Goal: Transaction & Acquisition: Purchase product/service

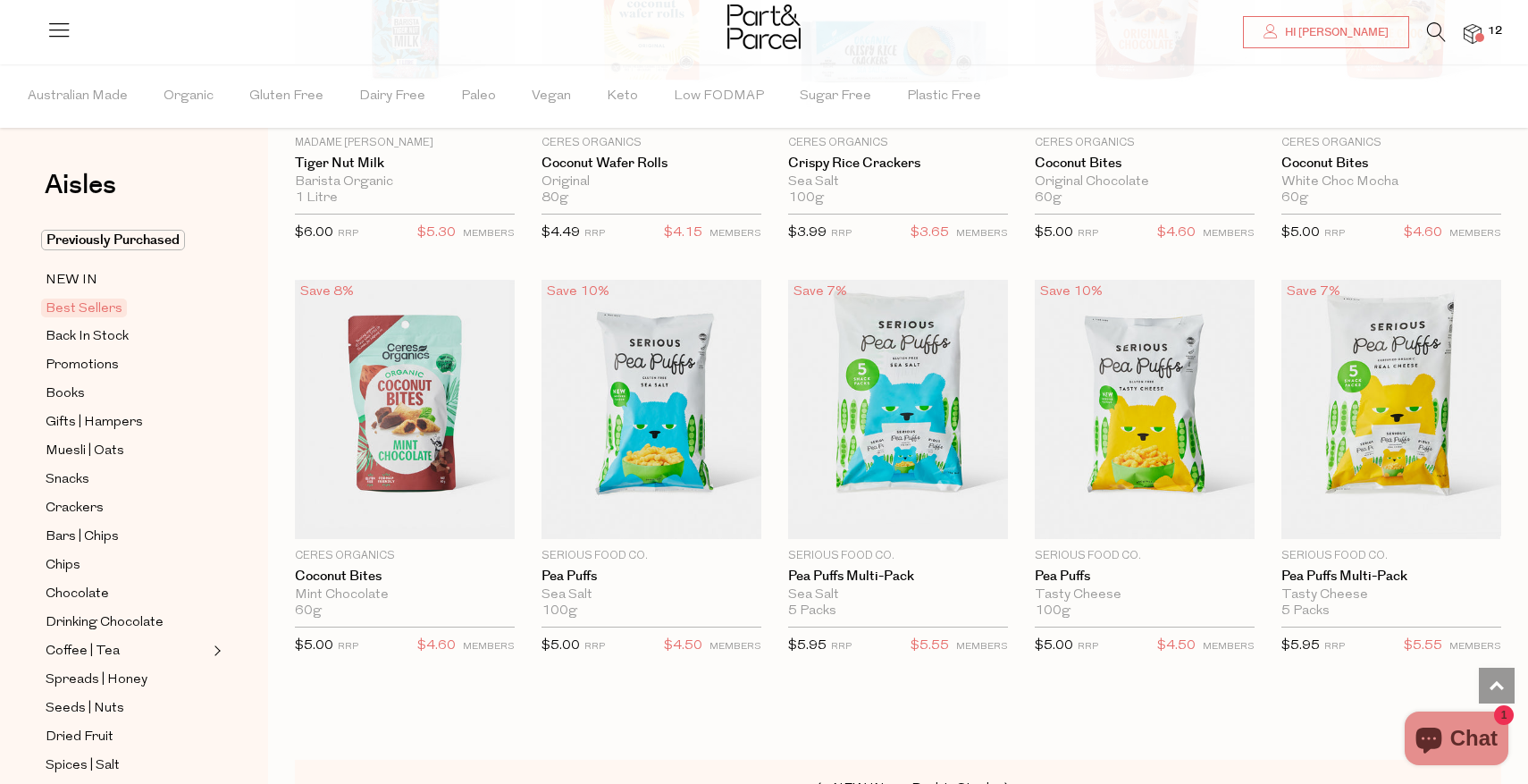
click at [1480, 28] on img at bounding box center [1472, 34] width 18 height 20
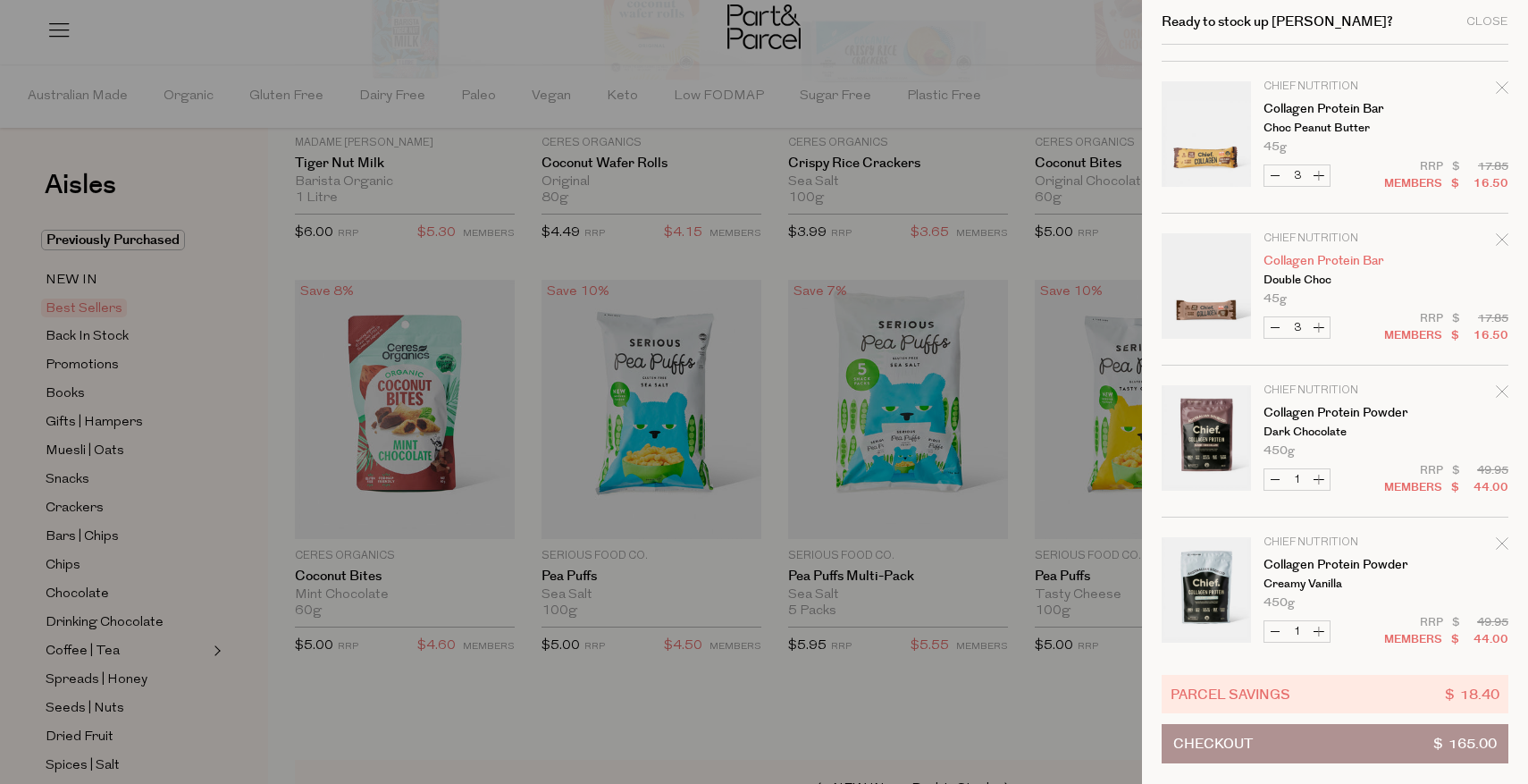
scroll to position [302, 0]
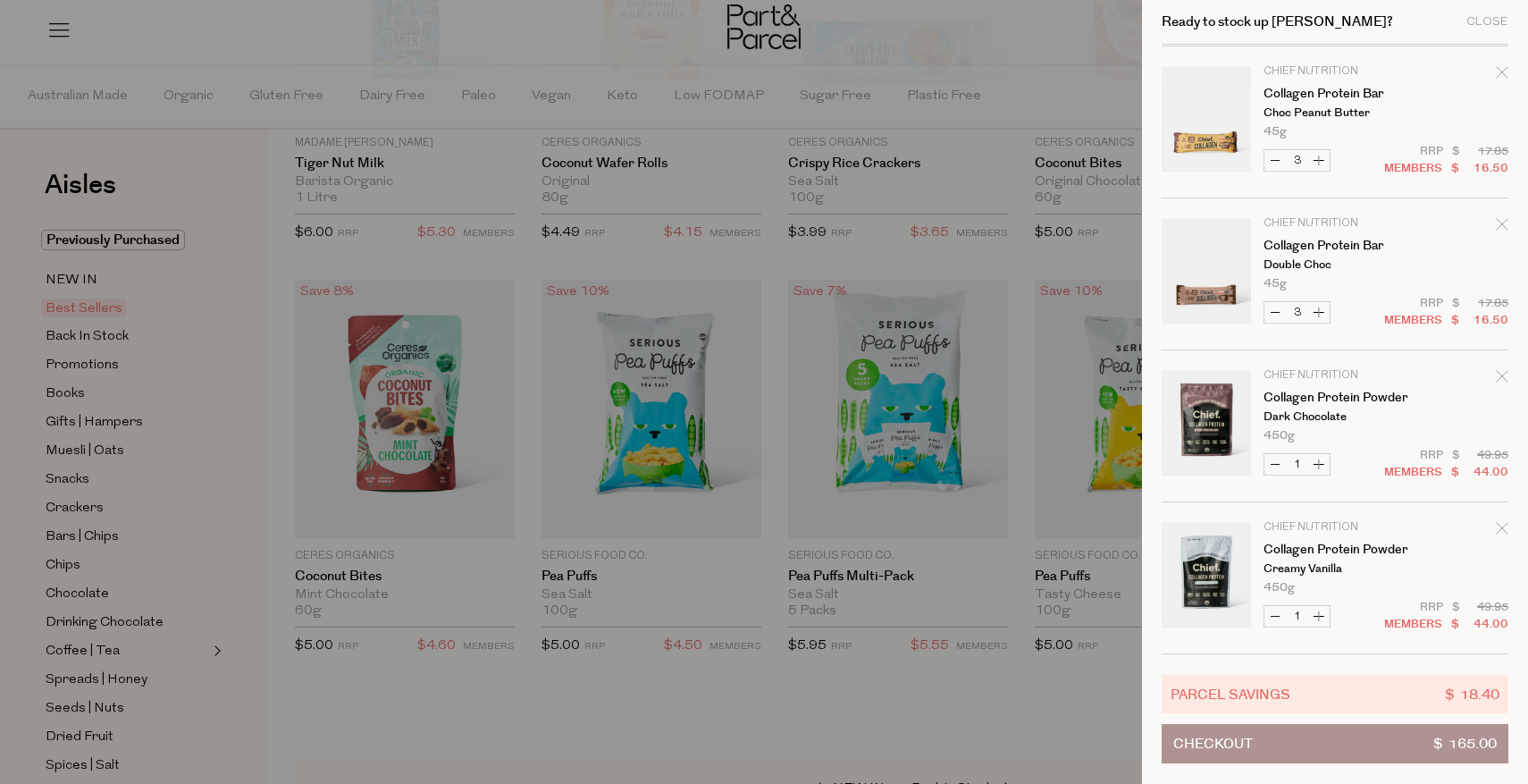
click at [1502, 527] on icon "Remove Collagen Protein Powder" at bounding box center [1502, 528] width 12 height 12
click at [1277, 620] on button "Decrease Collagen Protein Powder" at bounding box center [1276, 615] width 21 height 20
type input "0"
click at [1501, 527] on icon "Remove Collagen Protein Powder" at bounding box center [1502, 528] width 12 height 12
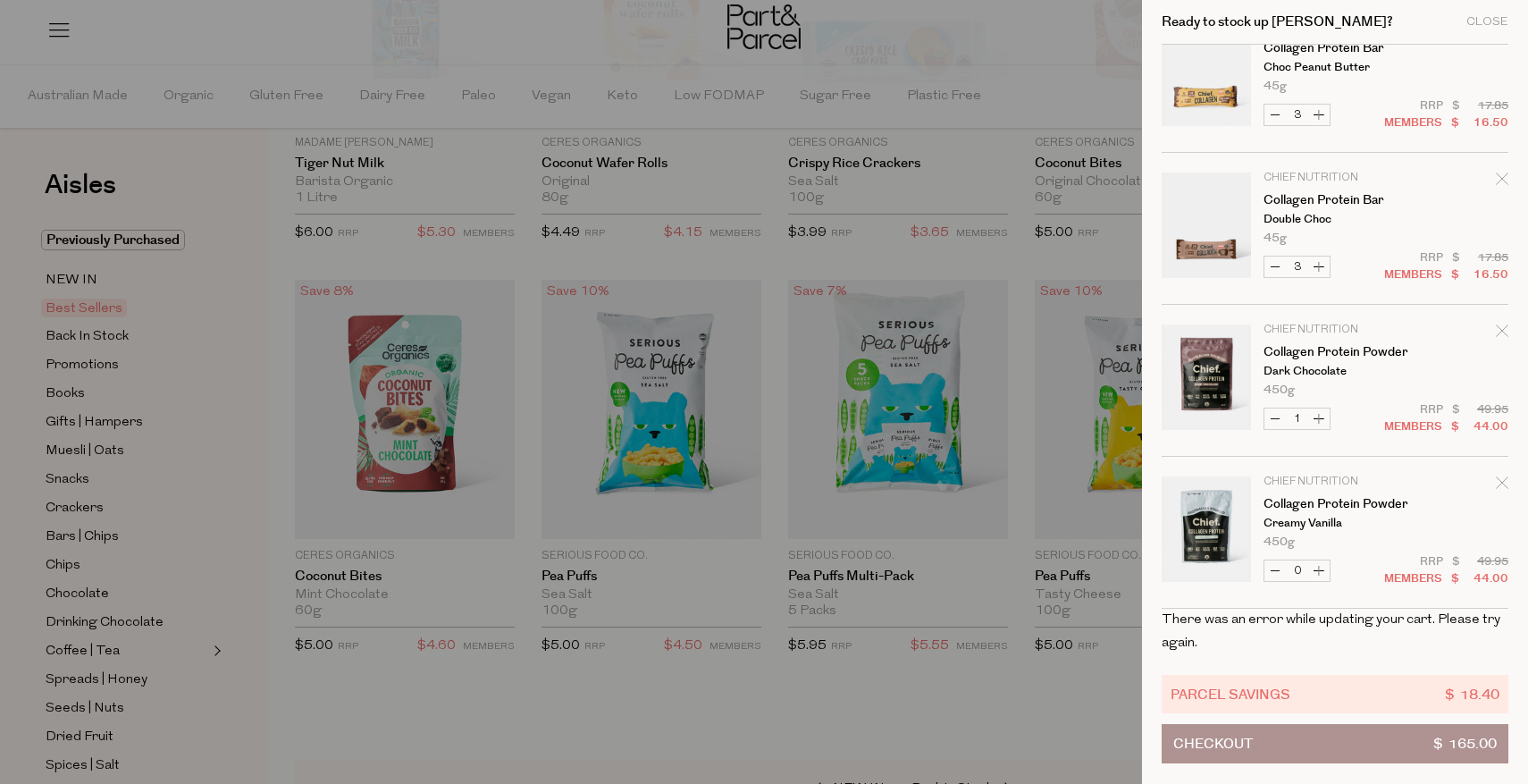
click at [1492, 34] on div "Ready to stock up Tamara? Close" at bounding box center [1335, 22] width 346 height 45
click at [1492, 14] on div "Ready to stock up Tamara? Close" at bounding box center [1335, 22] width 346 height 45
click at [1491, 22] on div "Close" at bounding box center [1488, 22] width 42 height 12
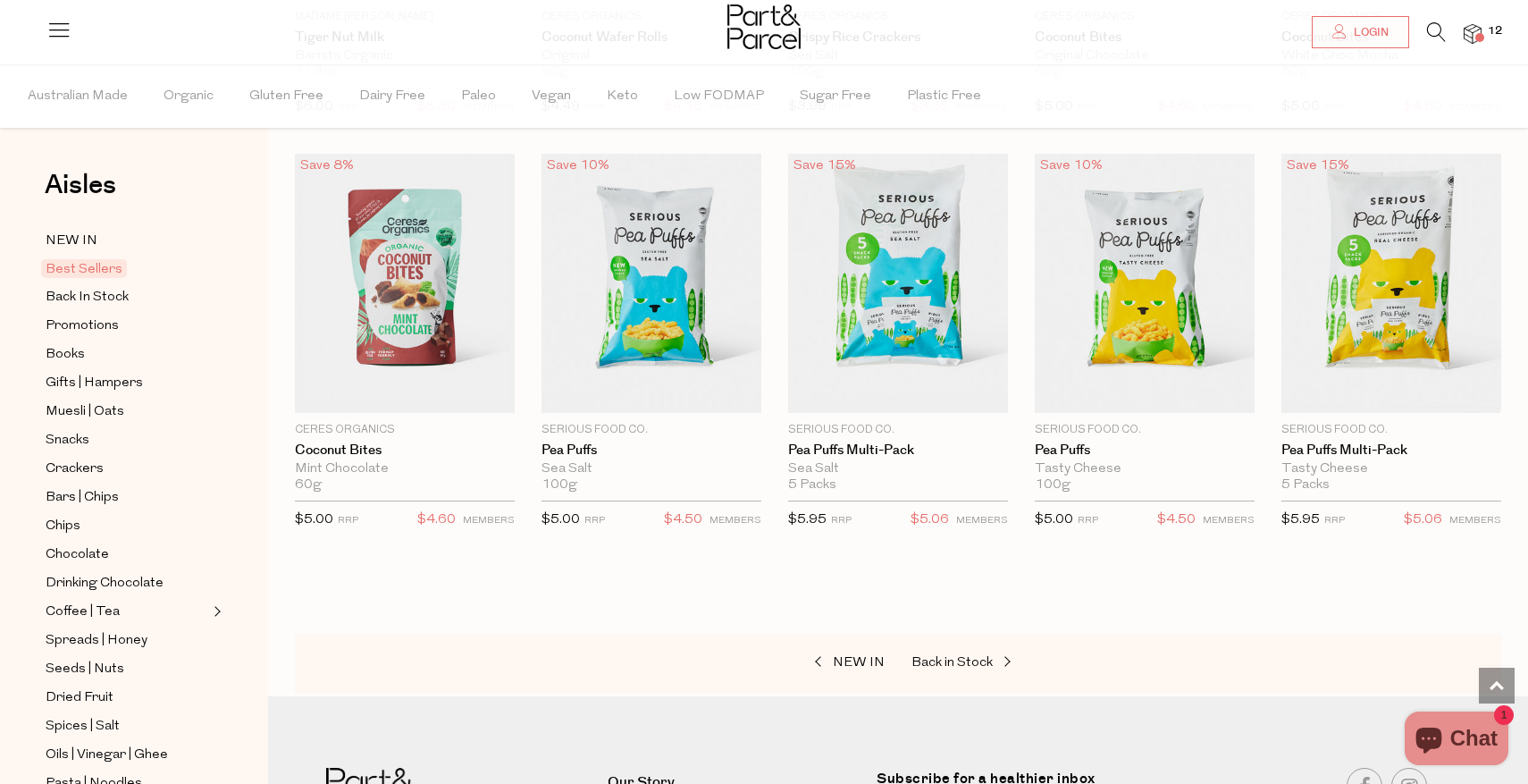
scroll to position [3011, 0]
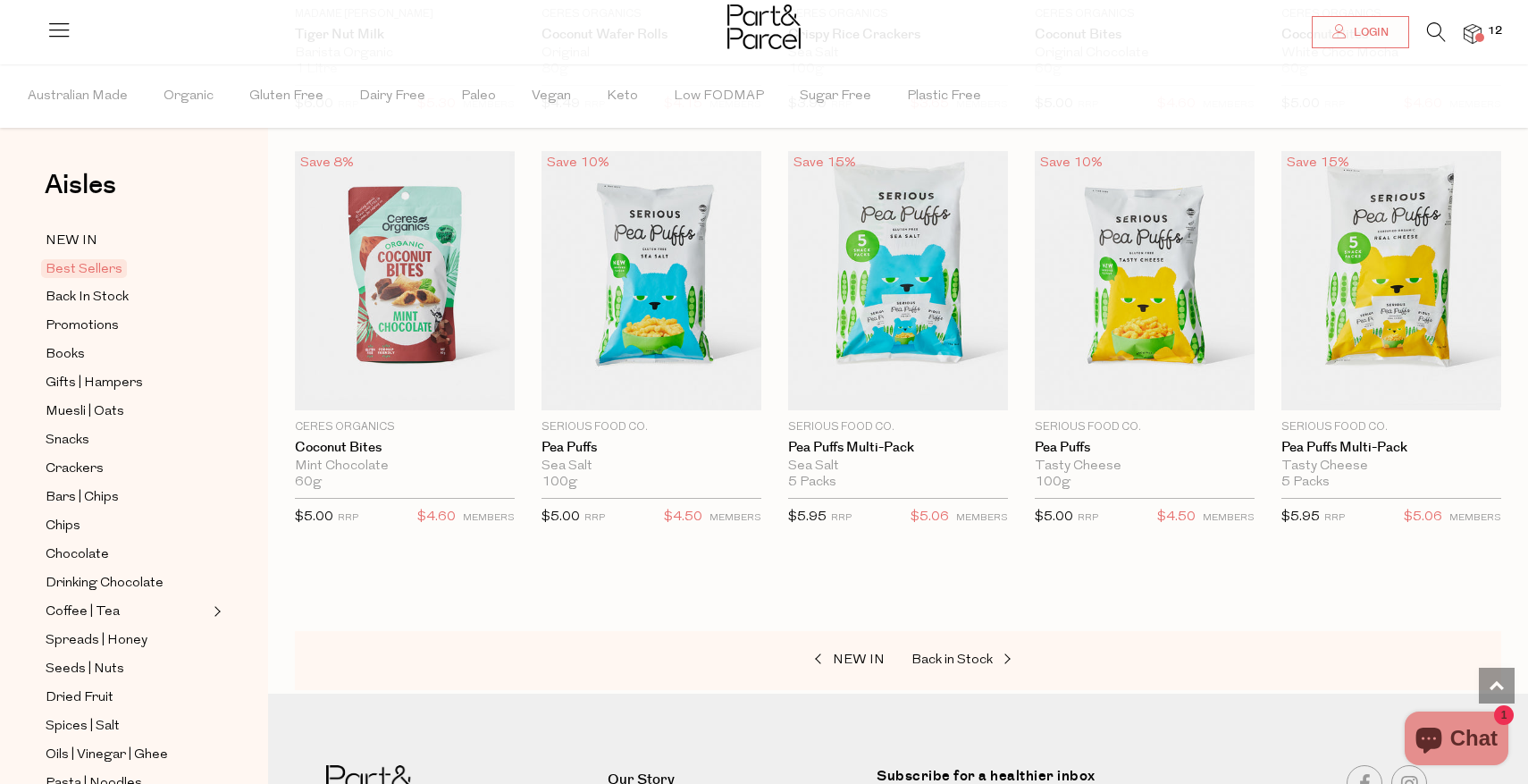
click at [1470, 39] on img at bounding box center [1472, 34] width 18 height 20
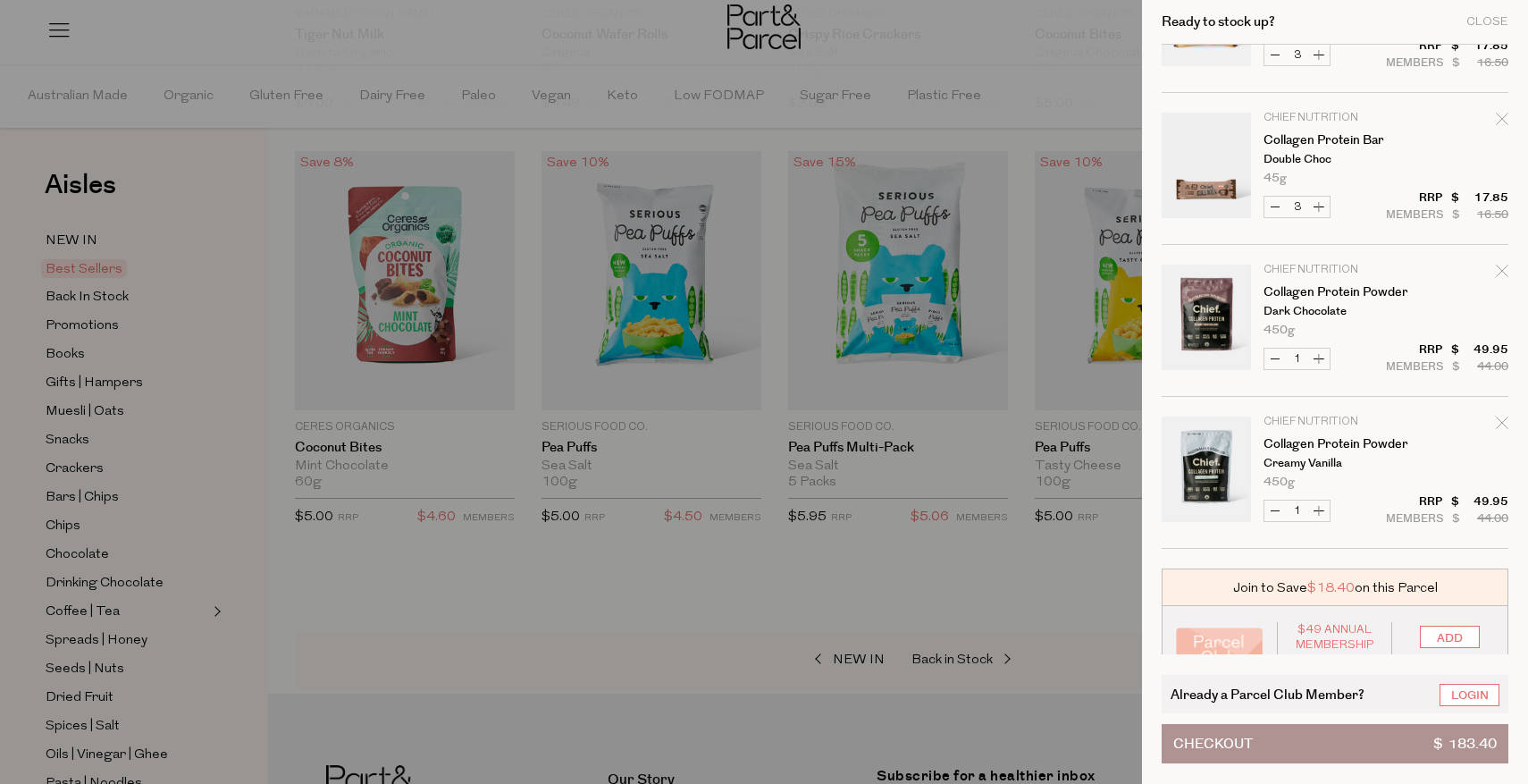
scroll to position [458, 0]
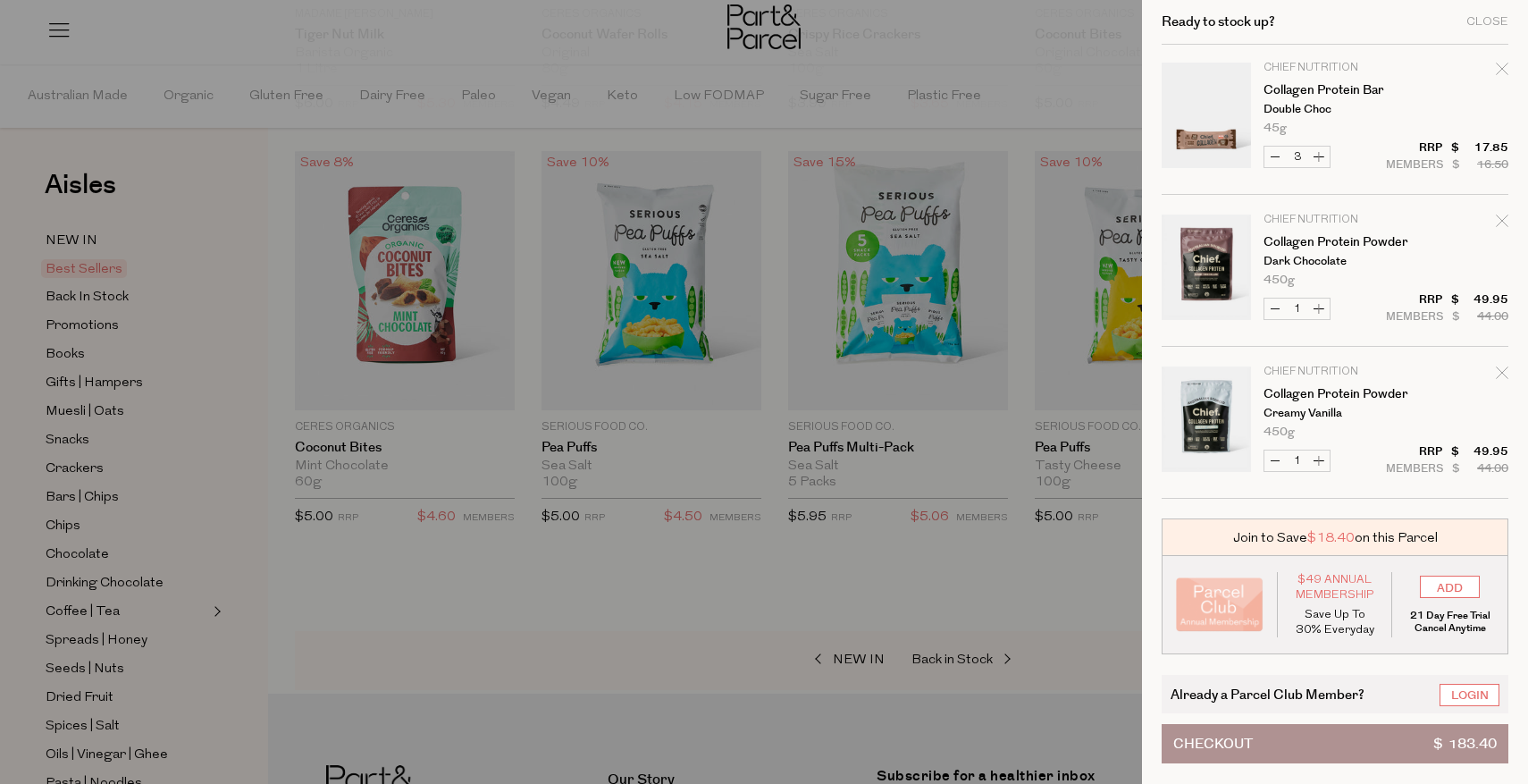
click at [1277, 457] on button "Decrease Collagen Protein Powder" at bounding box center [1276, 460] width 21 height 20
type input "0"
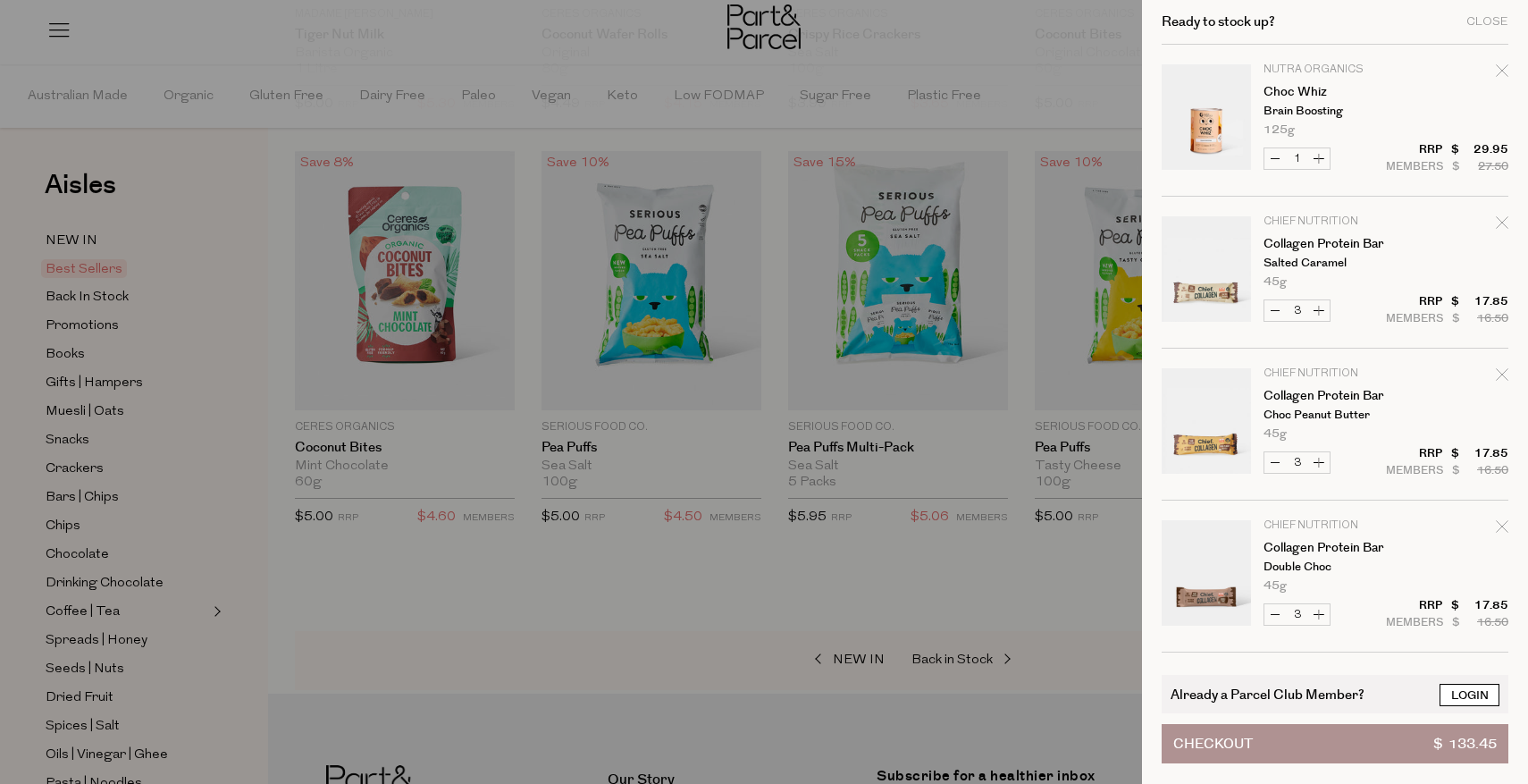
click at [1474, 695] on link "Login" at bounding box center [1469, 694] width 60 height 22
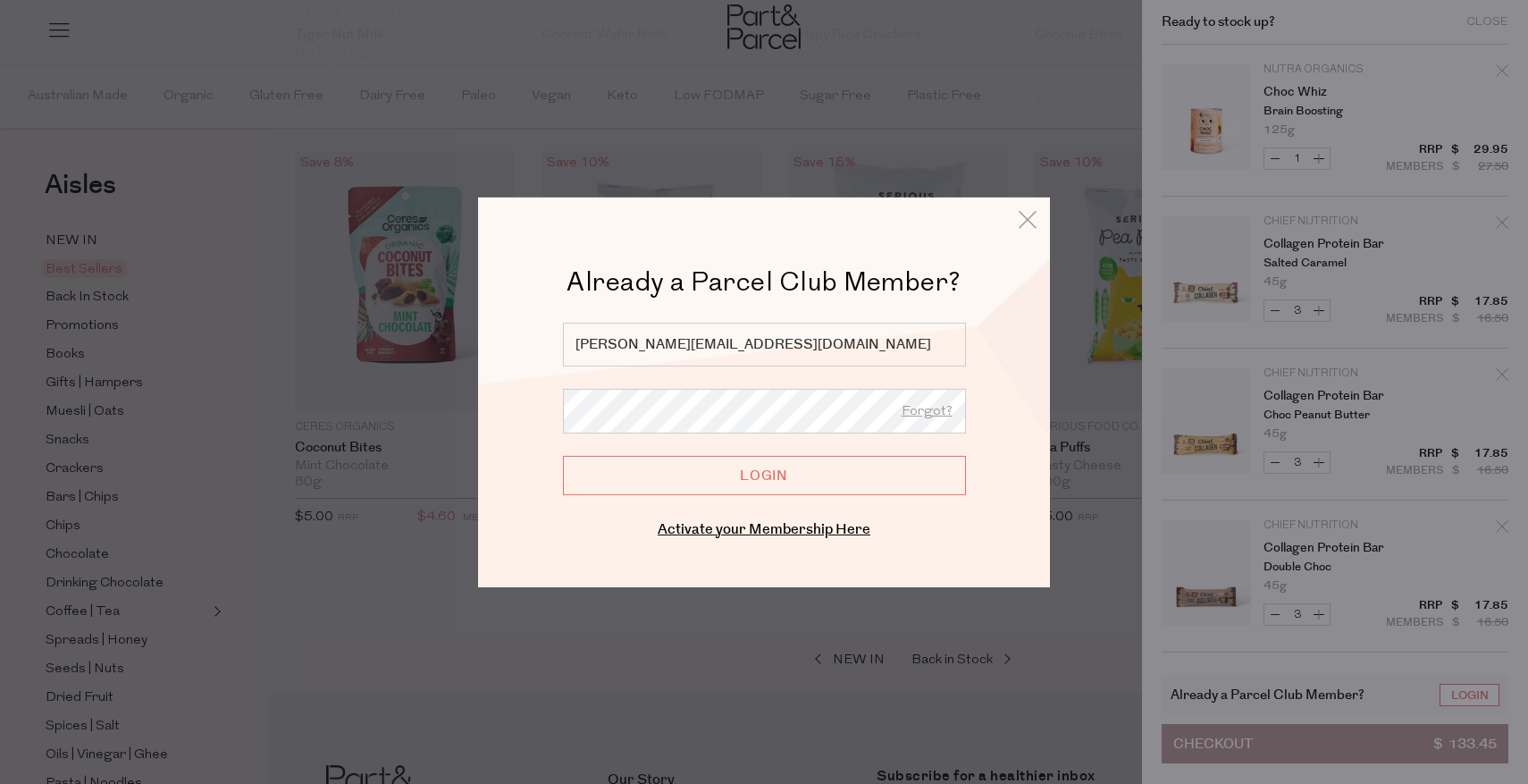
click at [805, 471] on input "Login" at bounding box center [765, 474] width 403 height 39
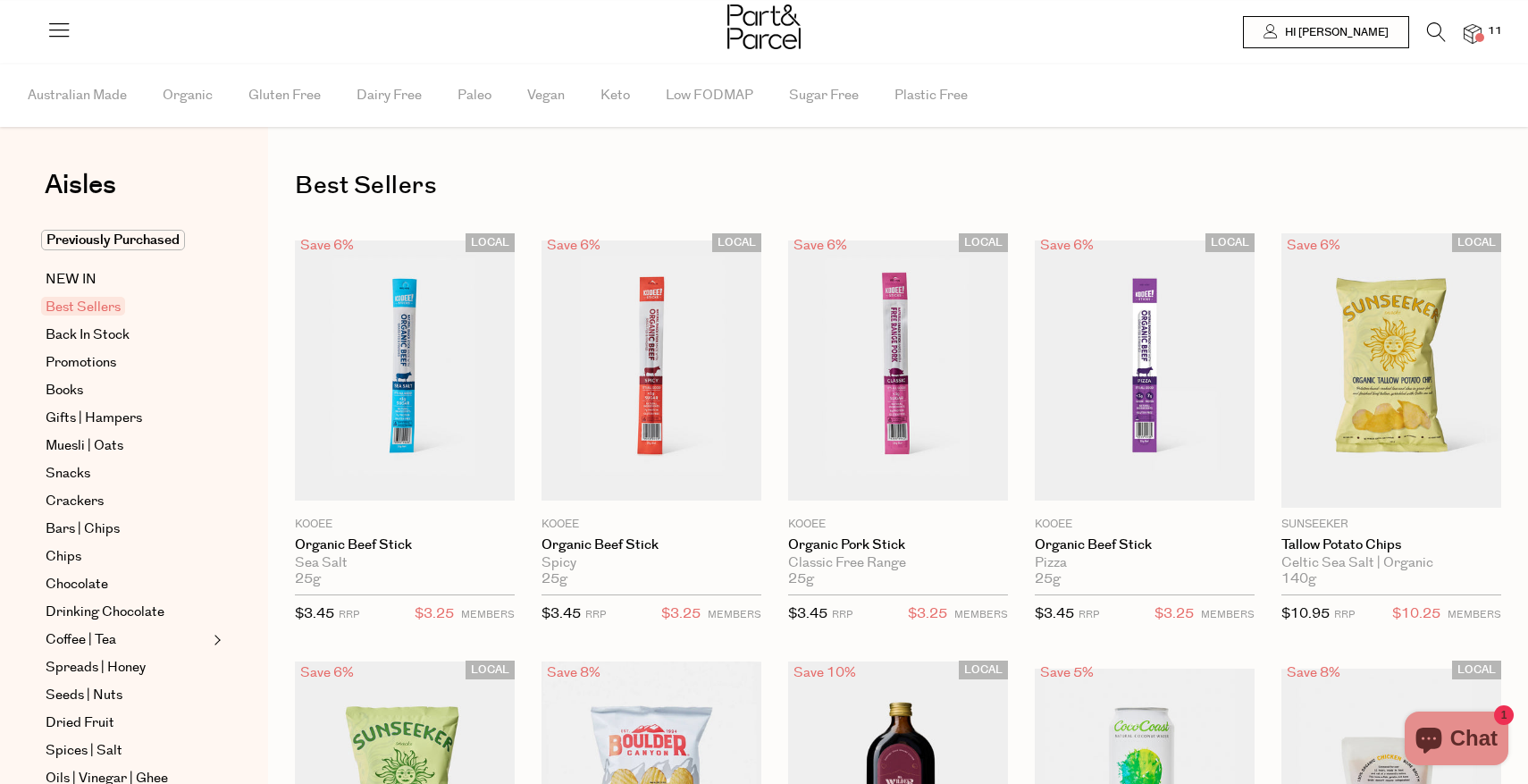
click at [1478, 33] on span at bounding box center [1480, 36] width 9 height 9
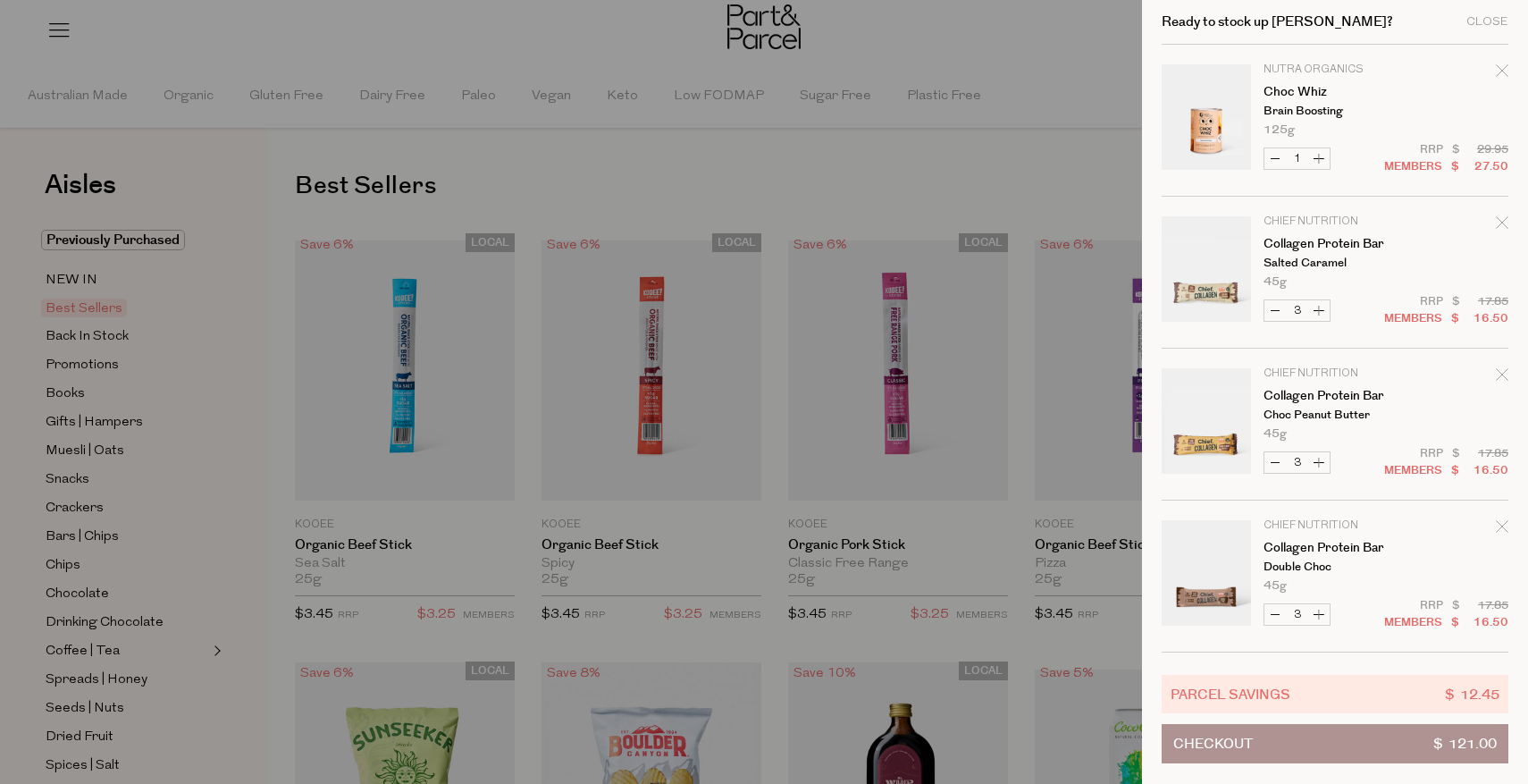
click at [534, 169] on div at bounding box center [764, 392] width 1528 height 784
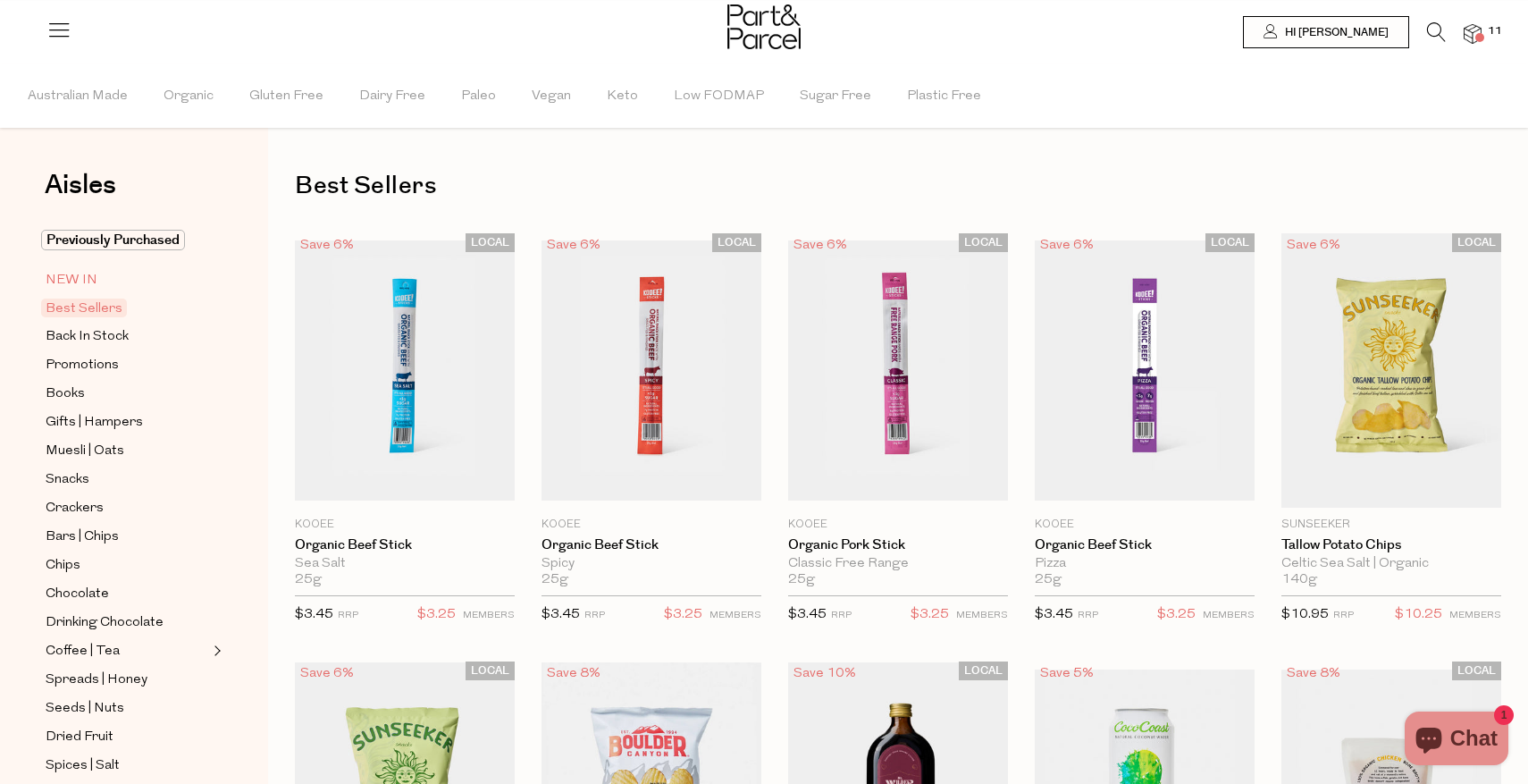
click at [60, 280] on span "NEW IN" at bounding box center [71, 280] width 52 height 21
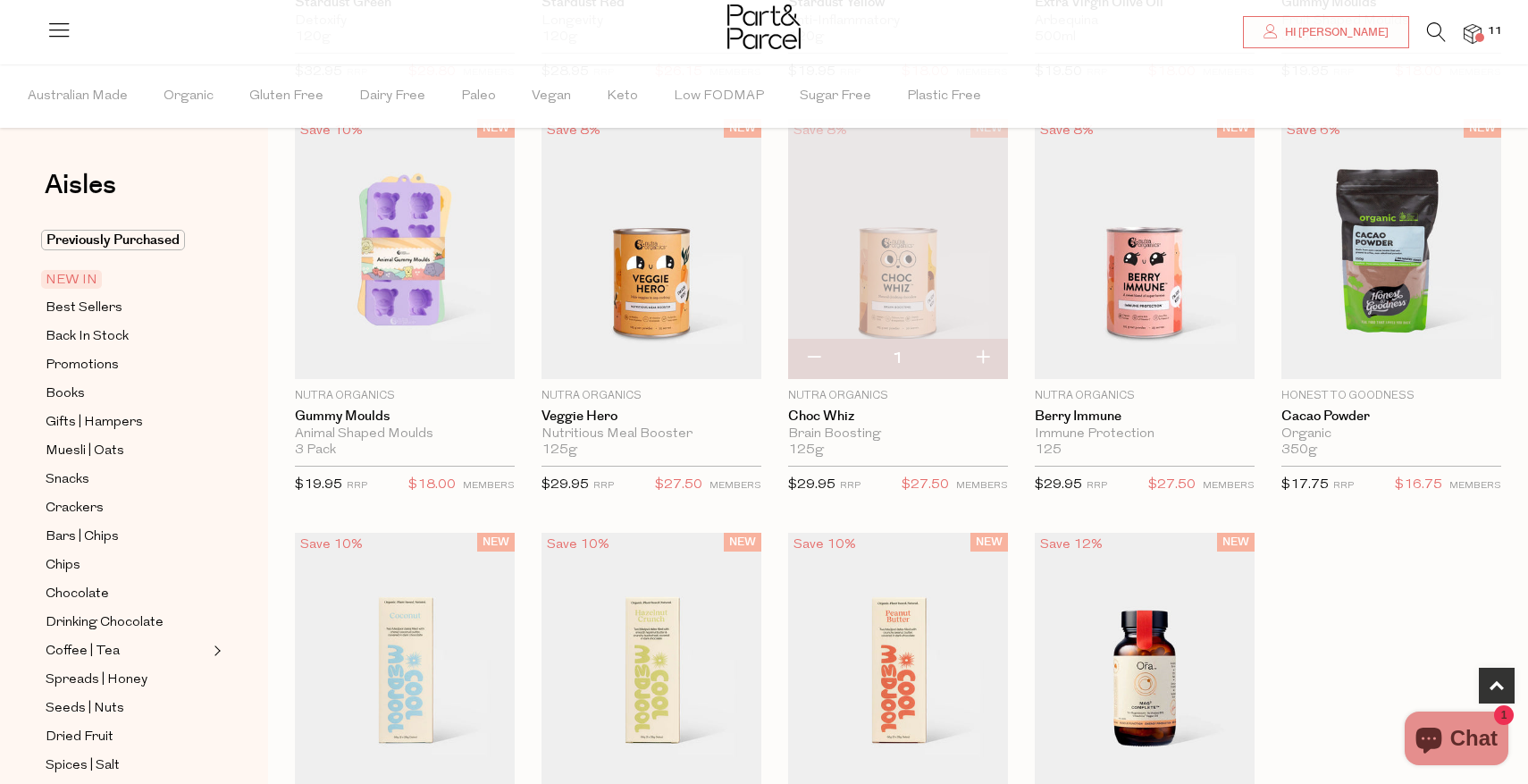
scroll to position [545, 0]
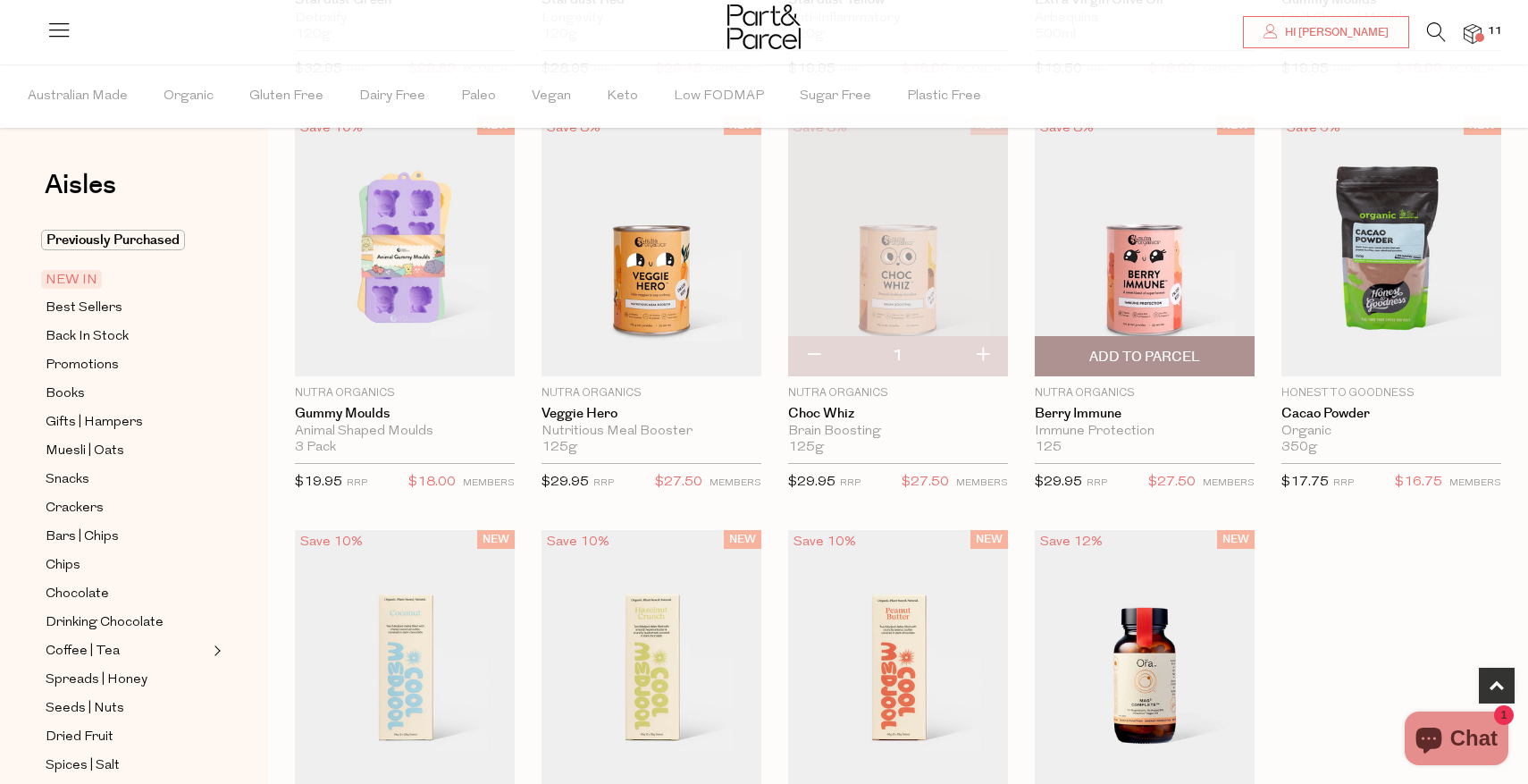
click at [1142, 361] on span "Add To Parcel" at bounding box center [1144, 357] width 110 height 19
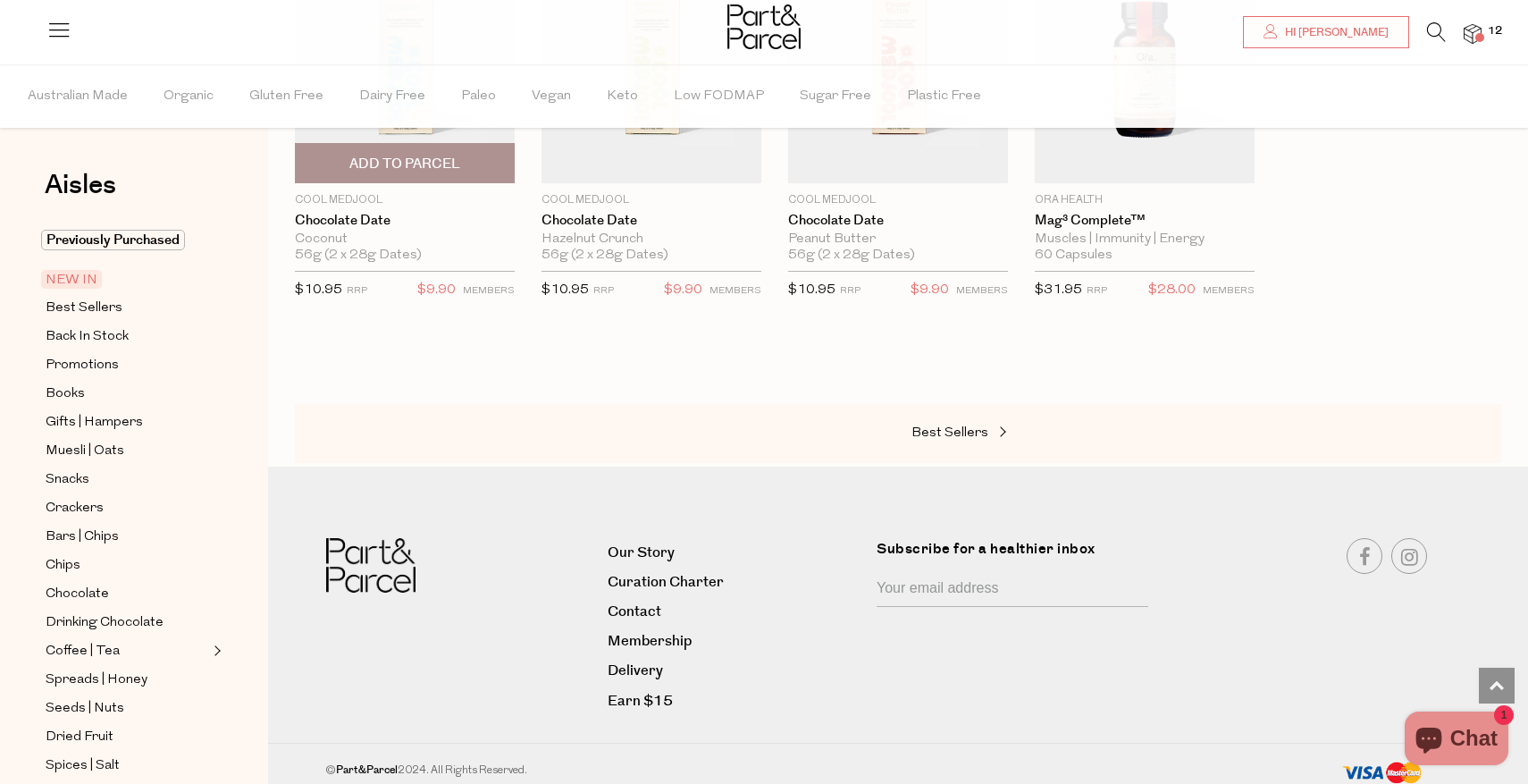
scroll to position [1152, 0]
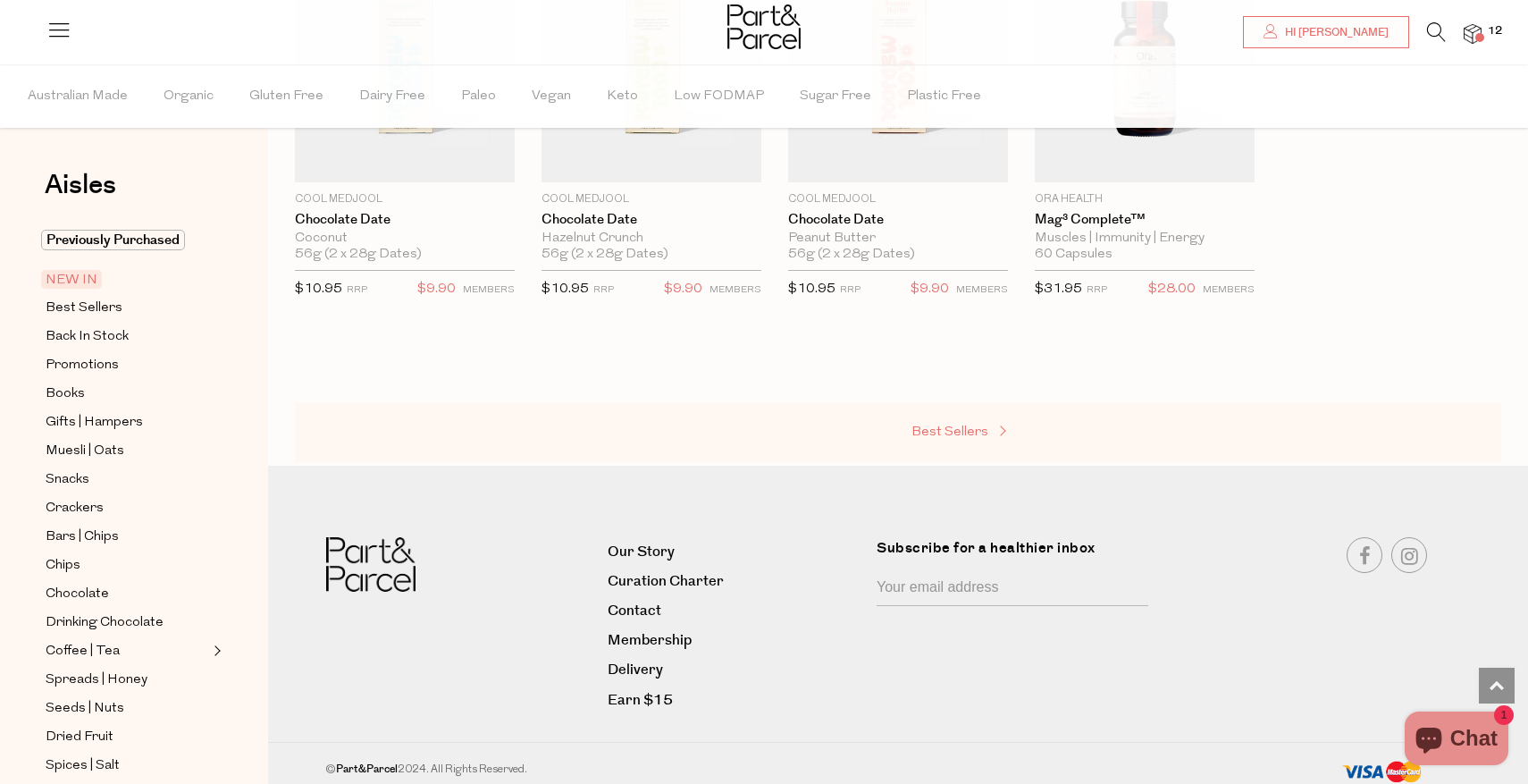
click at [965, 436] on span "Best Sellers" at bounding box center [950, 432] width 77 height 13
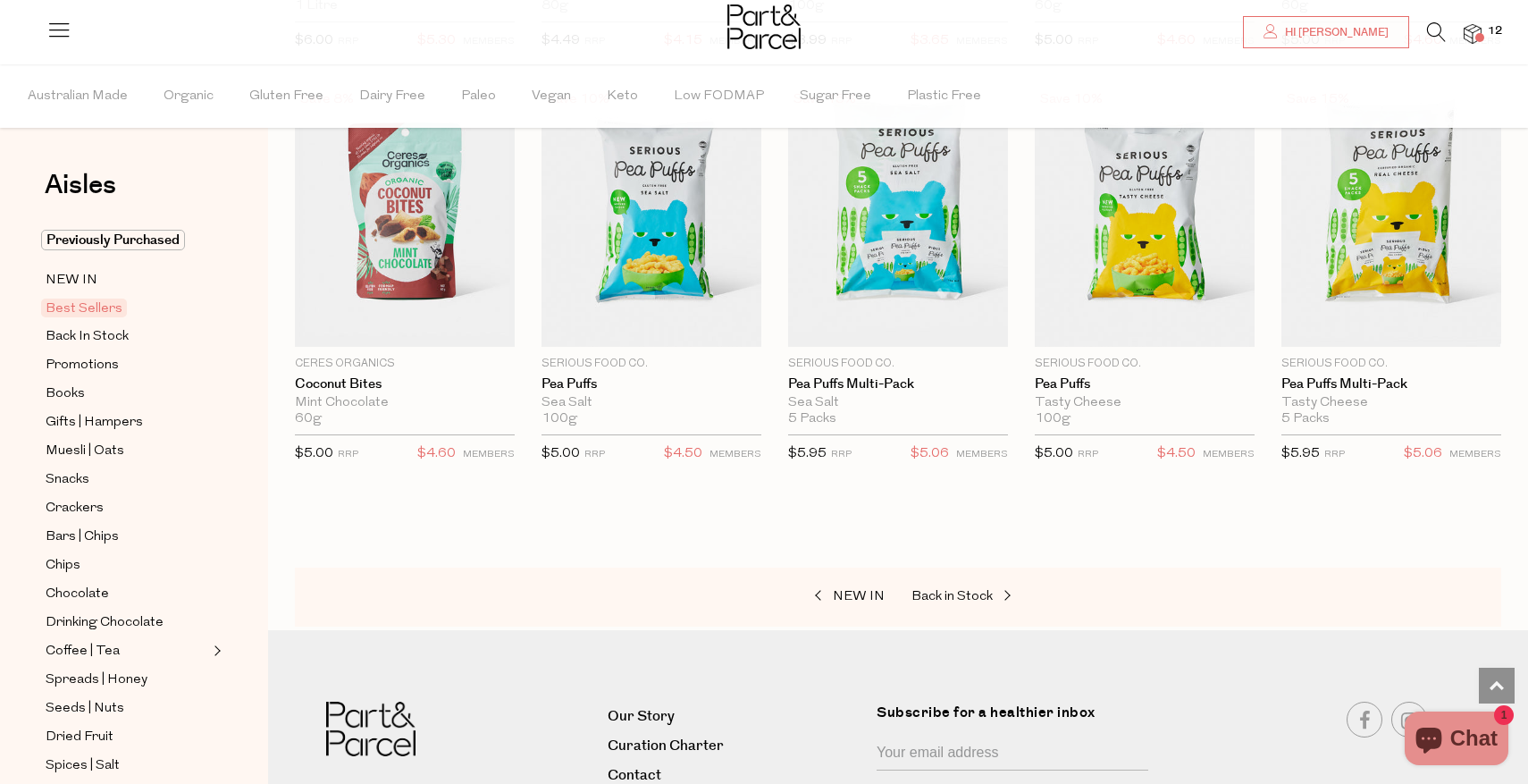
scroll to position [3077, 0]
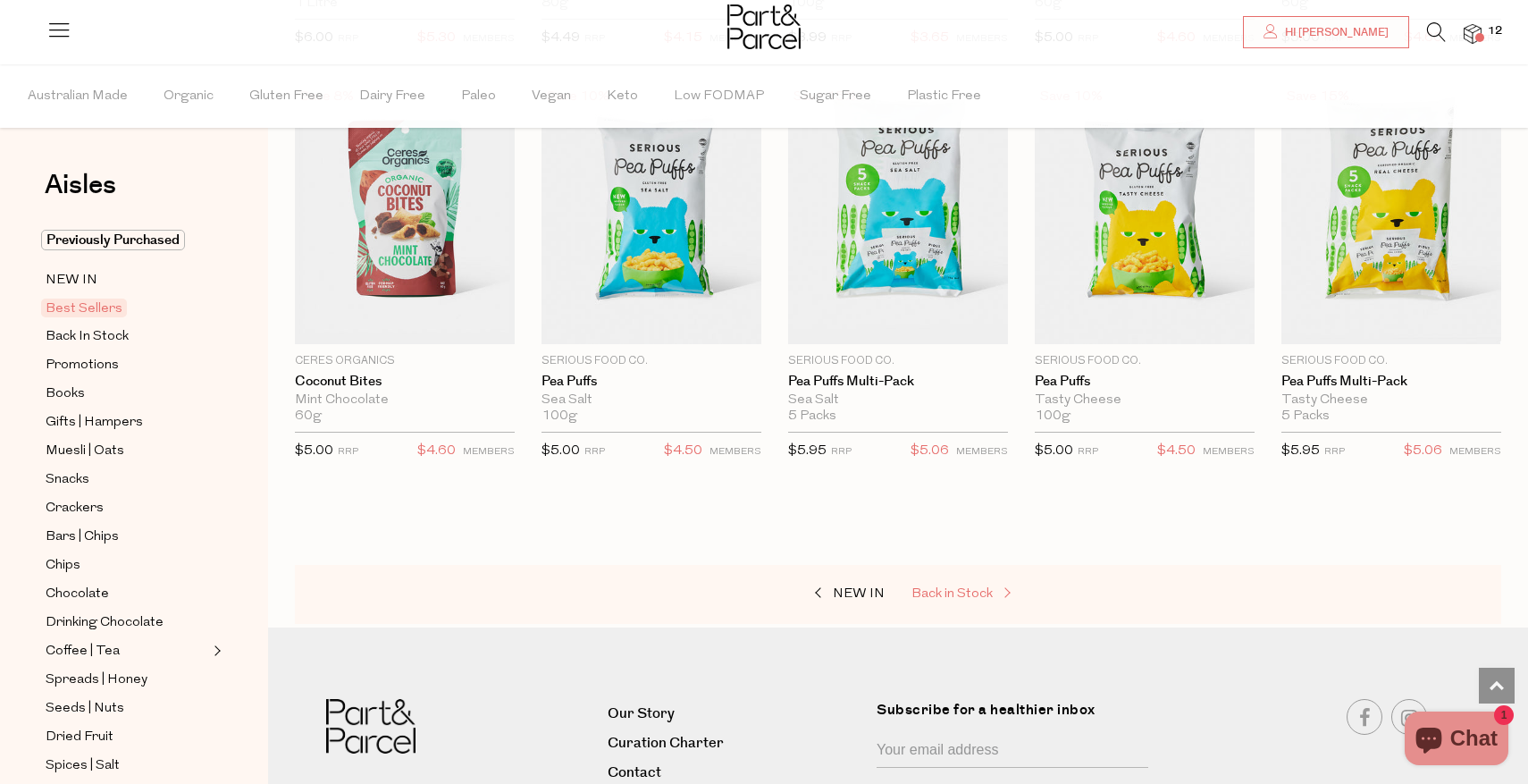
click at [967, 594] on span "Back in Stock" at bounding box center [952, 594] width 82 height 13
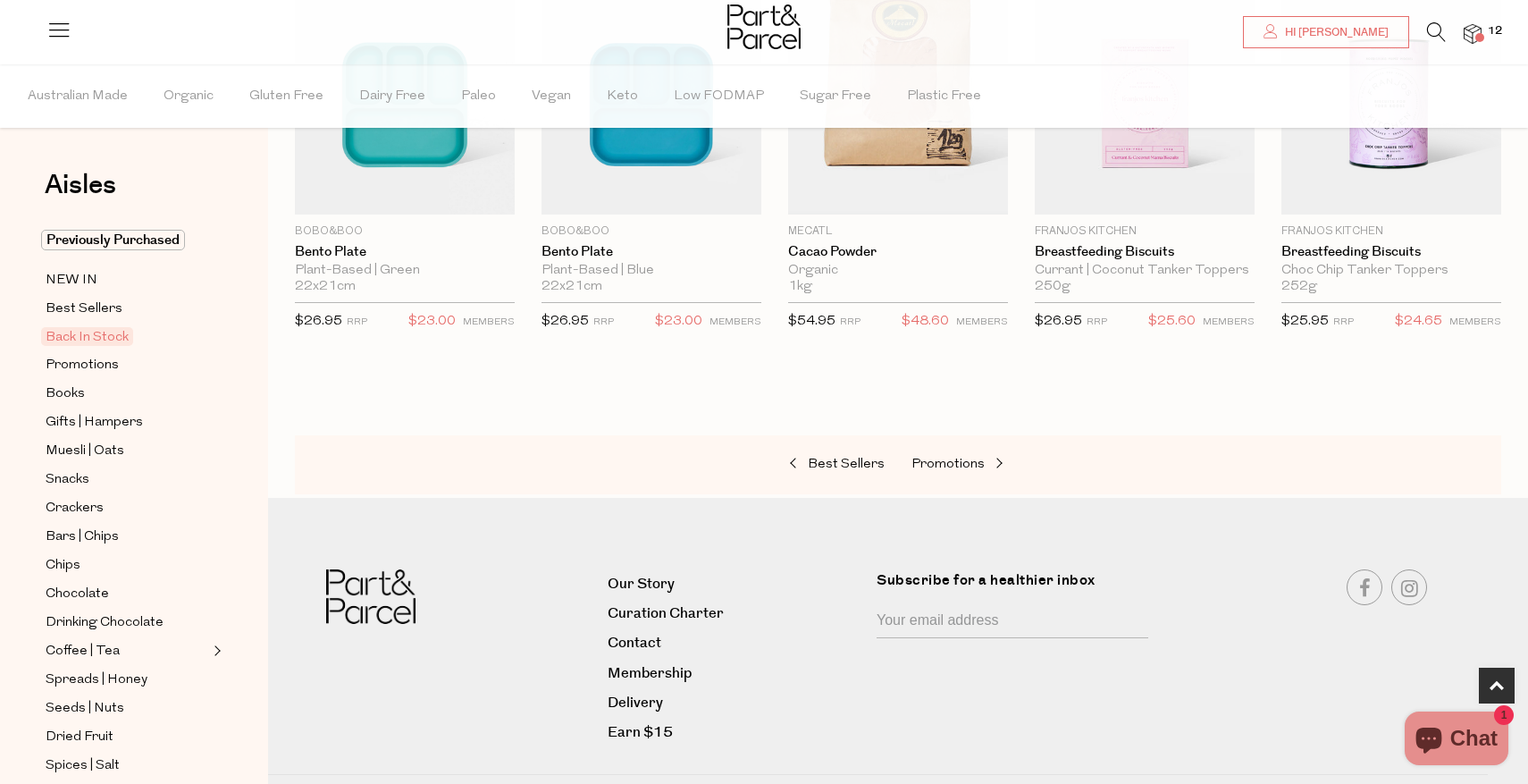
scroll to position [693, 0]
click at [62, 486] on span "Snacks" at bounding box center [67, 480] width 44 height 21
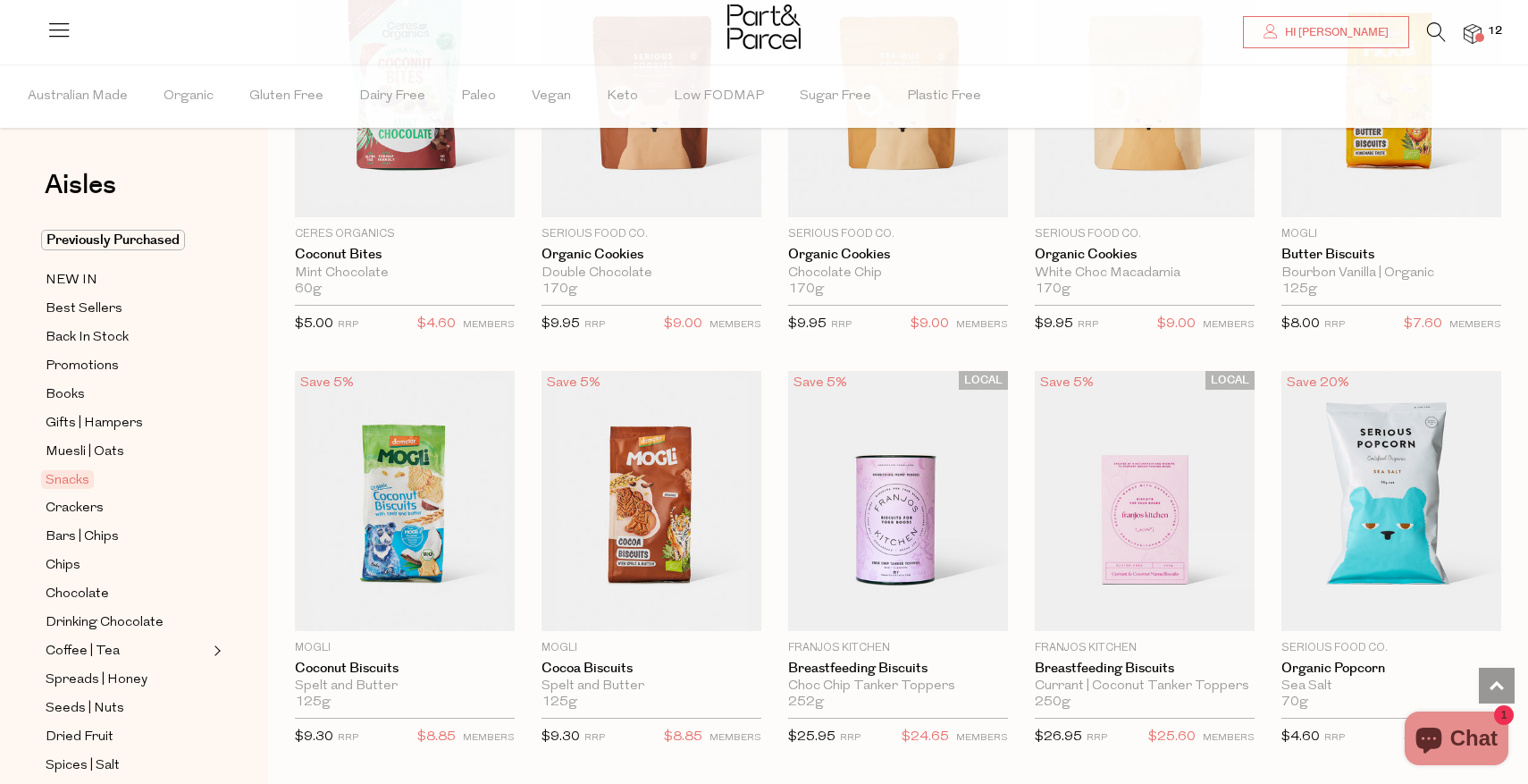
scroll to position [2787, 0]
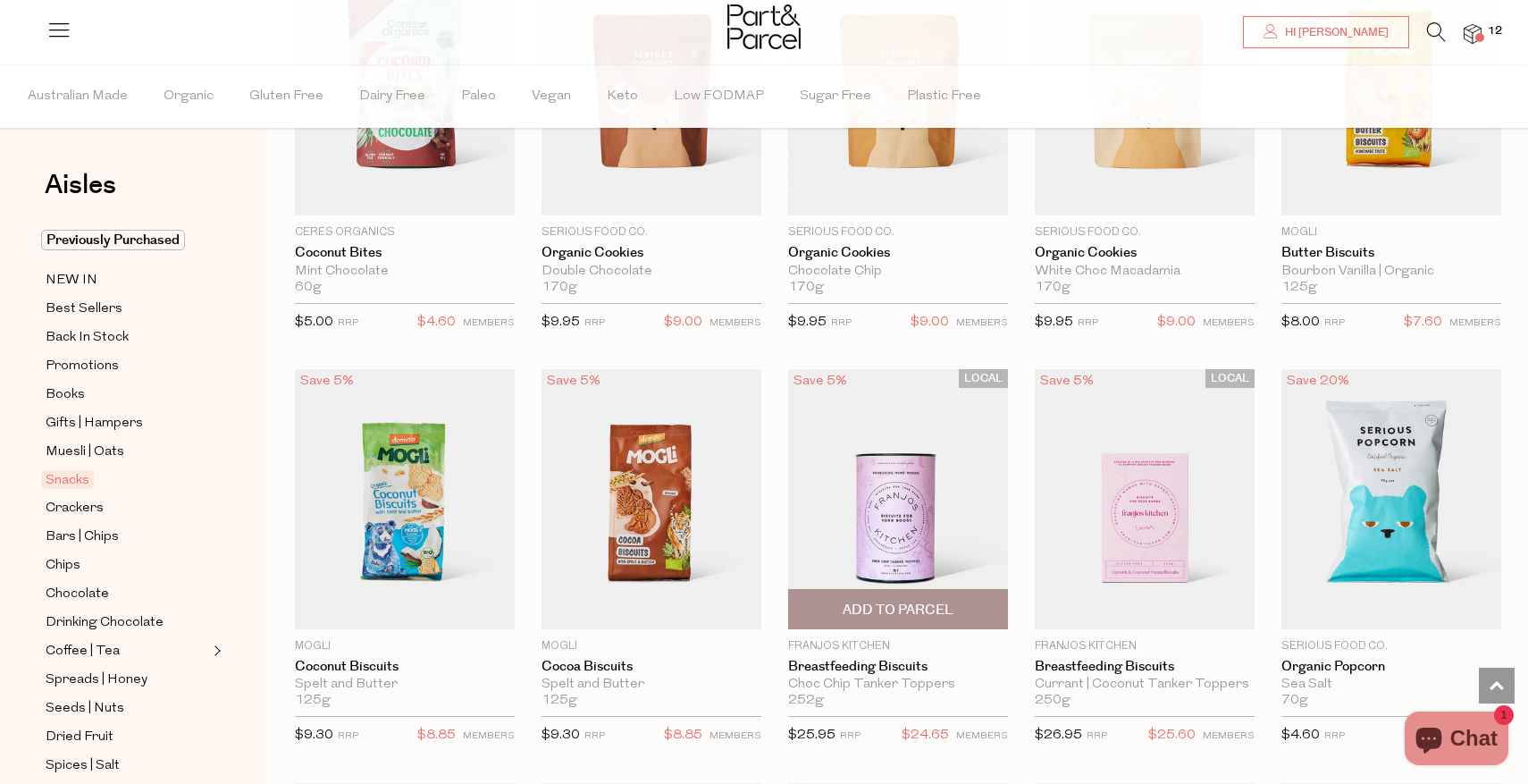
click at [902, 605] on span "Add To Parcel" at bounding box center [897, 610] width 110 height 19
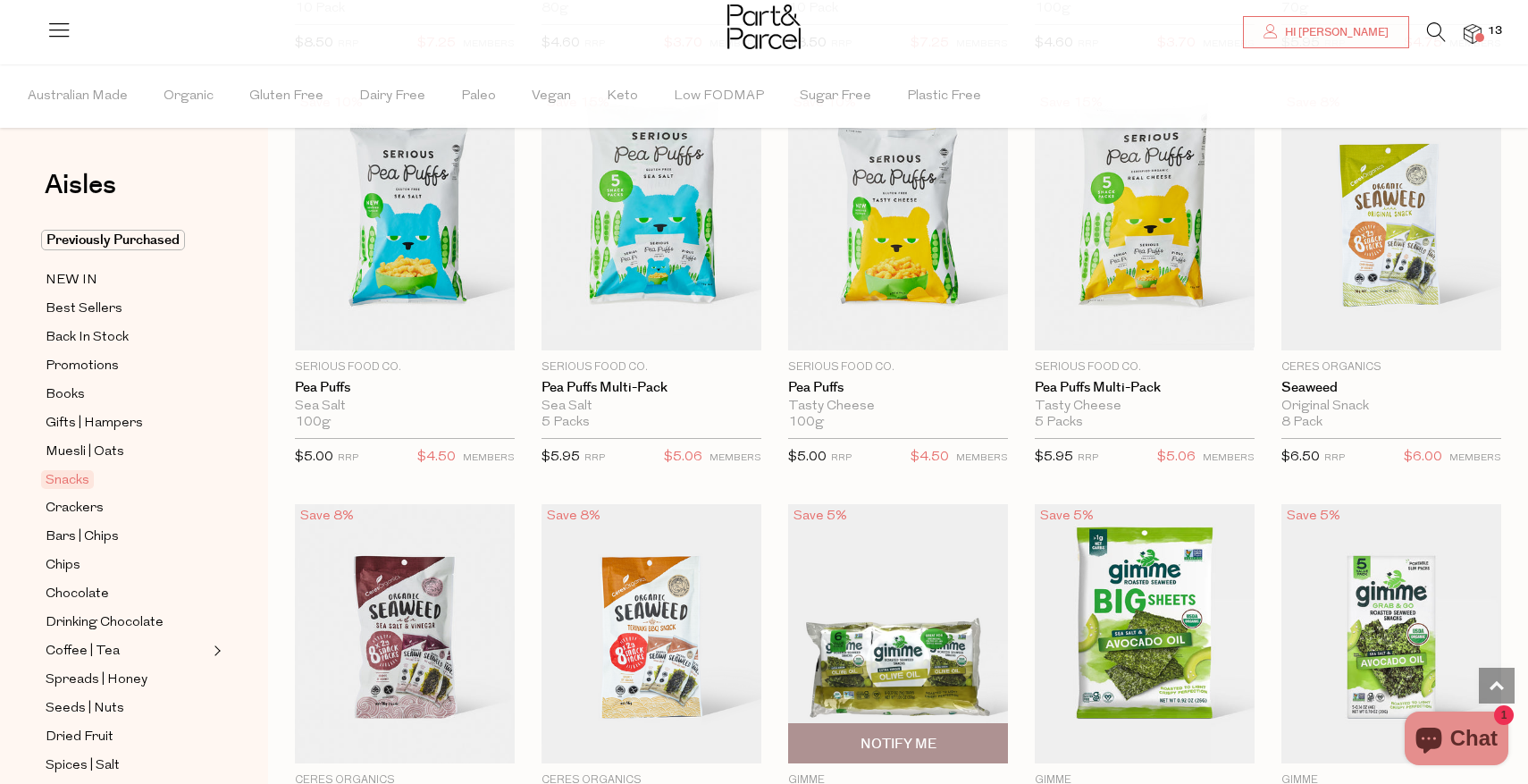
scroll to position [3884, 0]
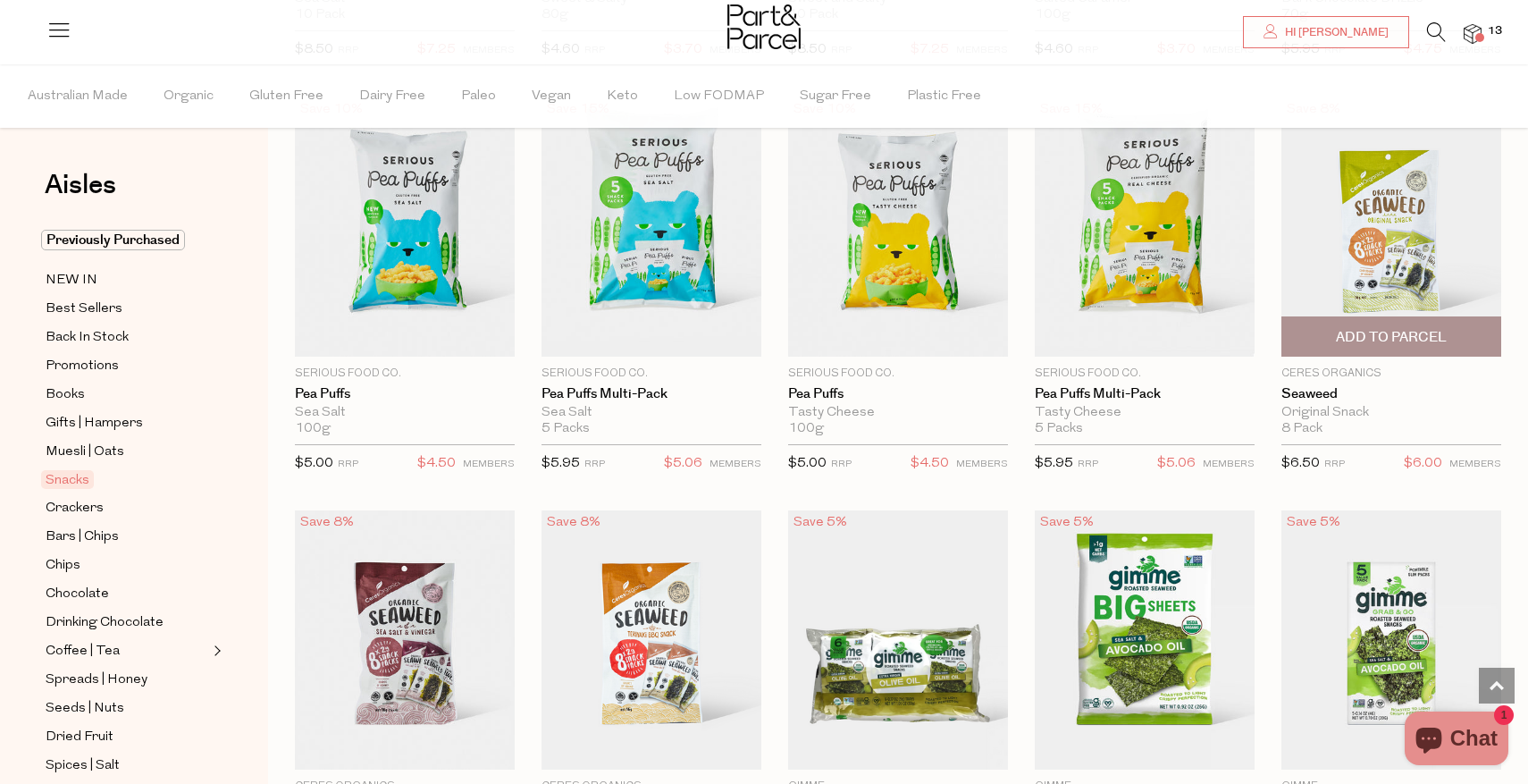
click at [1401, 335] on span "Add To Parcel" at bounding box center [1391, 338] width 110 height 19
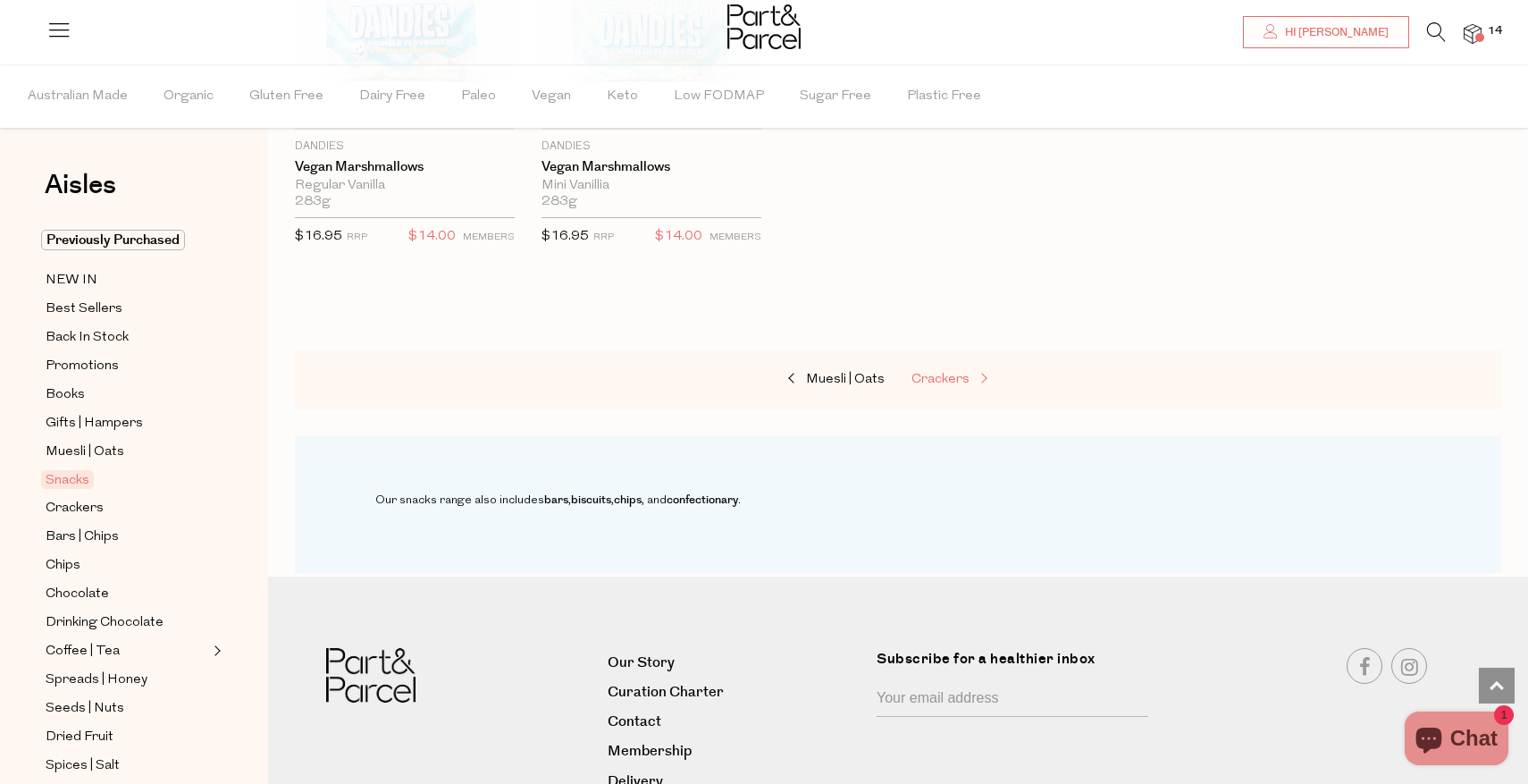
click at [944, 372] on span "Crackers" at bounding box center [941, 379] width 59 height 13
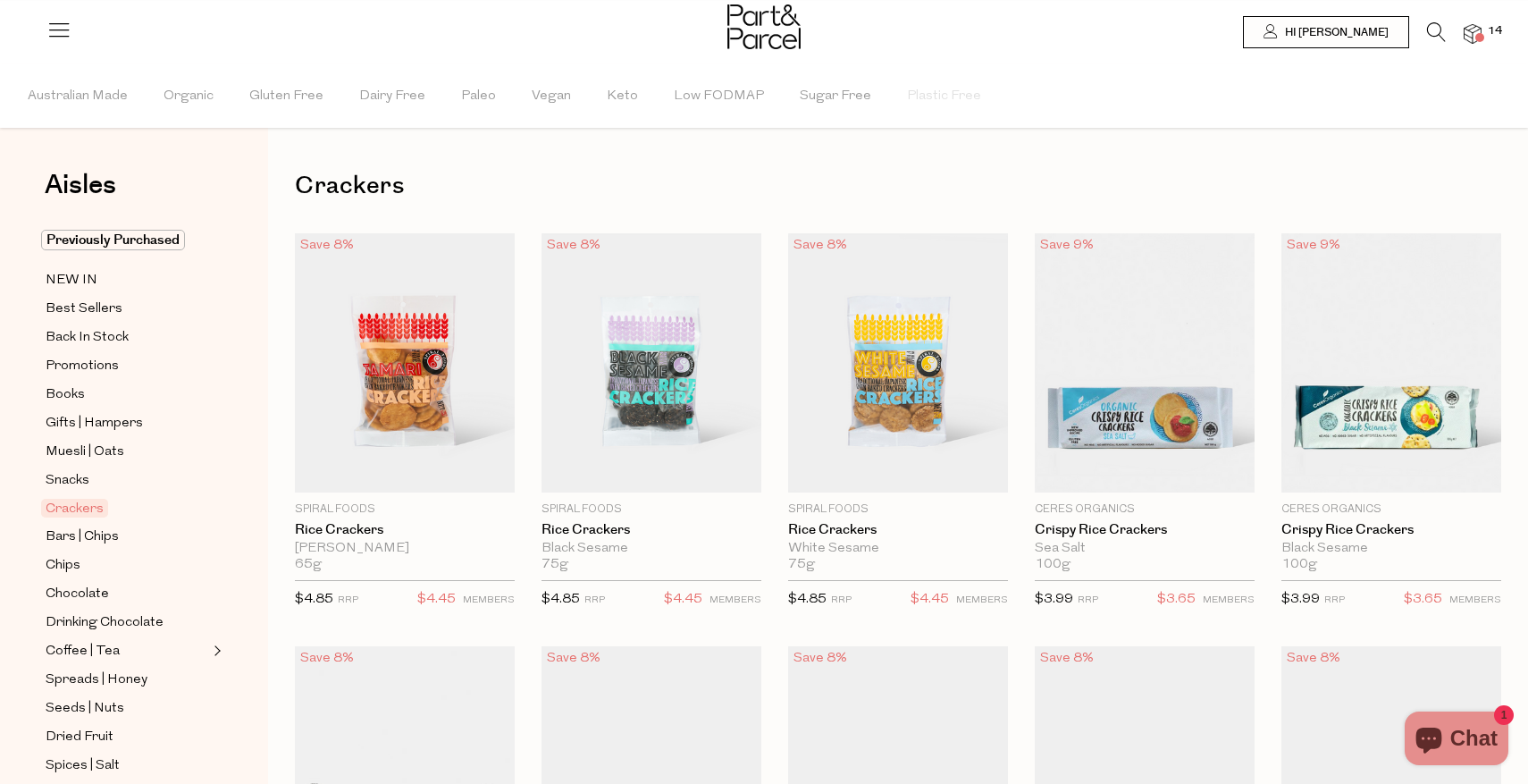
scroll to position [1, 0]
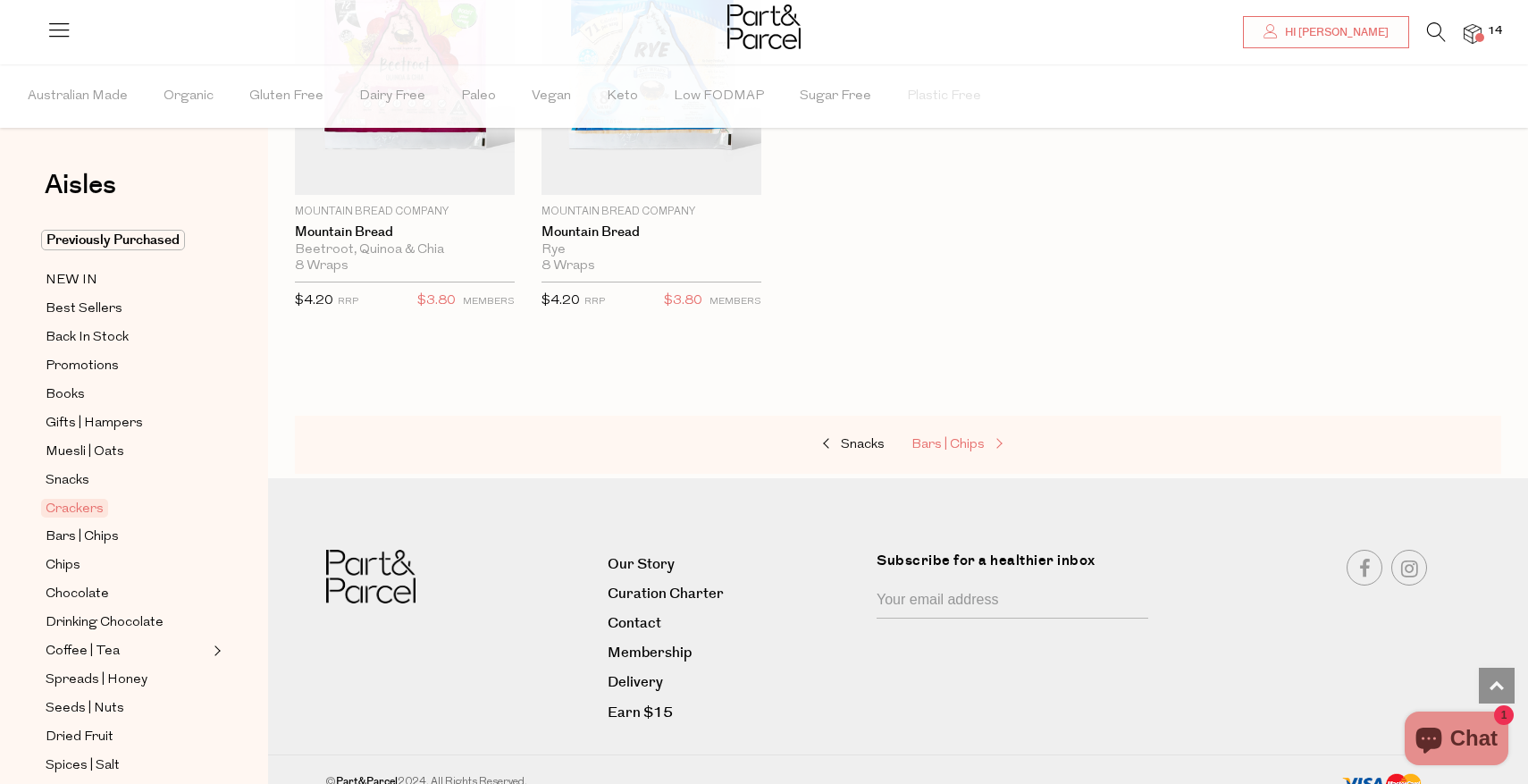
click at [948, 446] on span "Bars | Chips" at bounding box center [948, 444] width 73 height 13
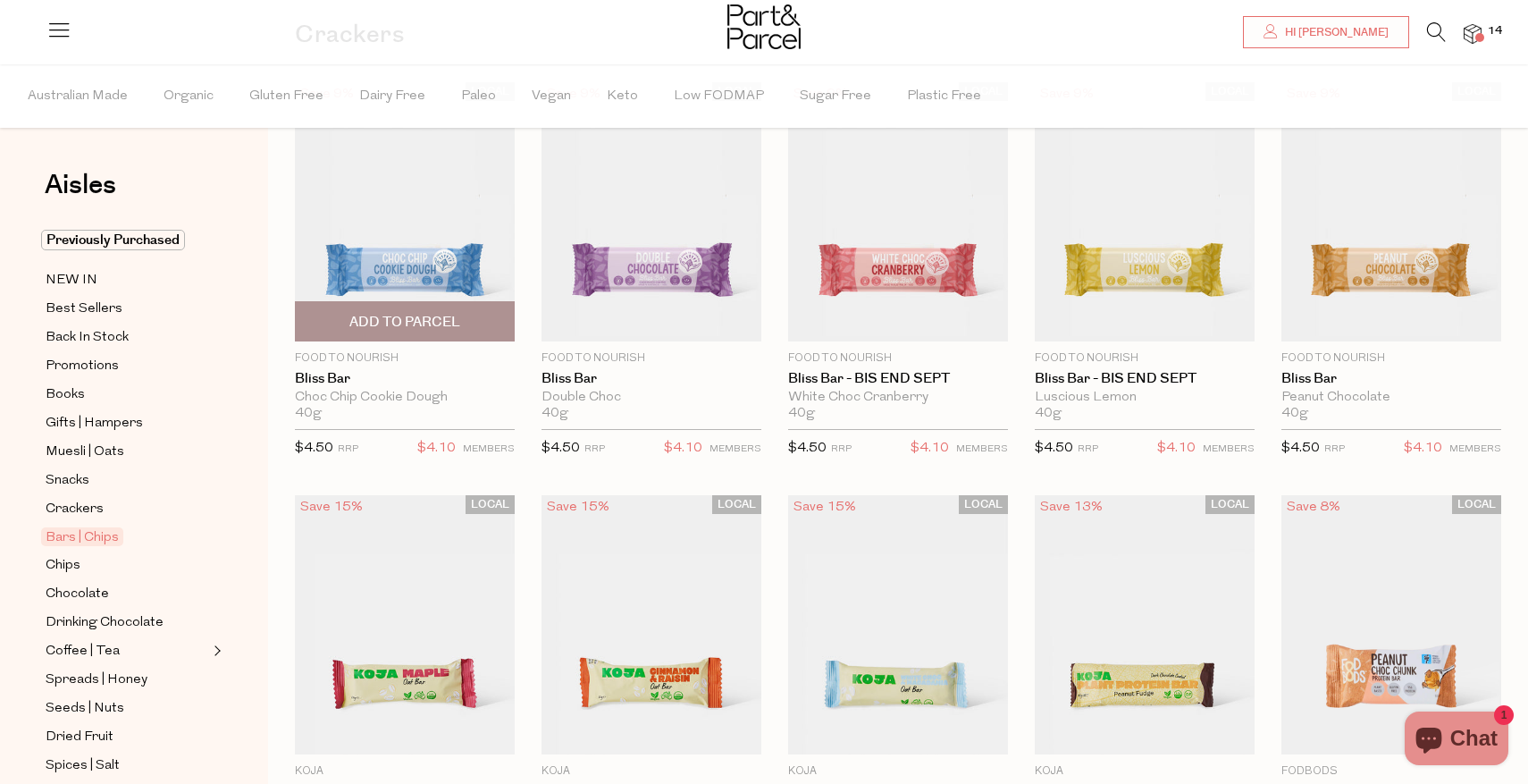
scroll to position [19, 0]
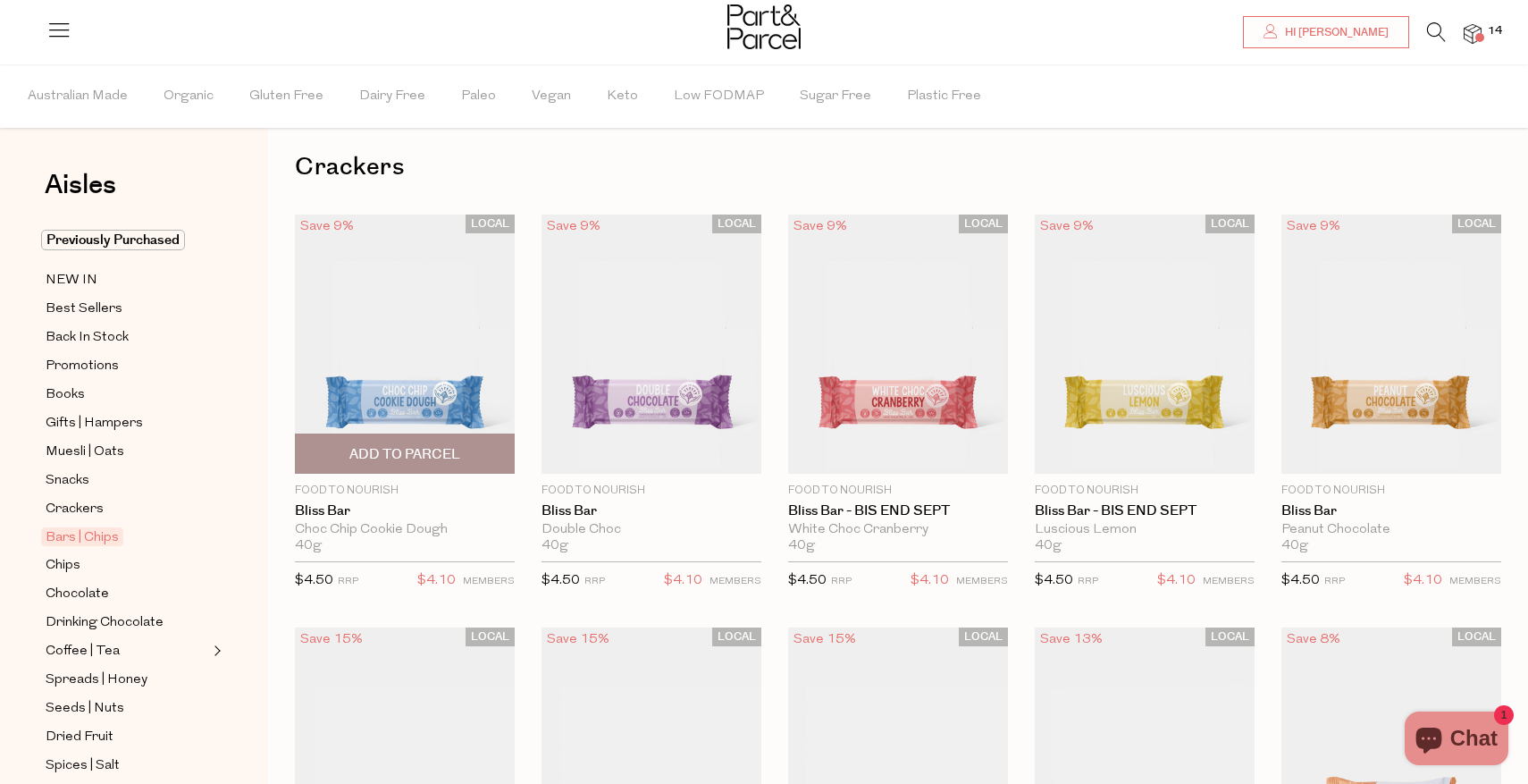
type input "3"
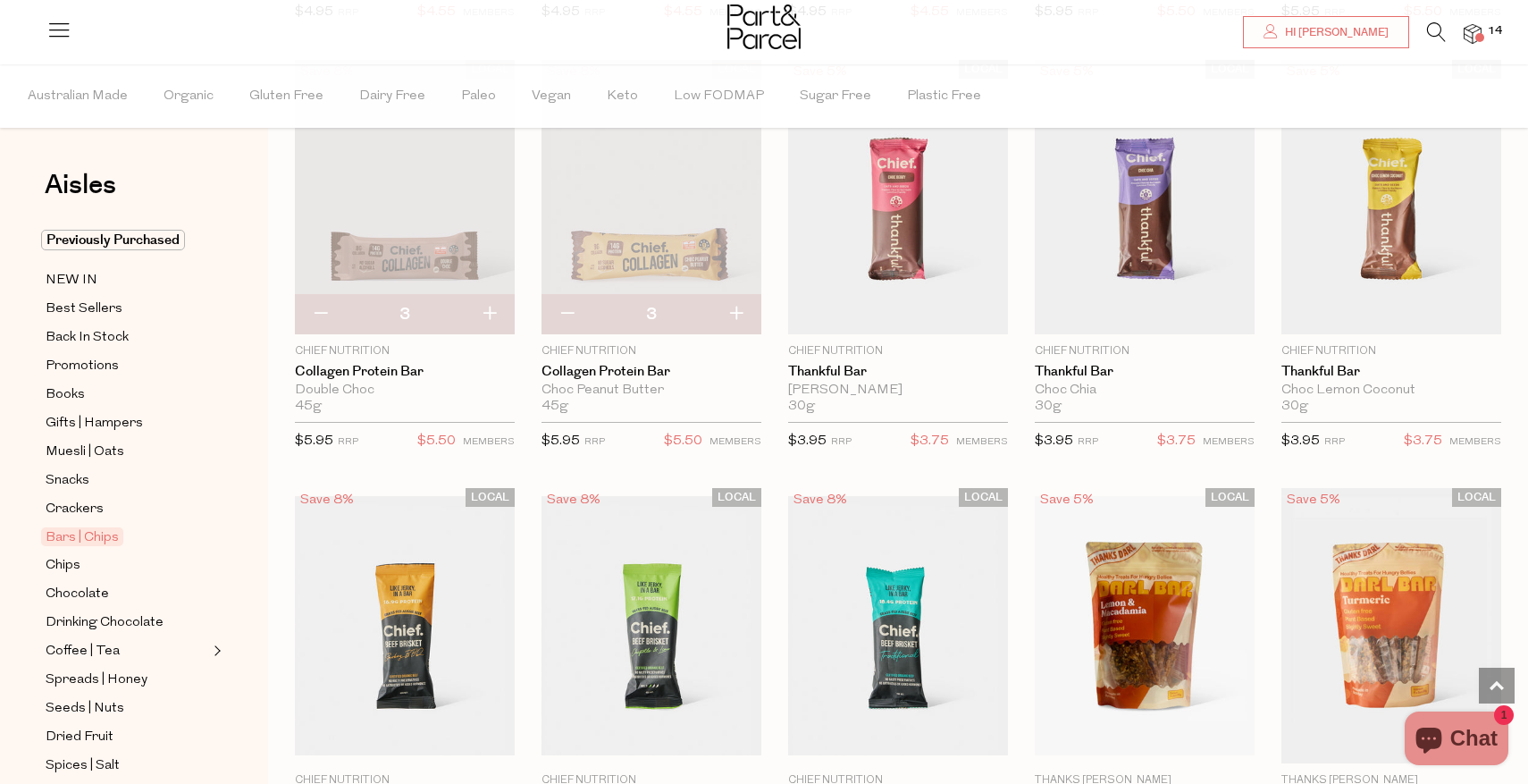
scroll to position [1416, 0]
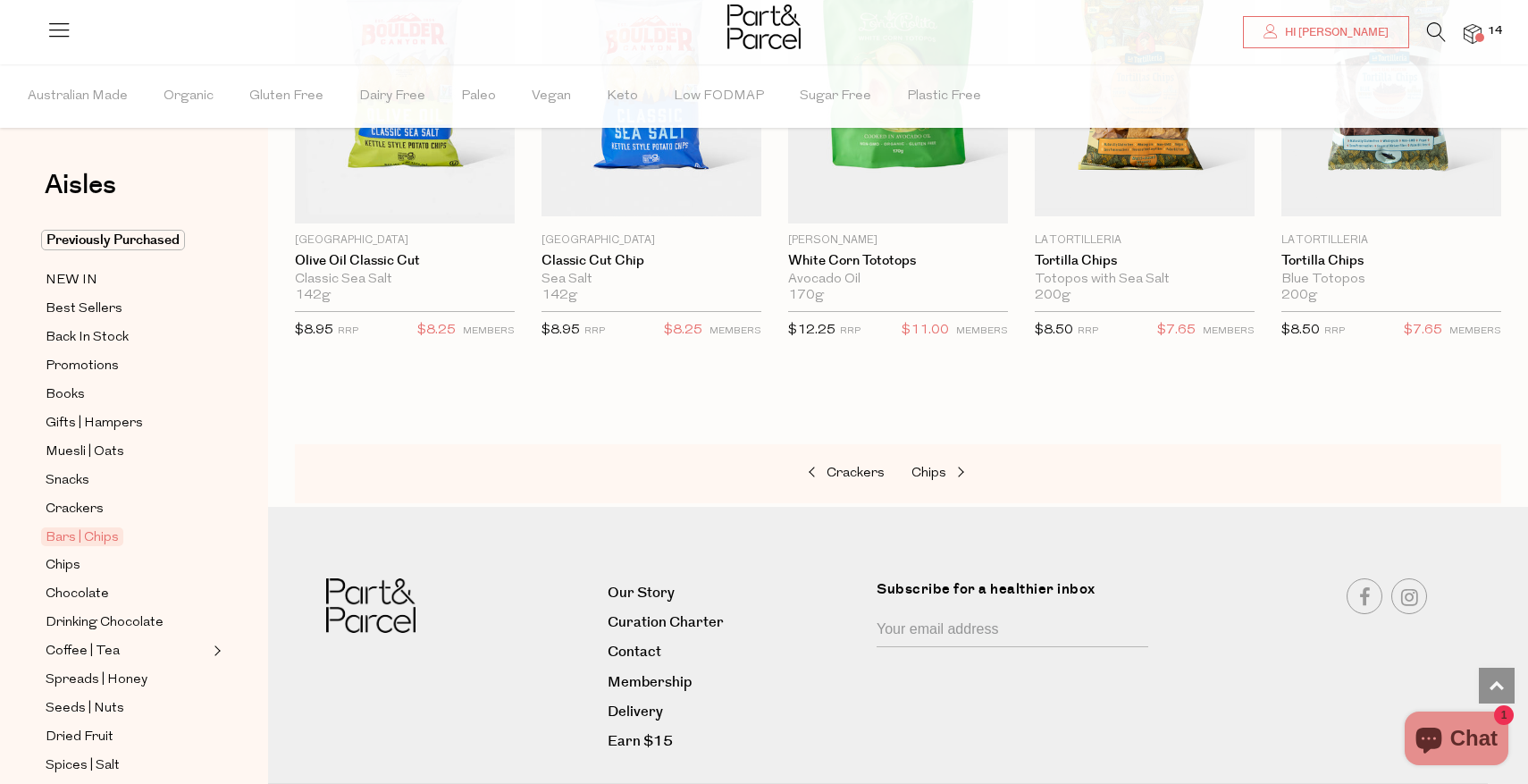
scroll to position [5761, 0]
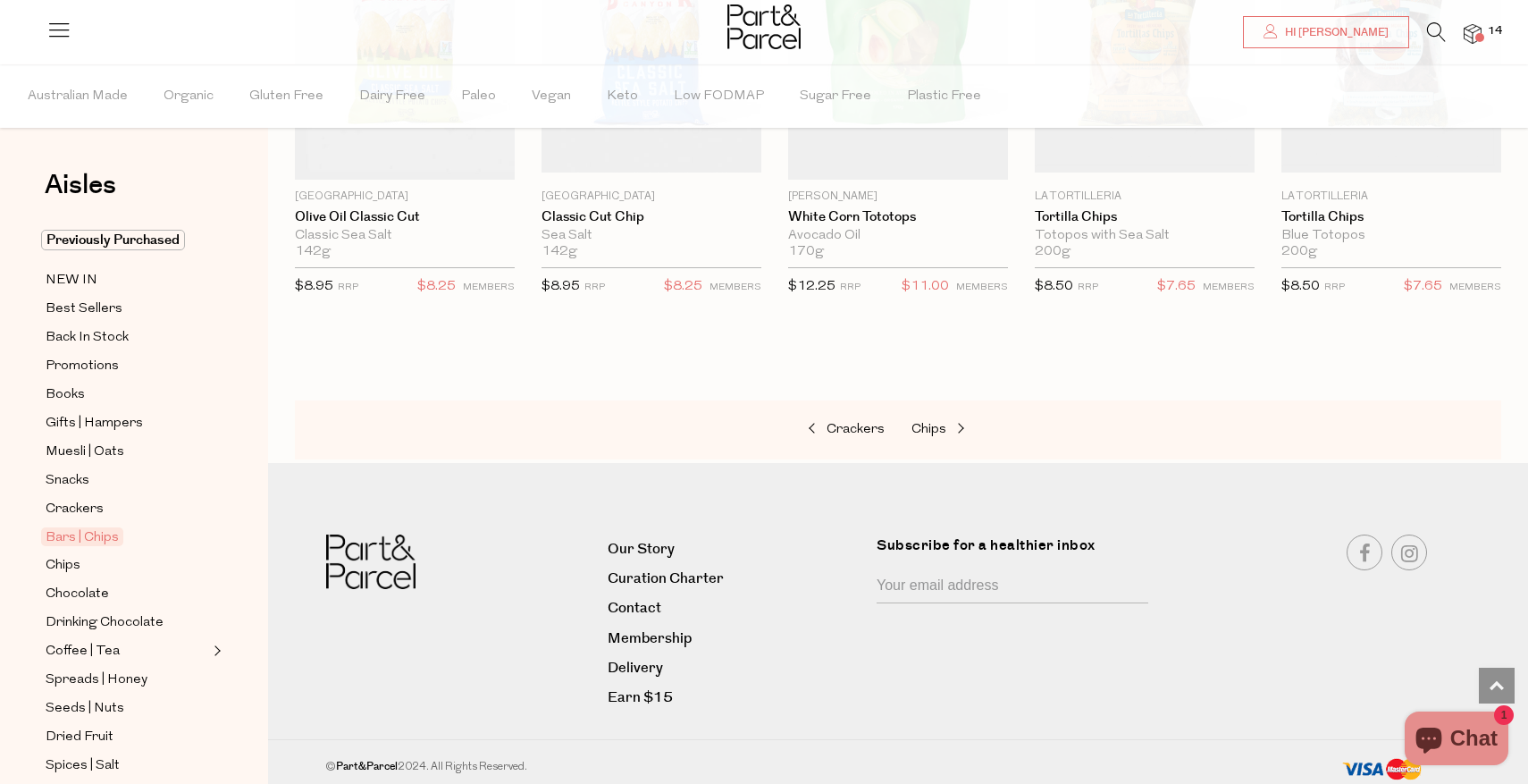
click at [908, 436] on div "Crackers Chips" at bounding box center [897, 429] width 1206 height 59
click at [939, 422] on span "Chips" at bounding box center [929, 429] width 35 height 13
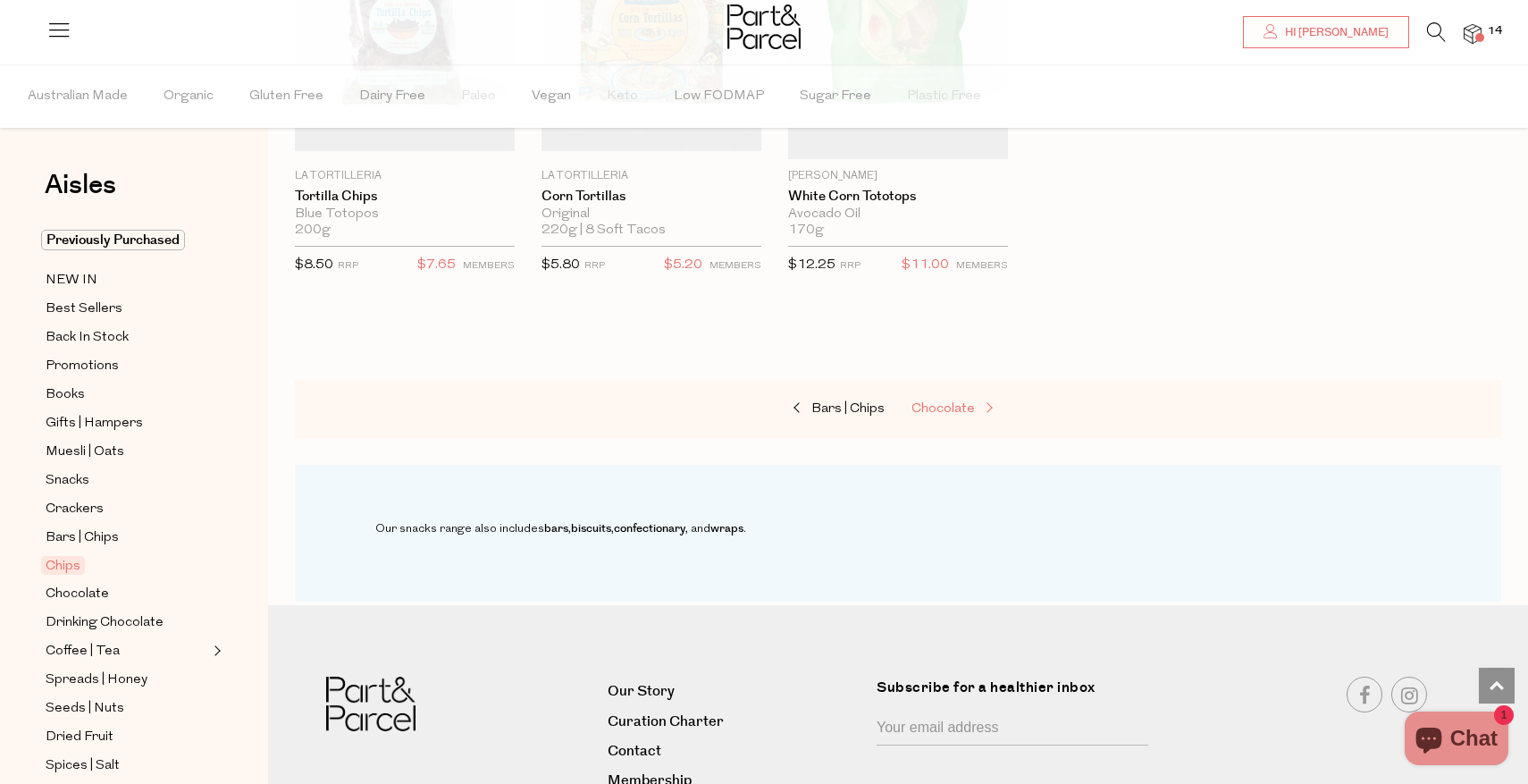
click at [938, 407] on span "Chocolate" at bounding box center [943, 409] width 63 height 13
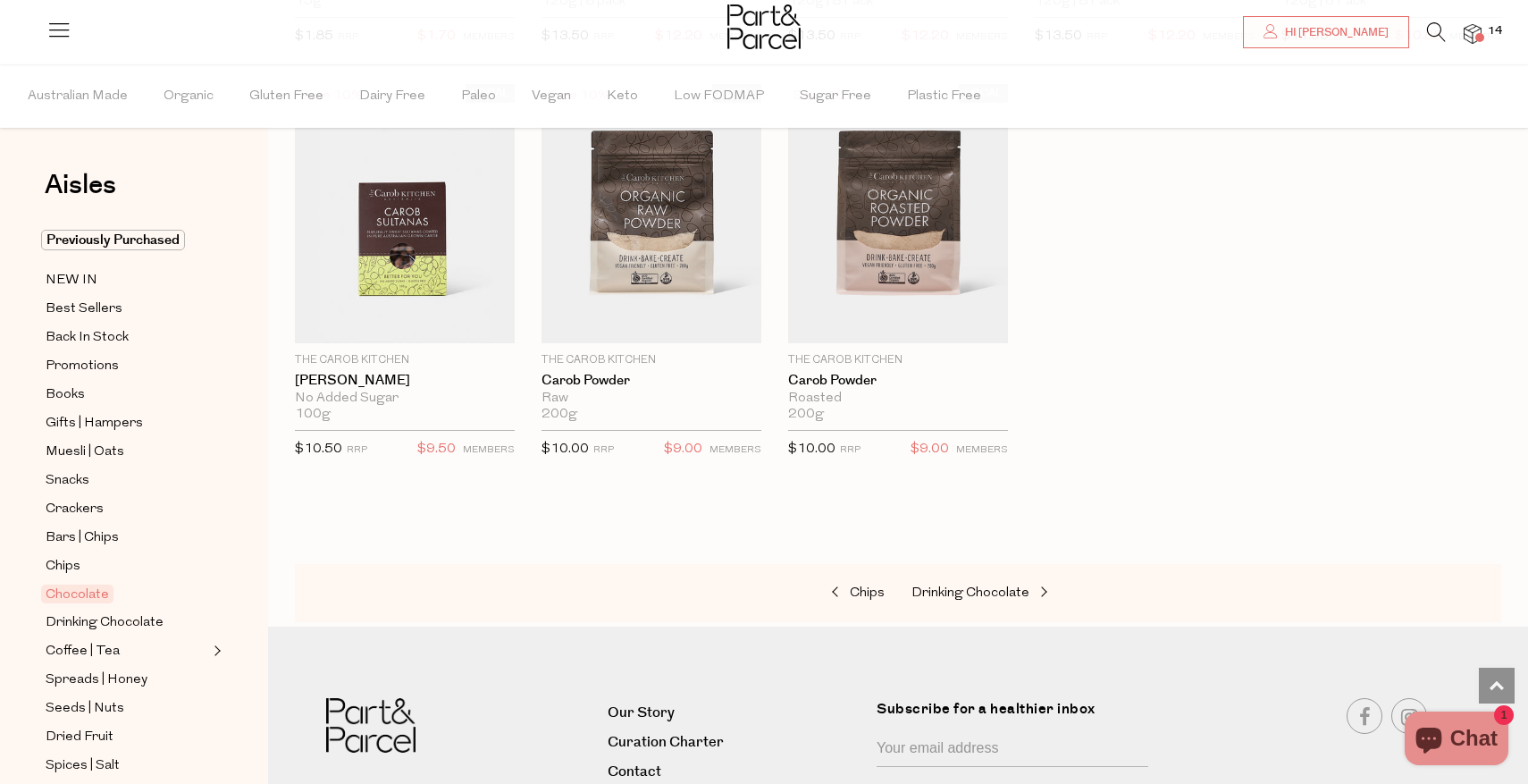
scroll to position [4741, 0]
click at [107, 651] on span "Coffee | Tea" at bounding box center [82, 652] width 74 height 21
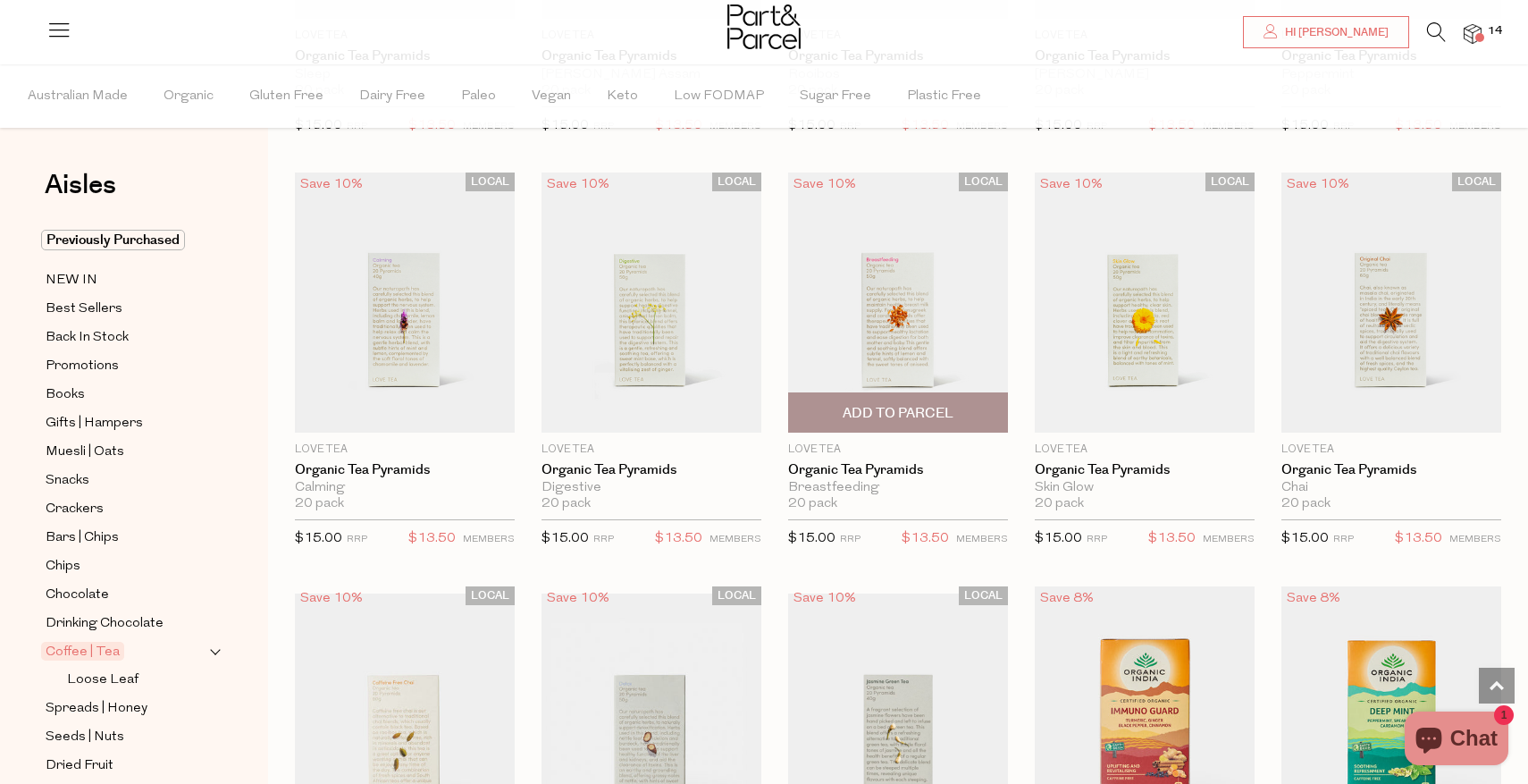
scroll to position [867, 0]
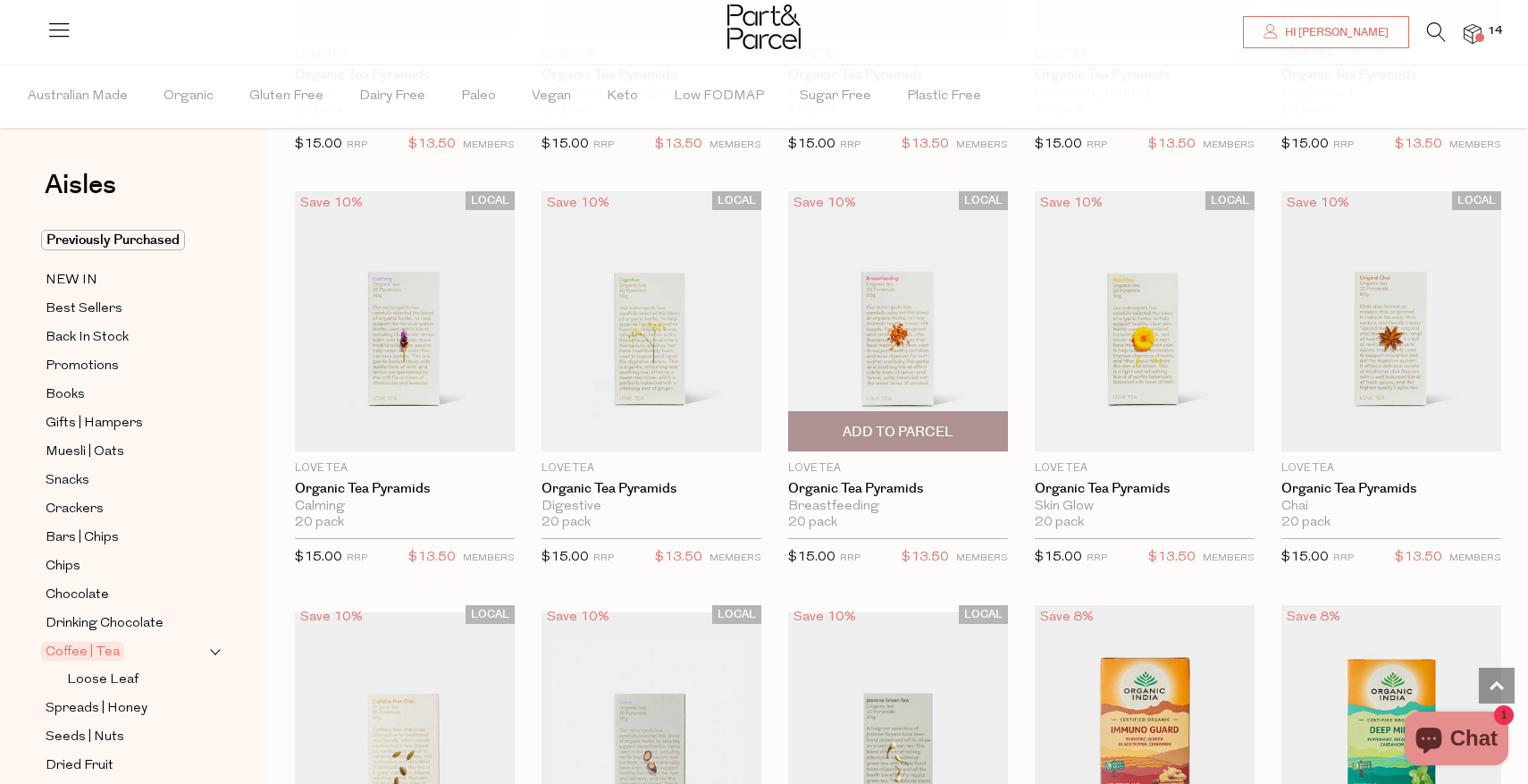
click at [939, 297] on img at bounding box center [897, 321] width 220 height 259
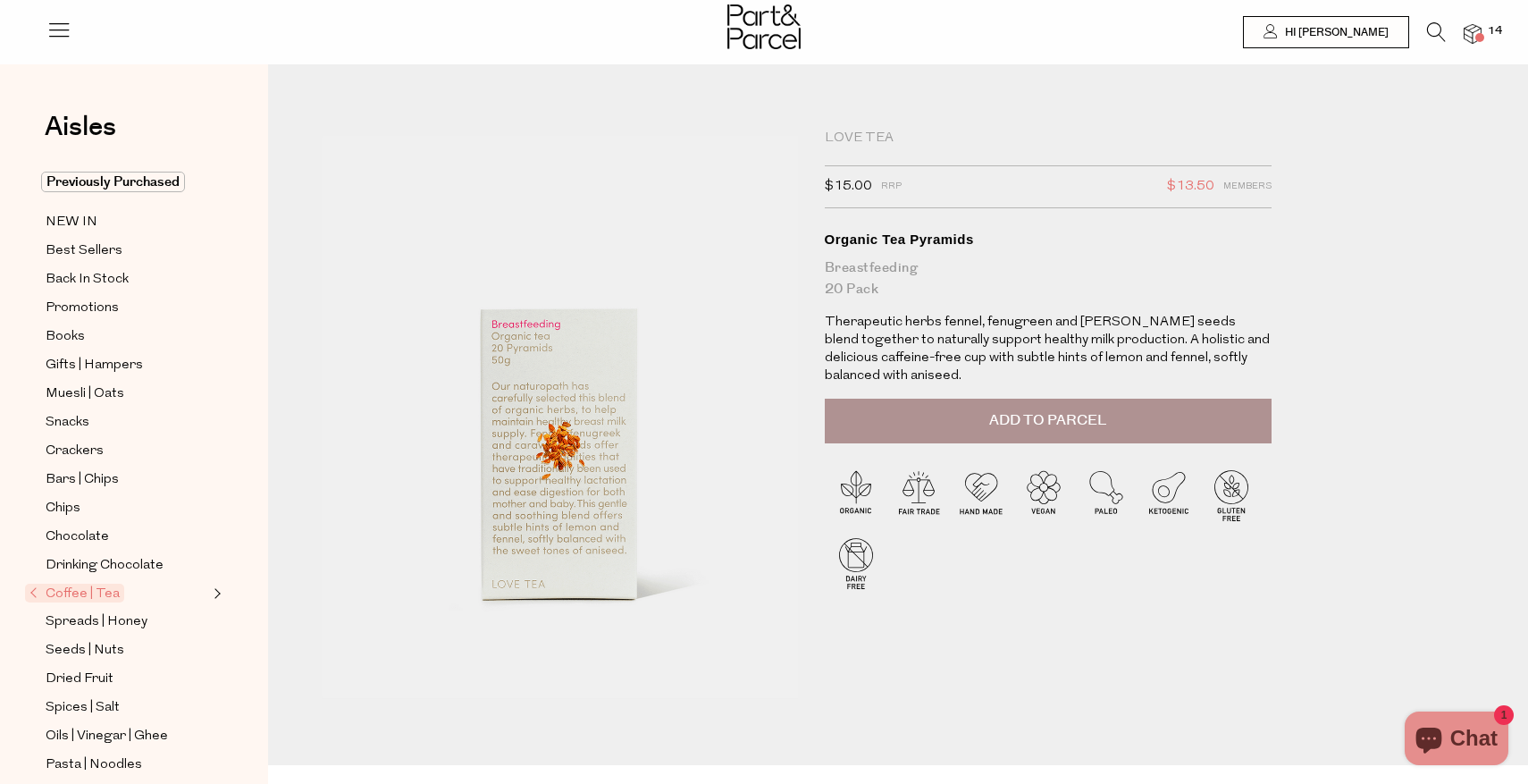
click at [1084, 410] on span "Add to Parcel" at bounding box center [1048, 419] width 117 height 20
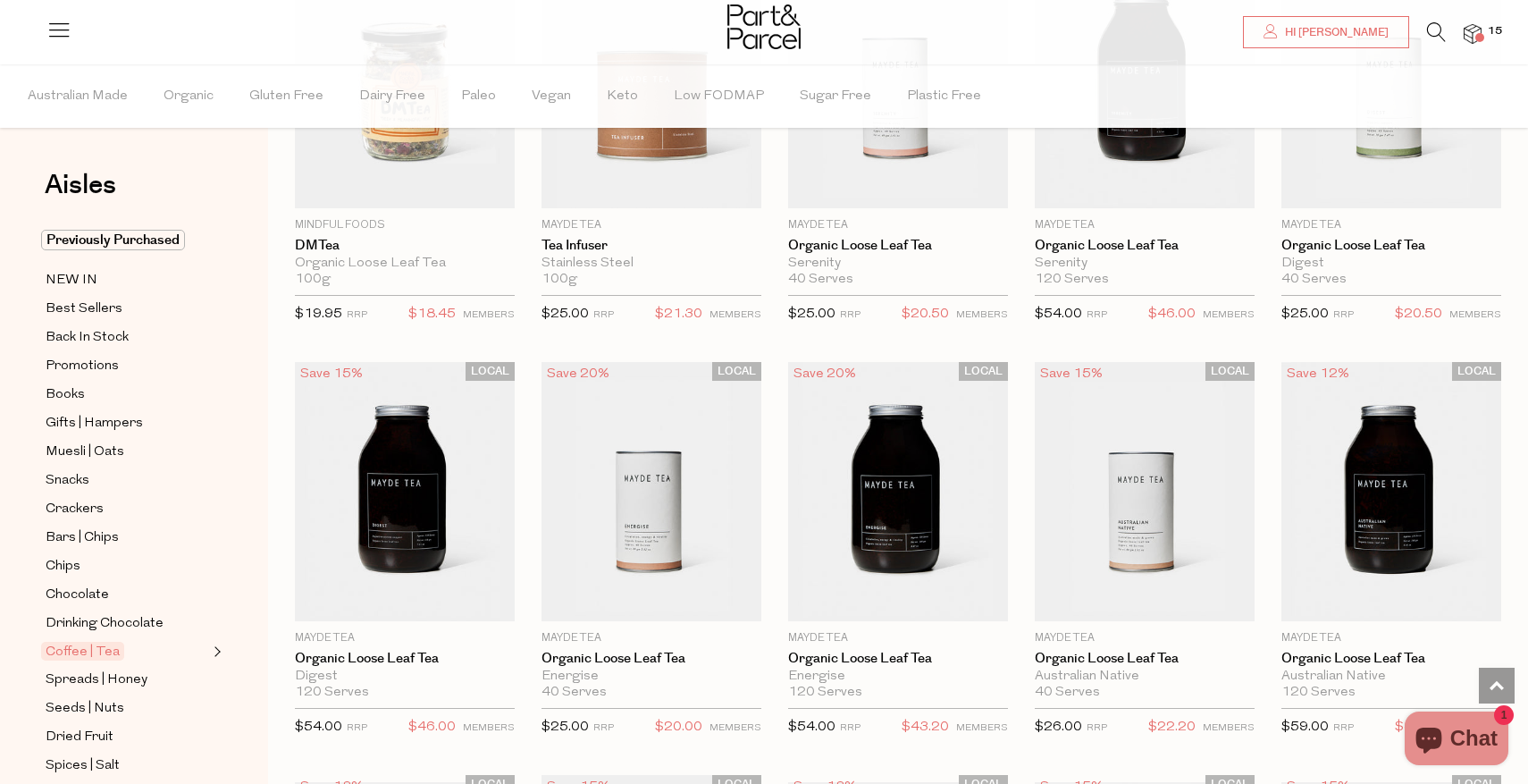
scroll to position [3209, 0]
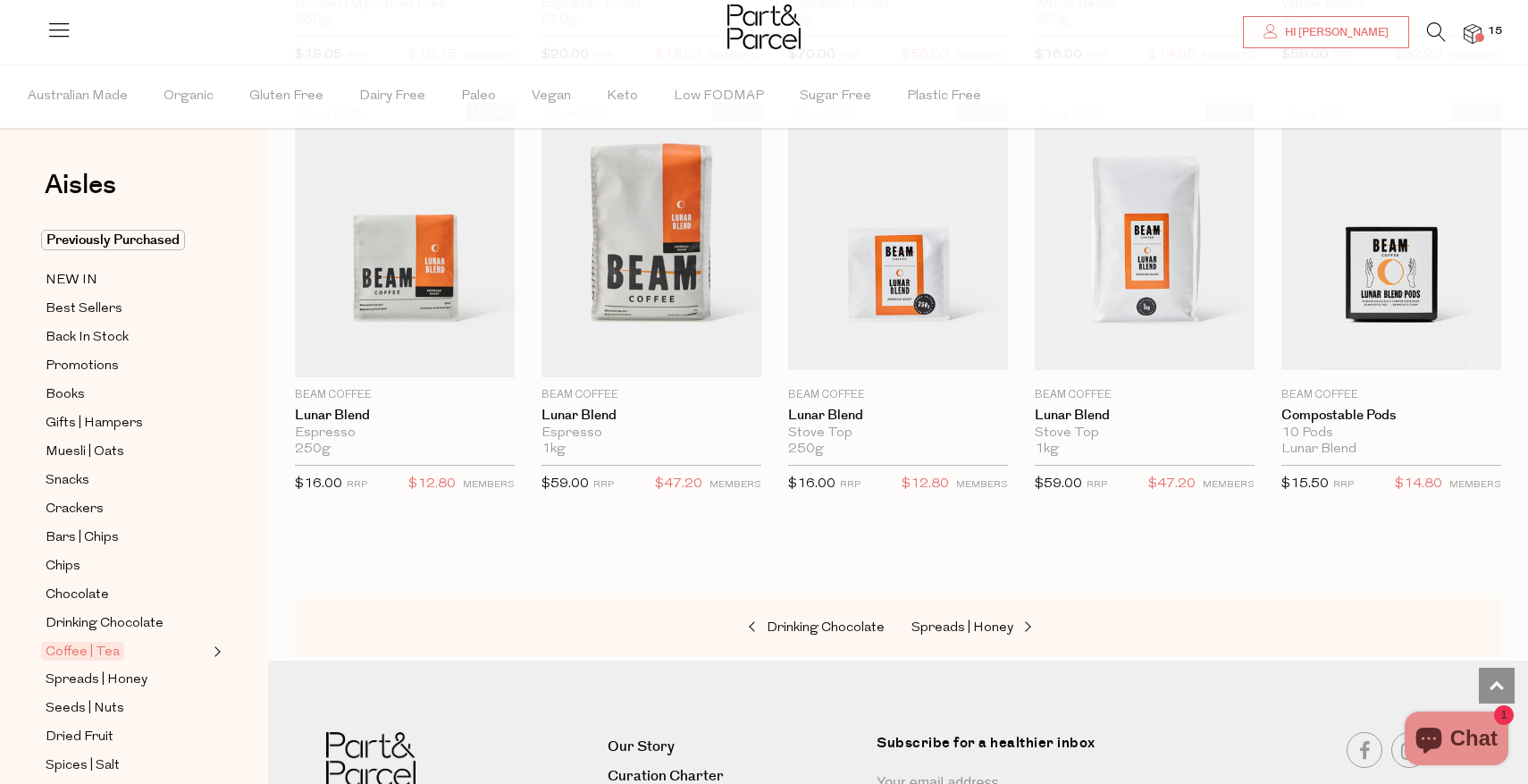
scroll to position [7472, 0]
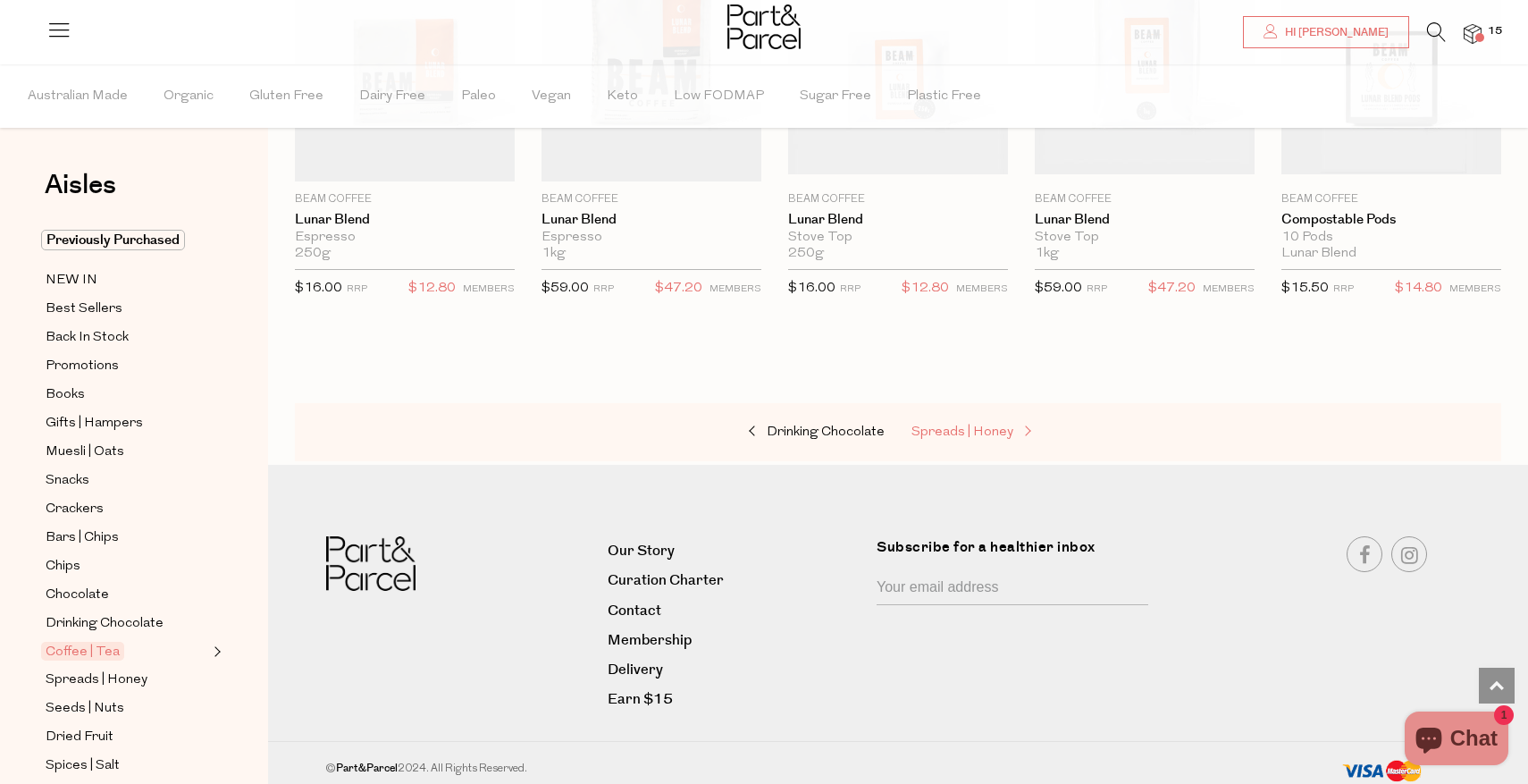
click at [948, 429] on span "Spreads | Honey" at bounding box center [963, 432] width 102 height 13
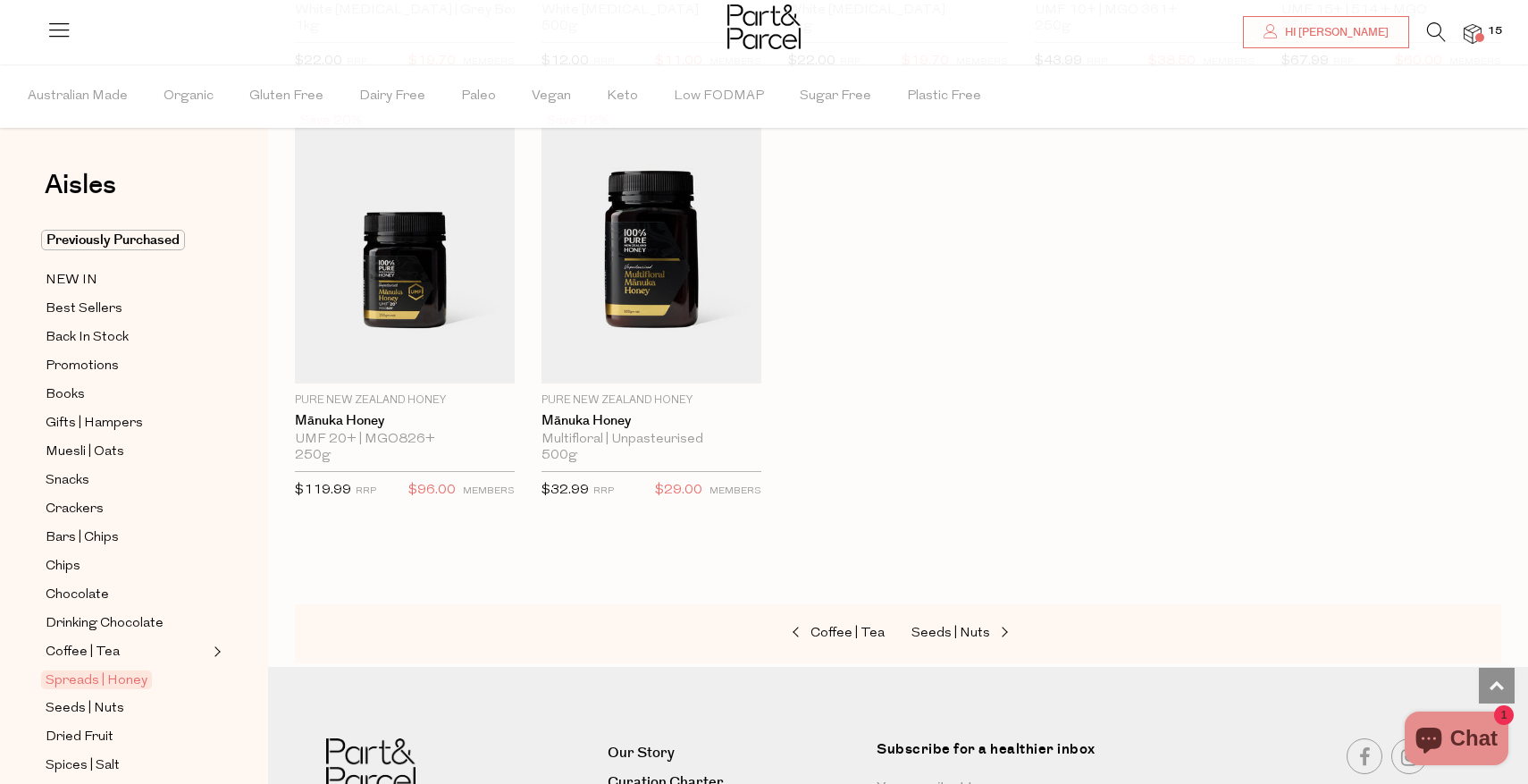
scroll to position [3862, 0]
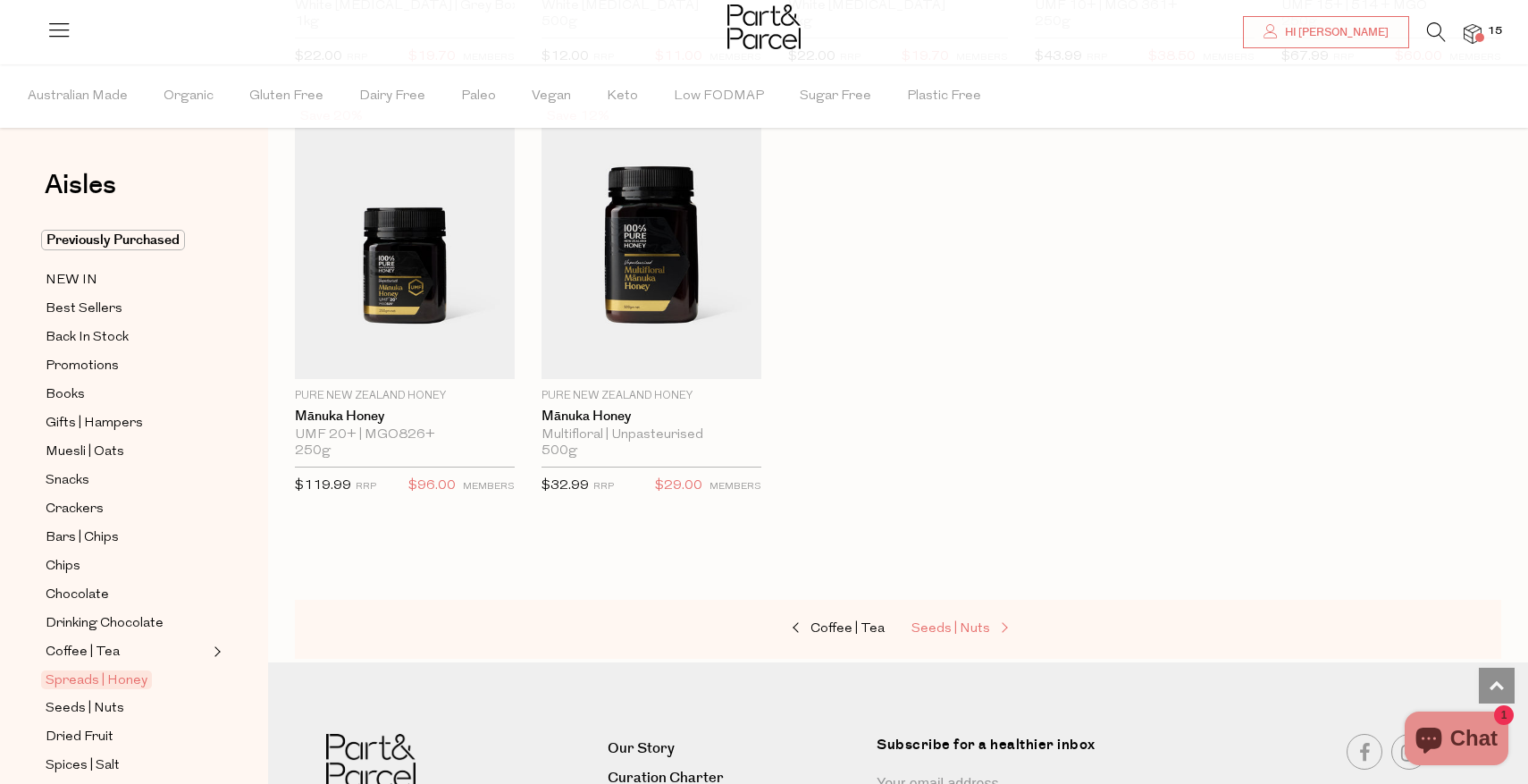
click at [958, 627] on span "Seeds | Nuts" at bounding box center [951, 629] width 79 height 13
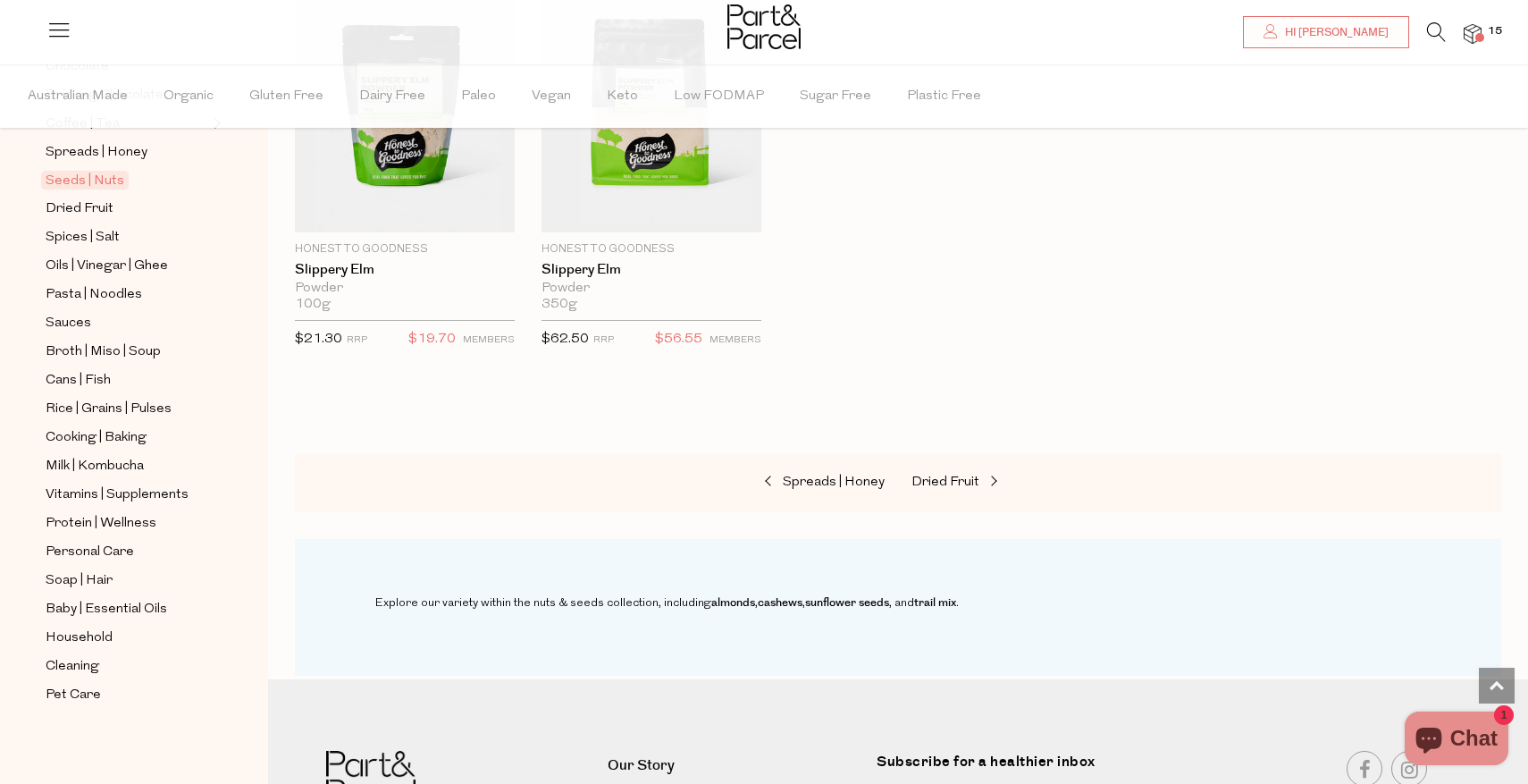
scroll to position [3985, 0]
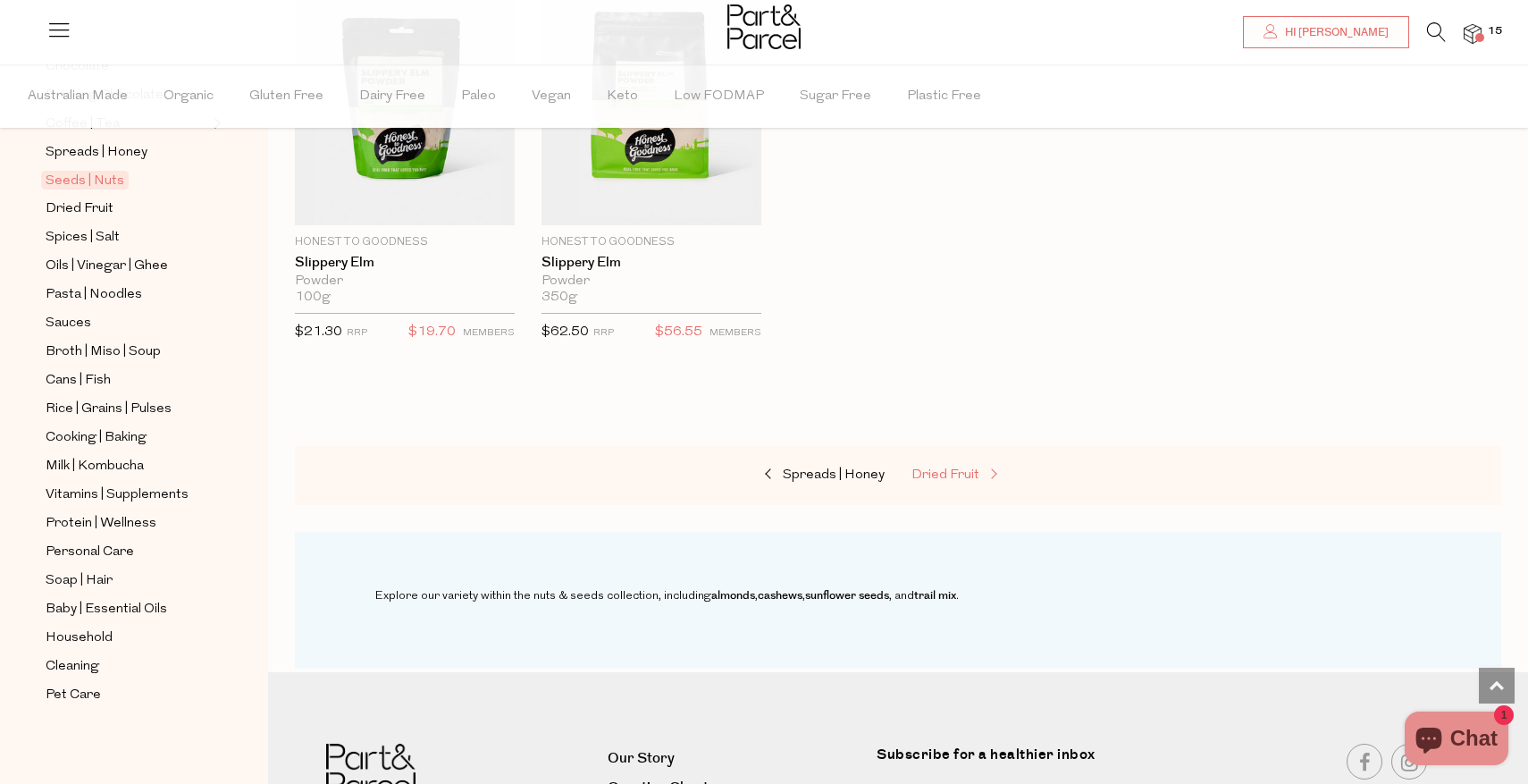
click at [970, 475] on span "Dried Fruit" at bounding box center [945, 475] width 68 height 13
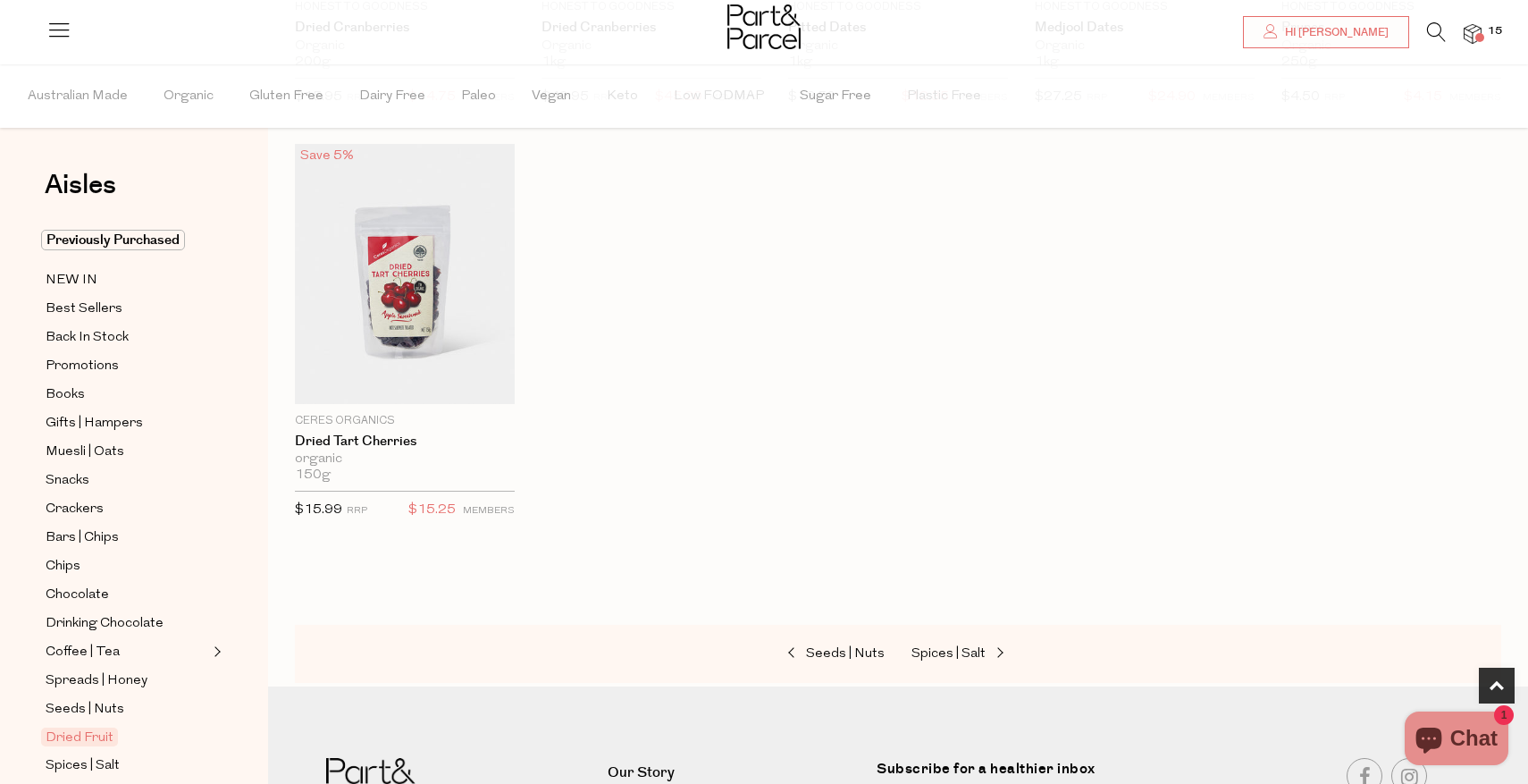
scroll to position [919, 0]
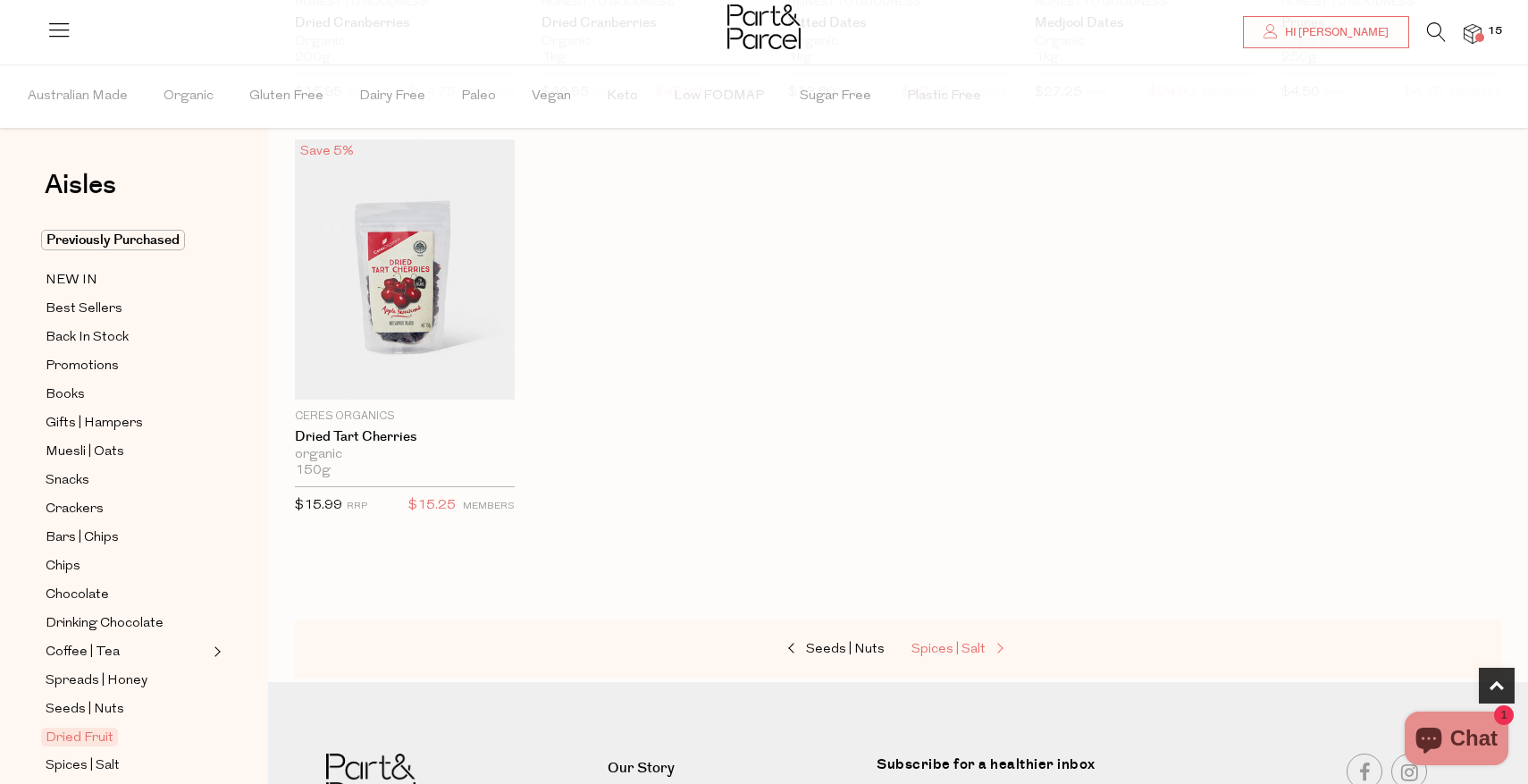
click at [983, 648] on span "Spices | Salt" at bounding box center [948, 650] width 74 height 13
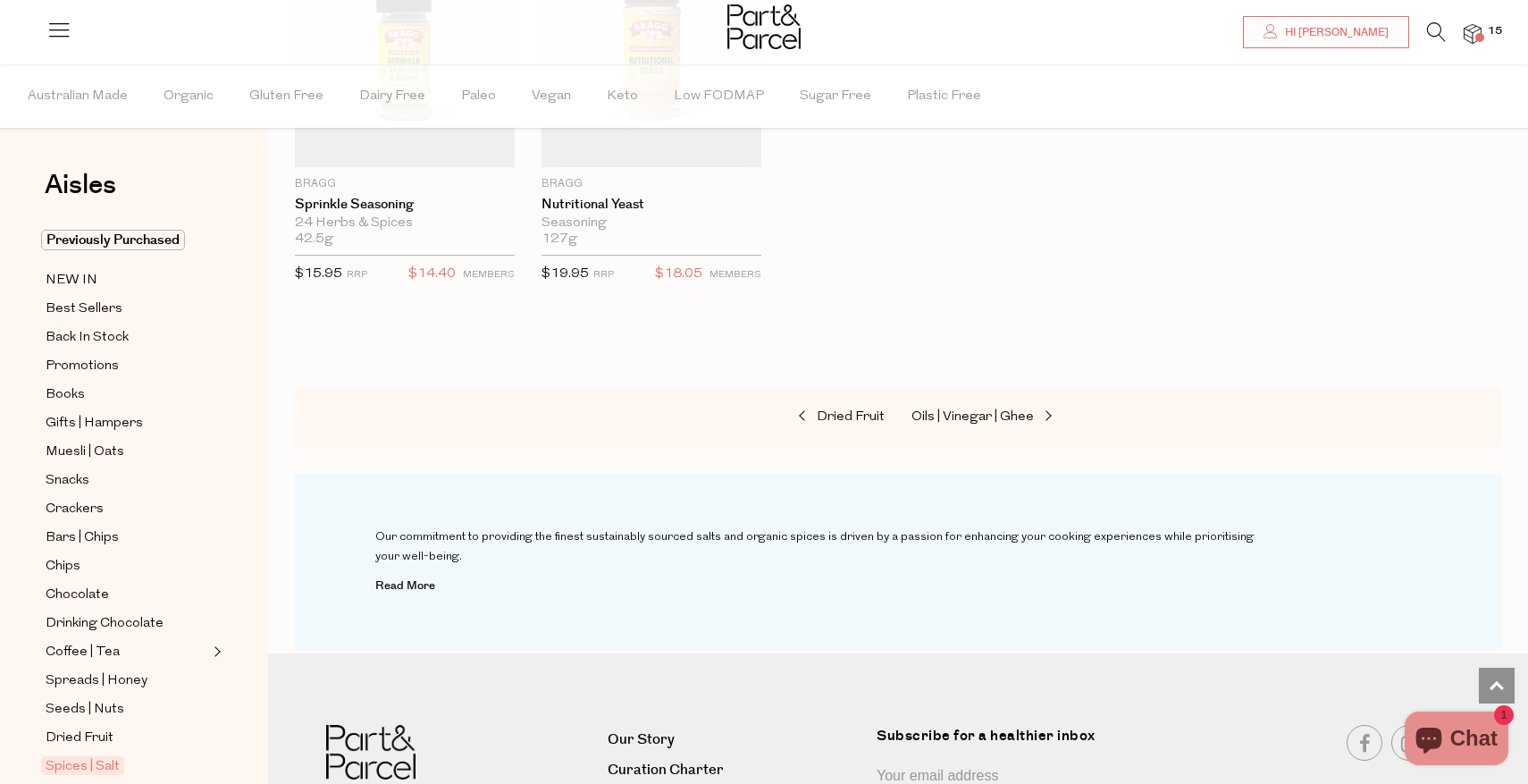
scroll to position [4919, 0]
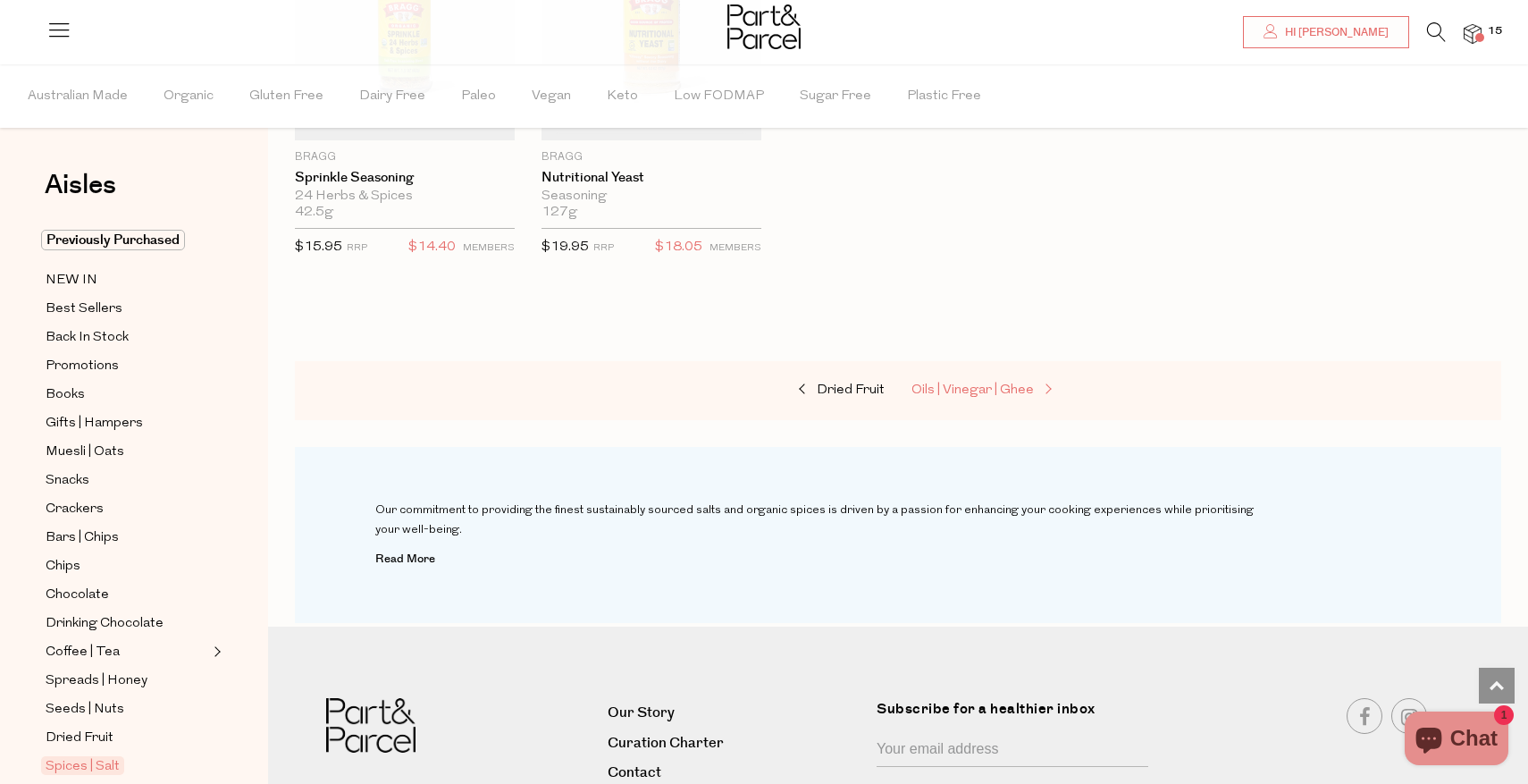
click at [1009, 379] on link "Oils | Vinegar | Ghee" at bounding box center [1001, 391] width 179 height 23
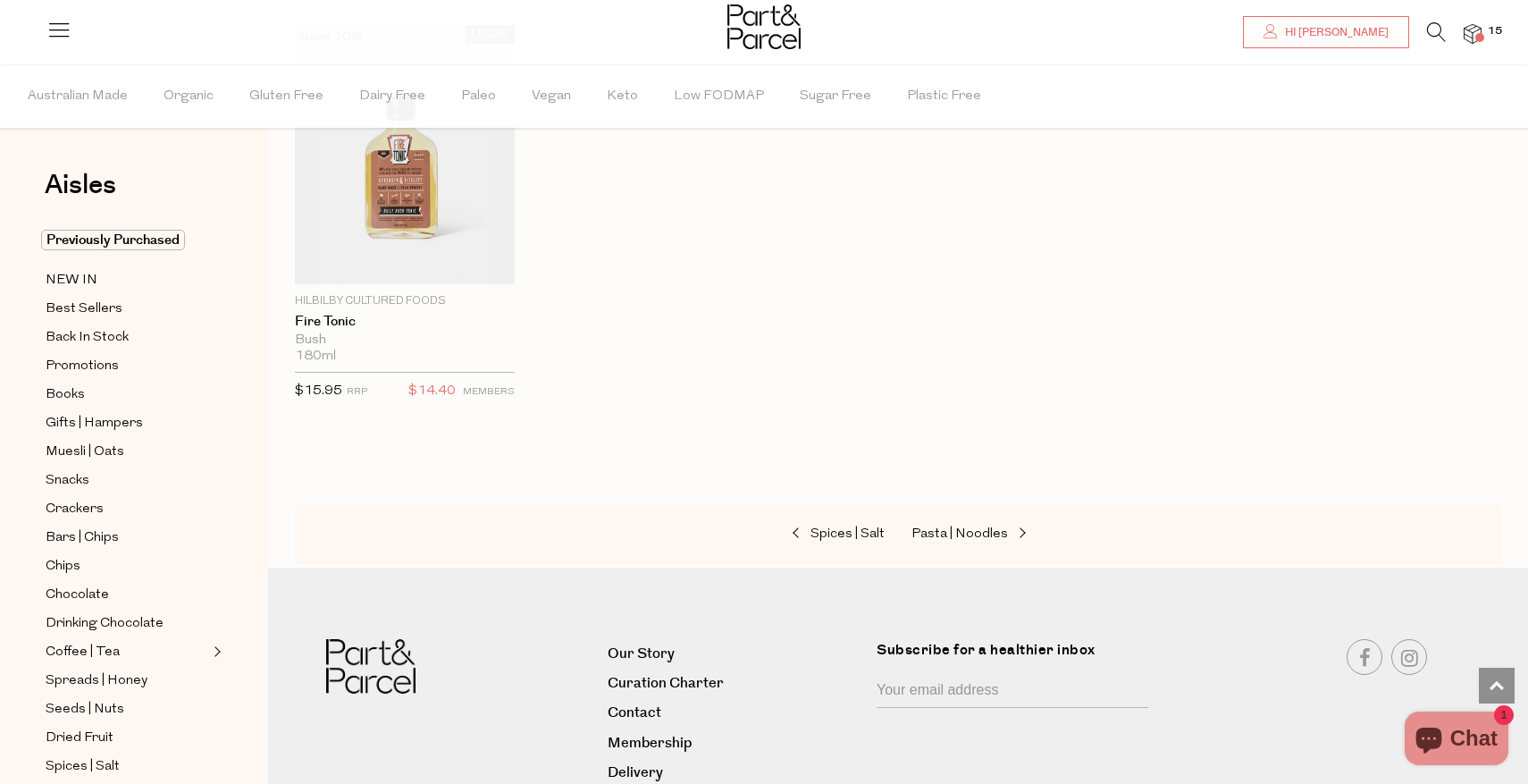
scroll to position [4078, 0]
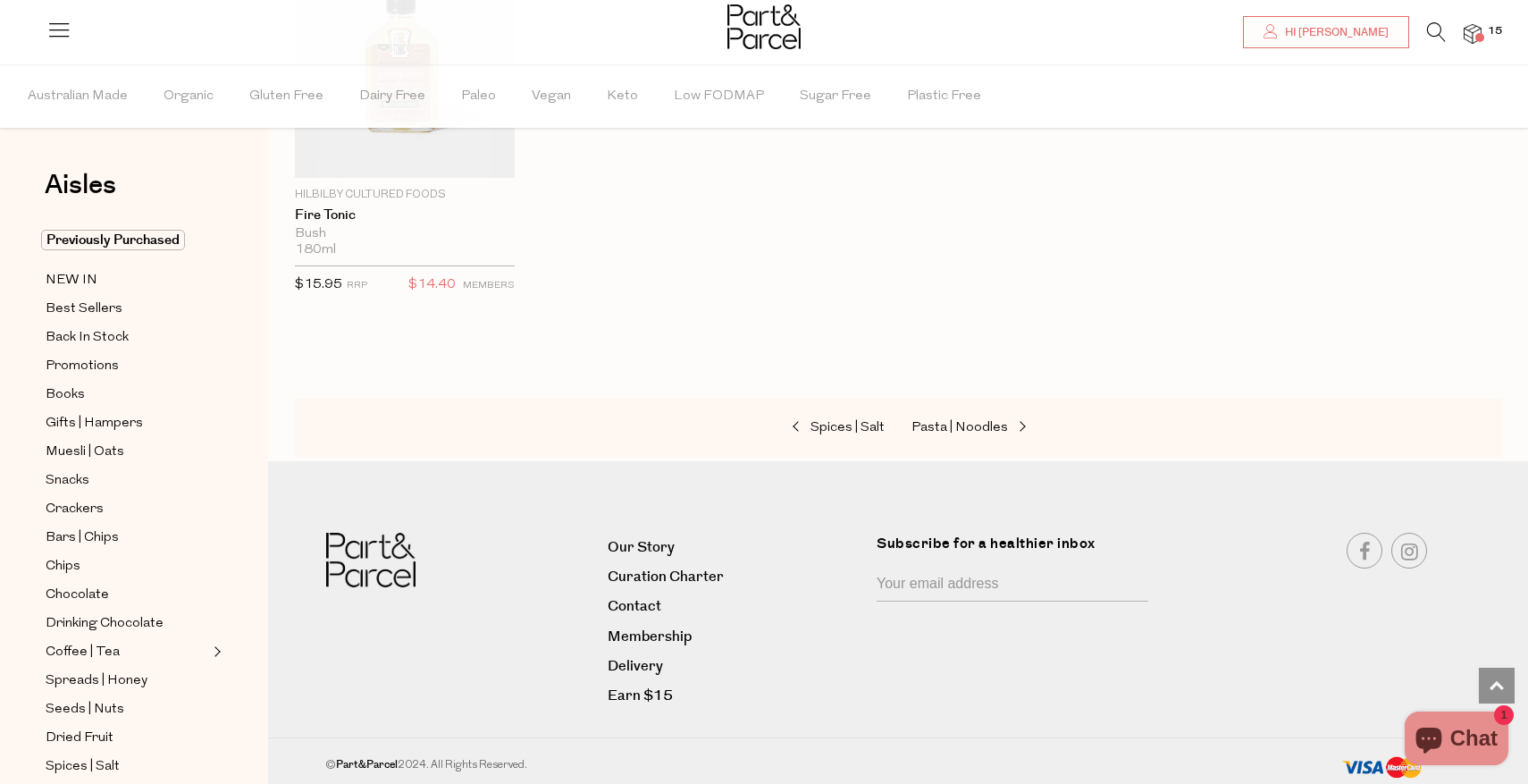
click at [947, 405] on div "Spices | Salt Pasta | Noodles" at bounding box center [897, 427] width 1206 height 59
click at [949, 429] on span "Pasta | Noodles" at bounding box center [960, 428] width 97 height 13
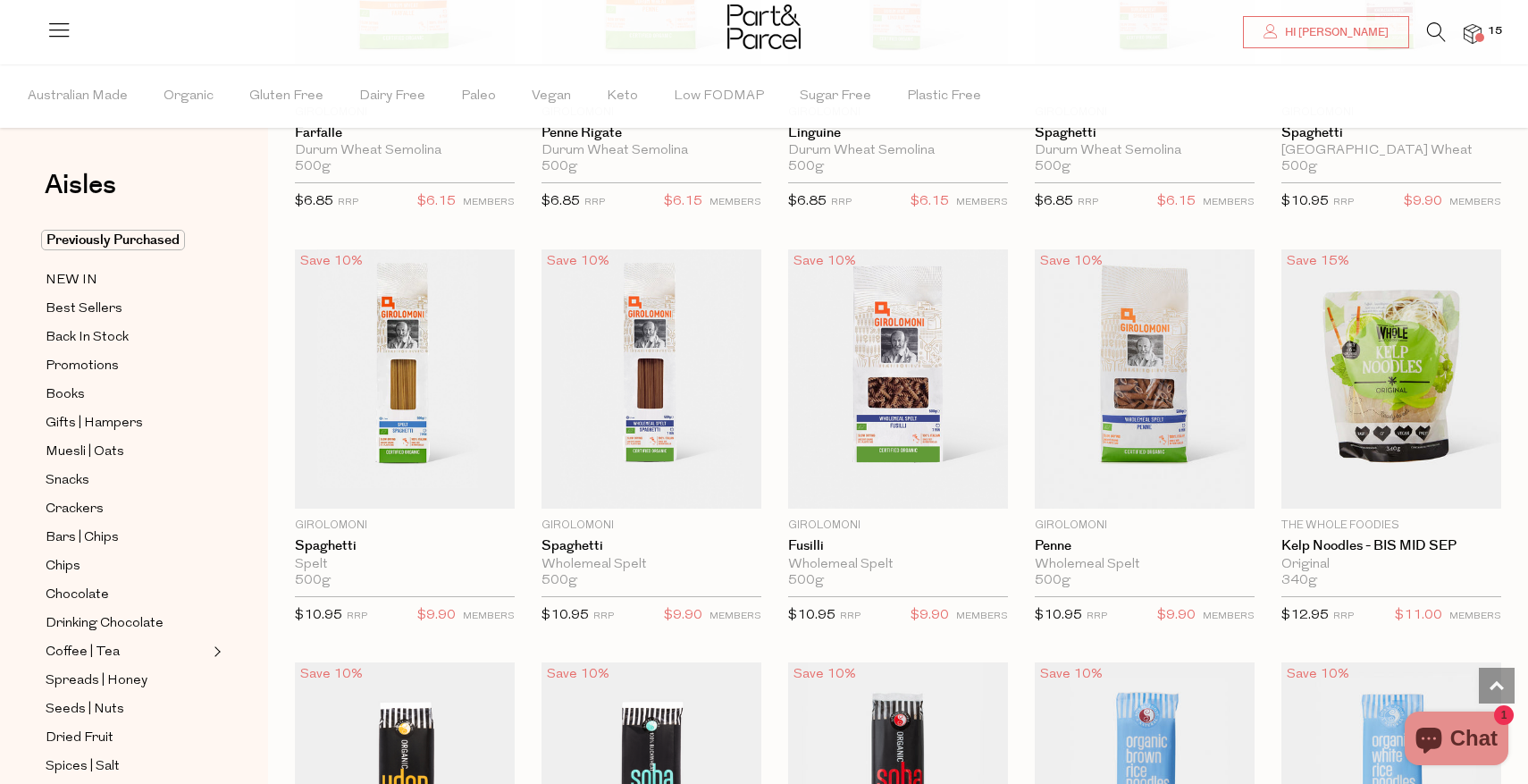
scroll to position [2479, 0]
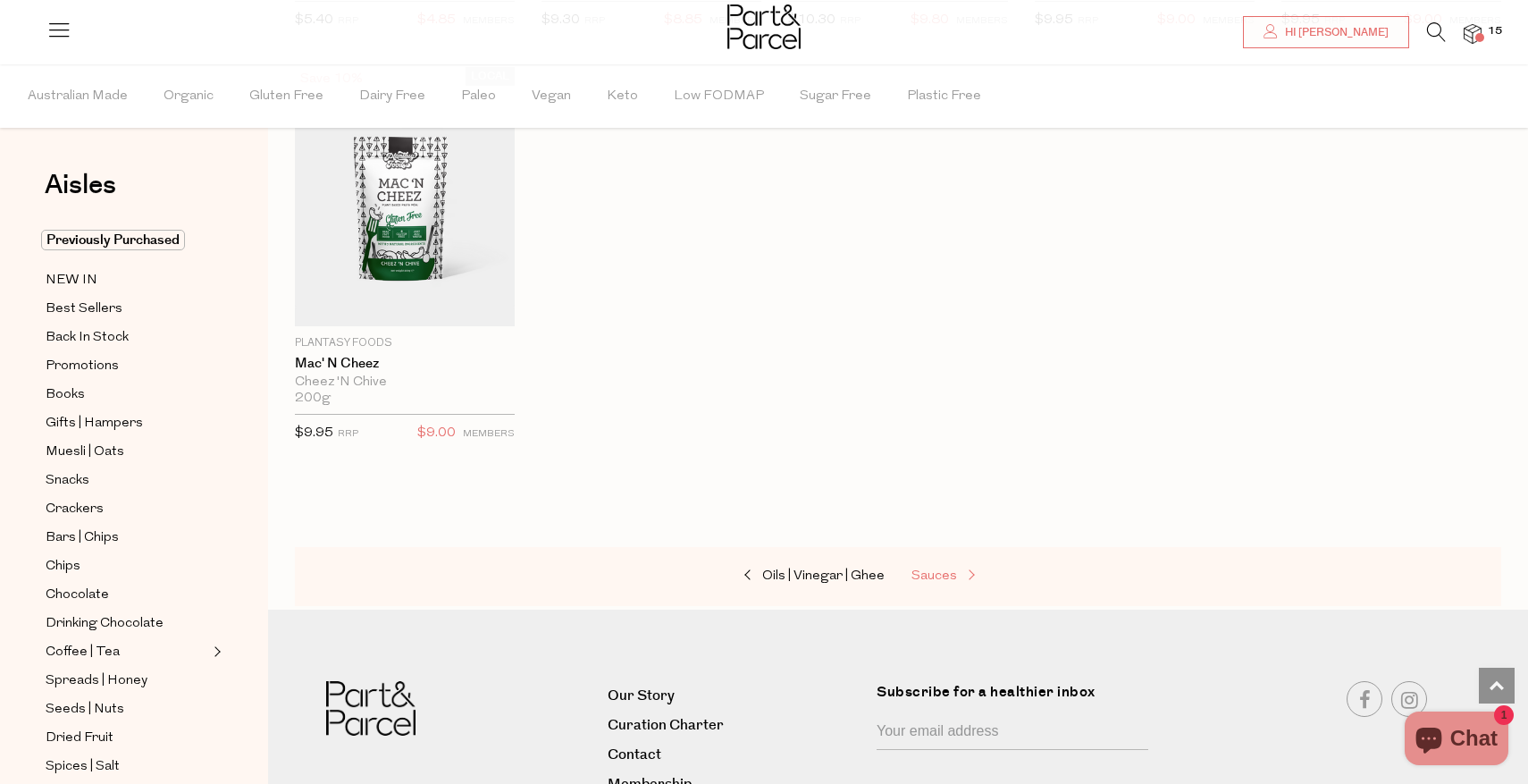
click at [931, 569] on span "Sauces" at bounding box center [934, 576] width 45 height 13
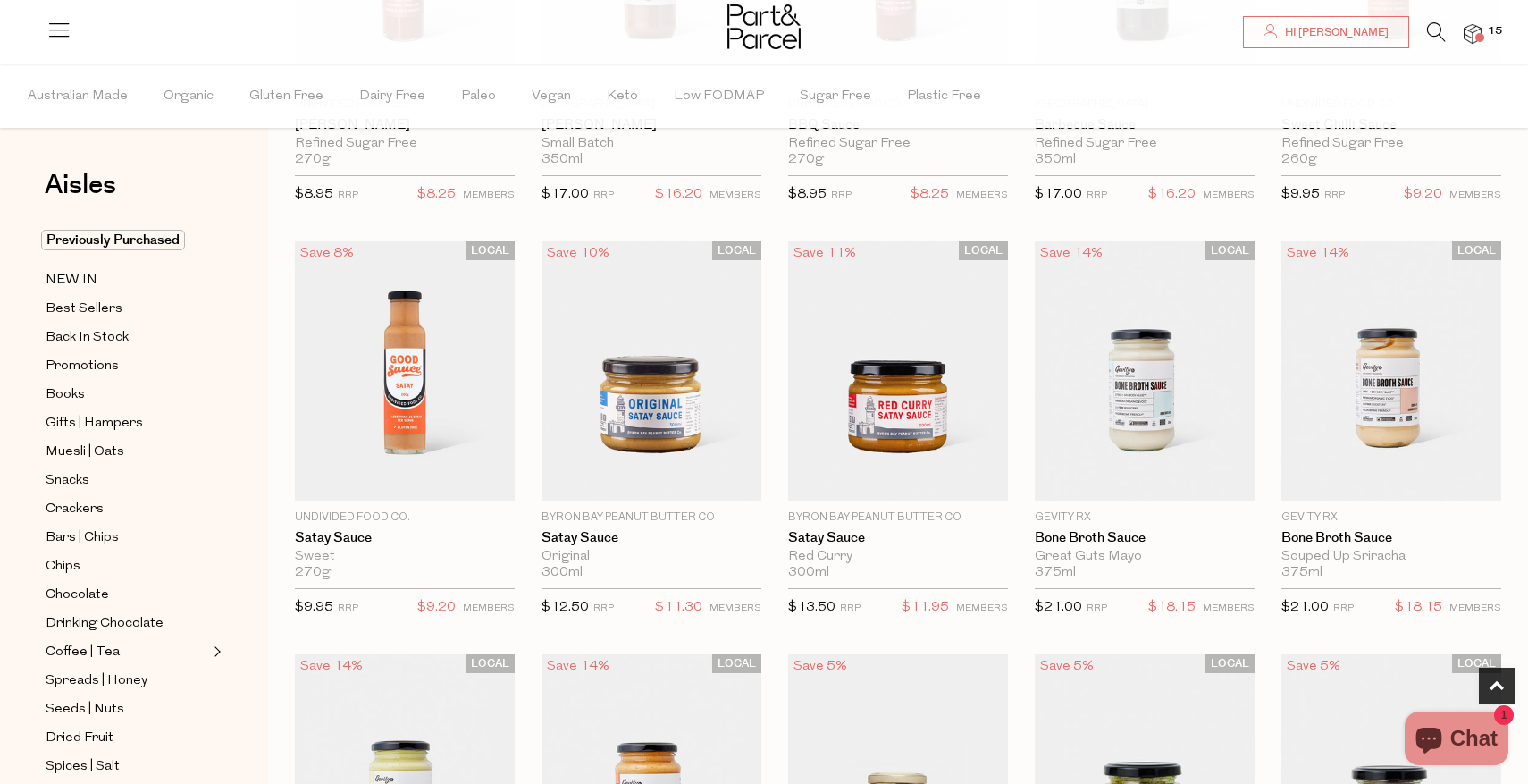
scroll to position [416, 0]
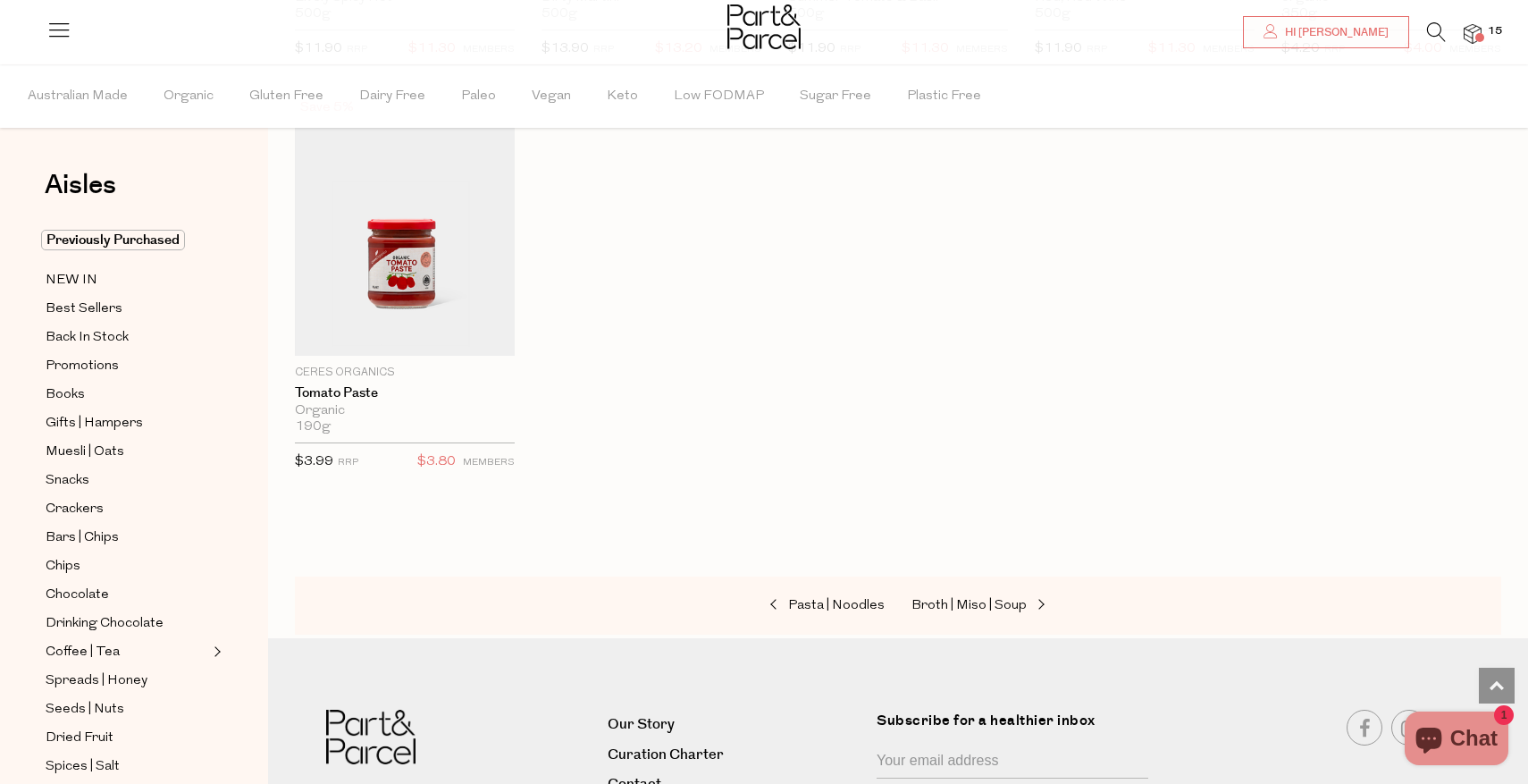
scroll to position [5723, 0]
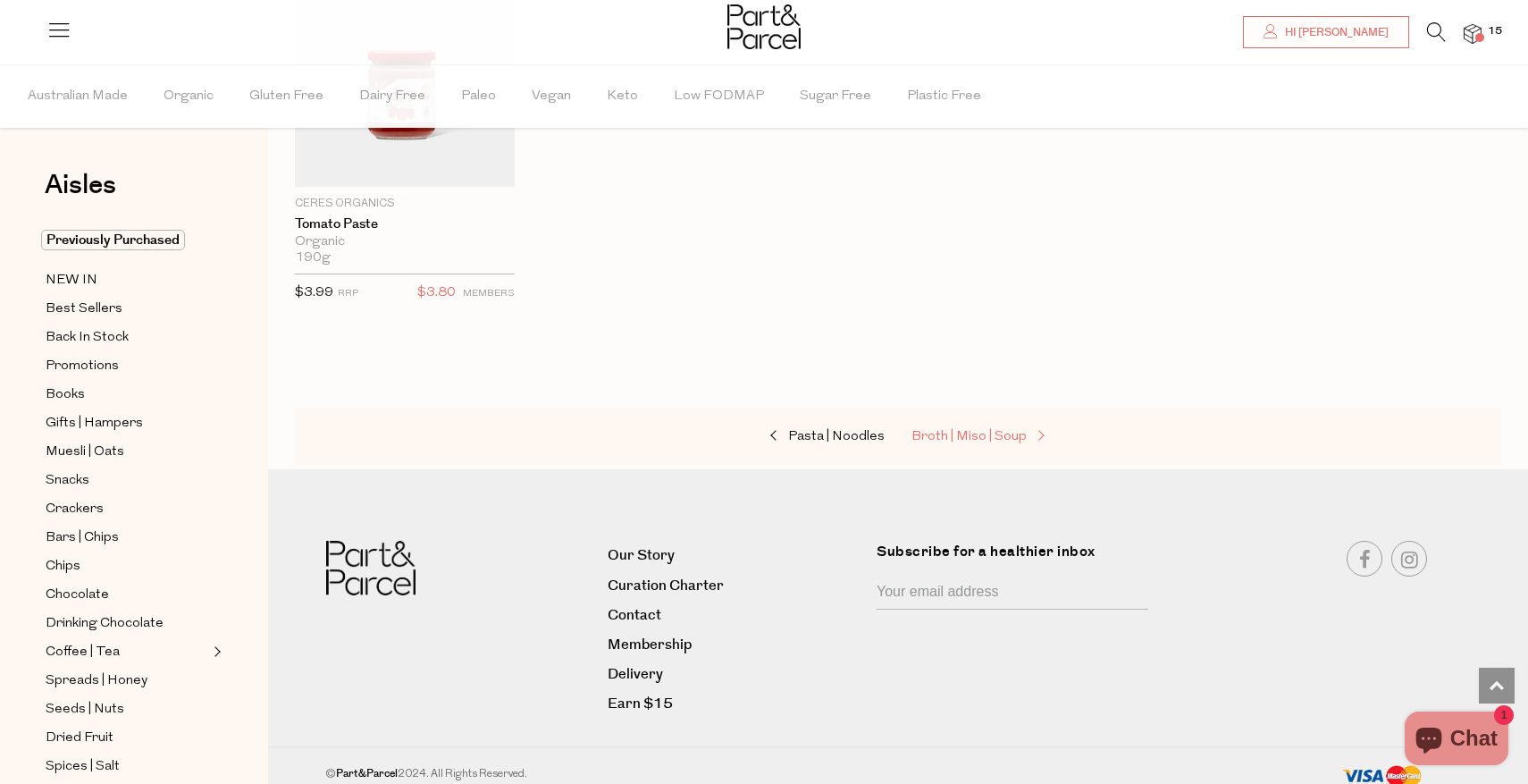
click at [972, 431] on span "Broth | Miso | Soup" at bounding box center [969, 437] width 115 height 13
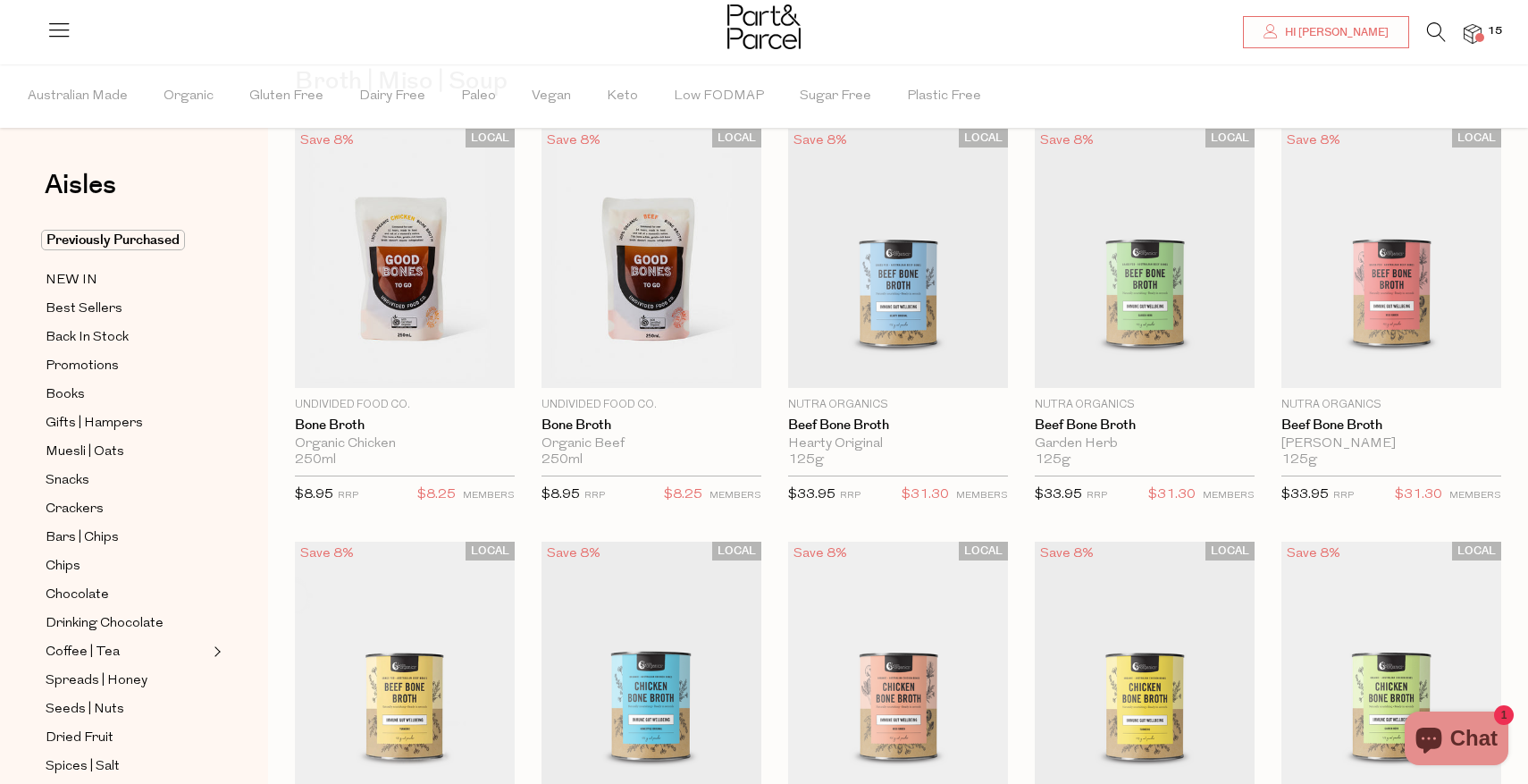
scroll to position [106, 0]
click at [624, 363] on span "Add To Parcel" at bounding box center [651, 368] width 110 height 19
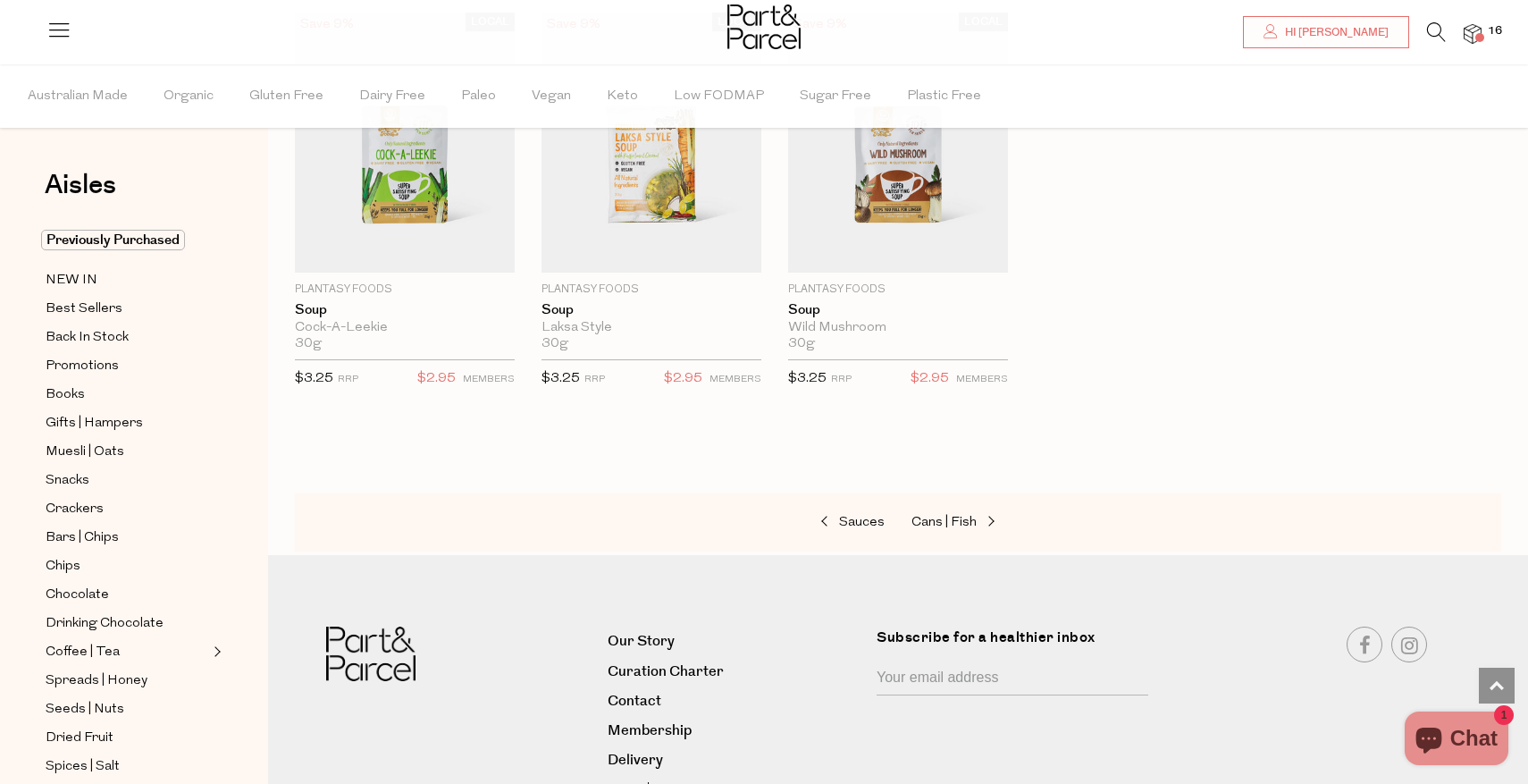
scroll to position [2701, 0]
click at [952, 514] on span "Cans | Fish" at bounding box center [944, 520] width 65 height 13
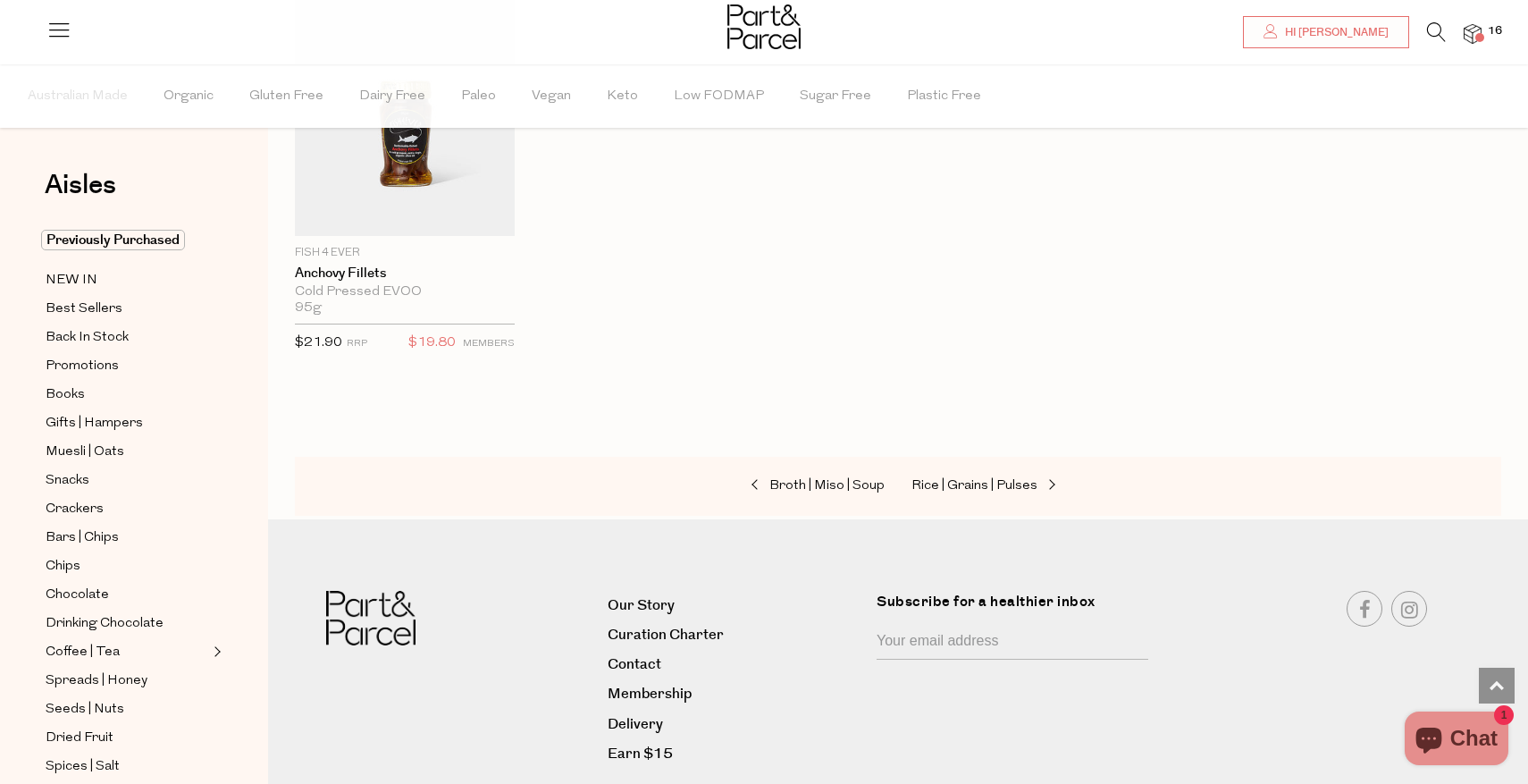
scroll to position [2338, 0]
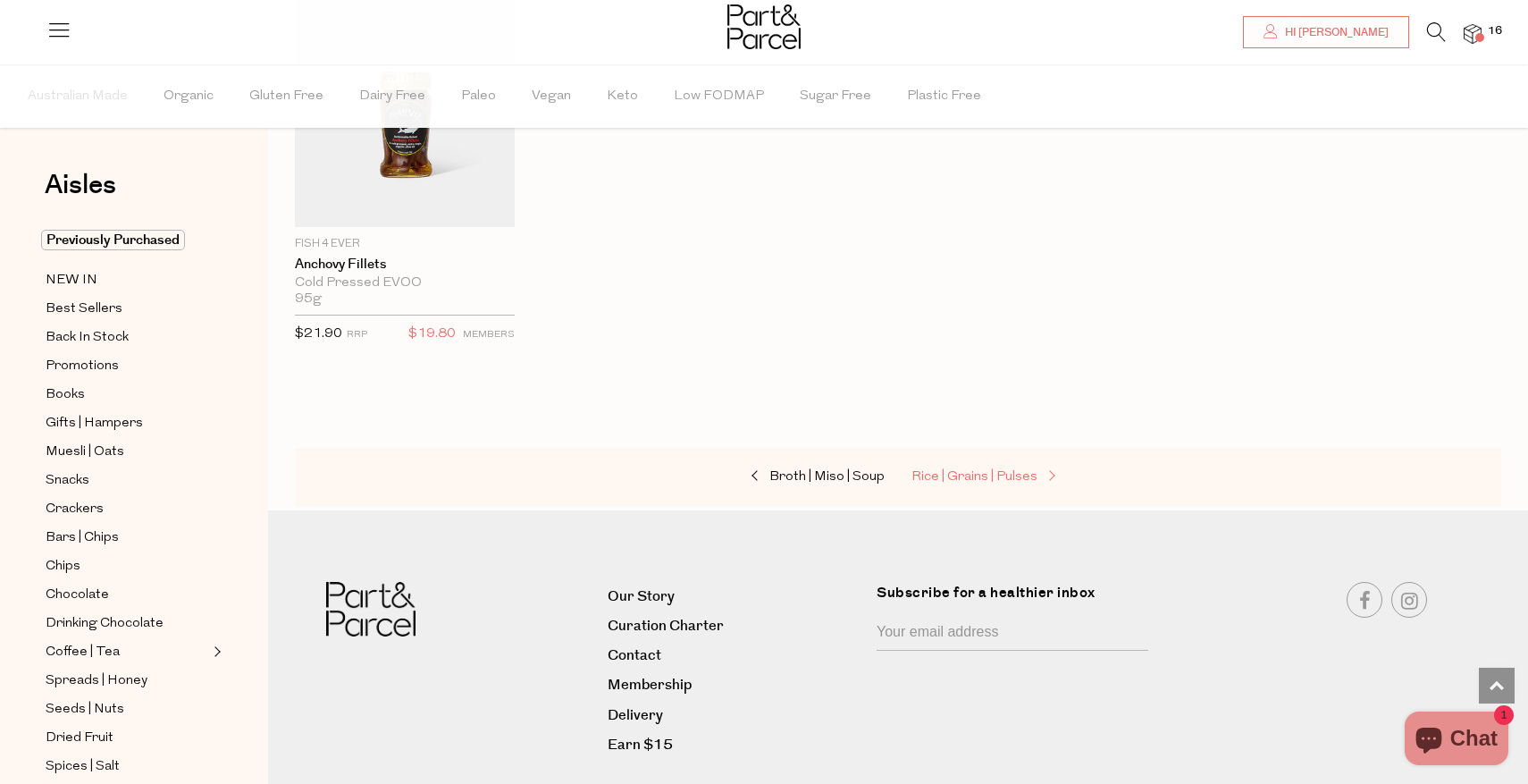
click at [1017, 481] on span "Rice | Grains | Pulses" at bounding box center [974, 477] width 126 height 13
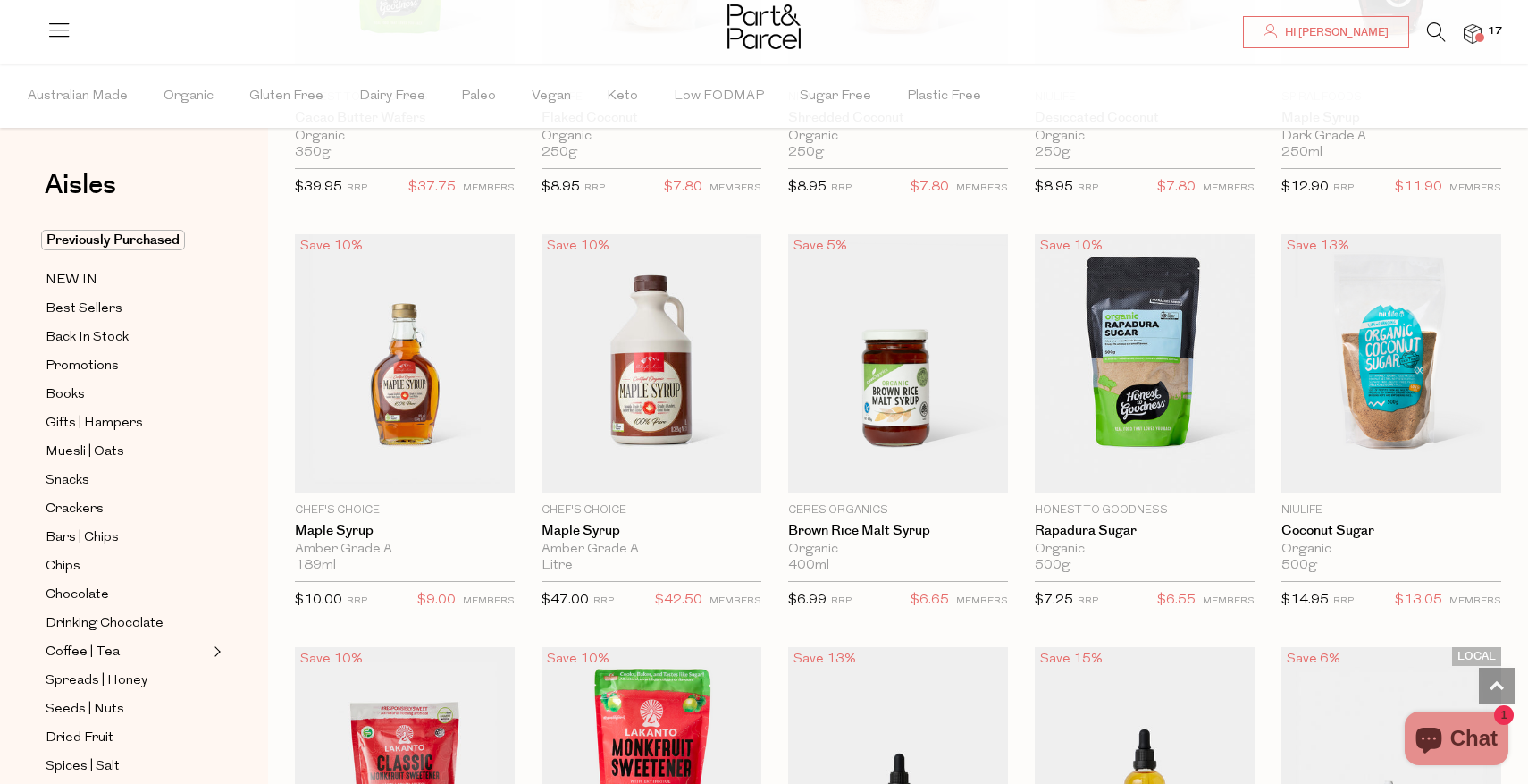
scroll to position [2910, 0]
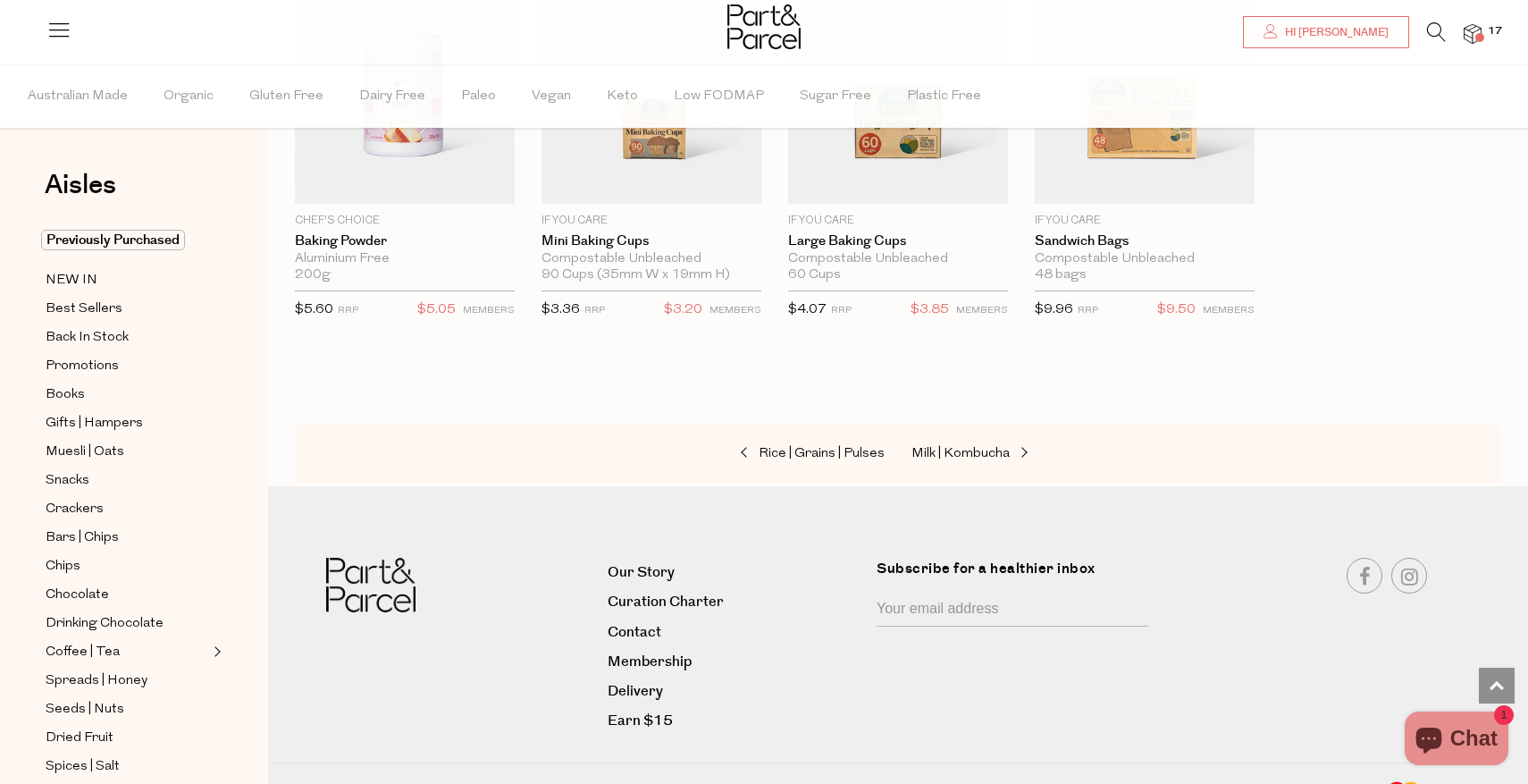
scroll to position [6936, 0]
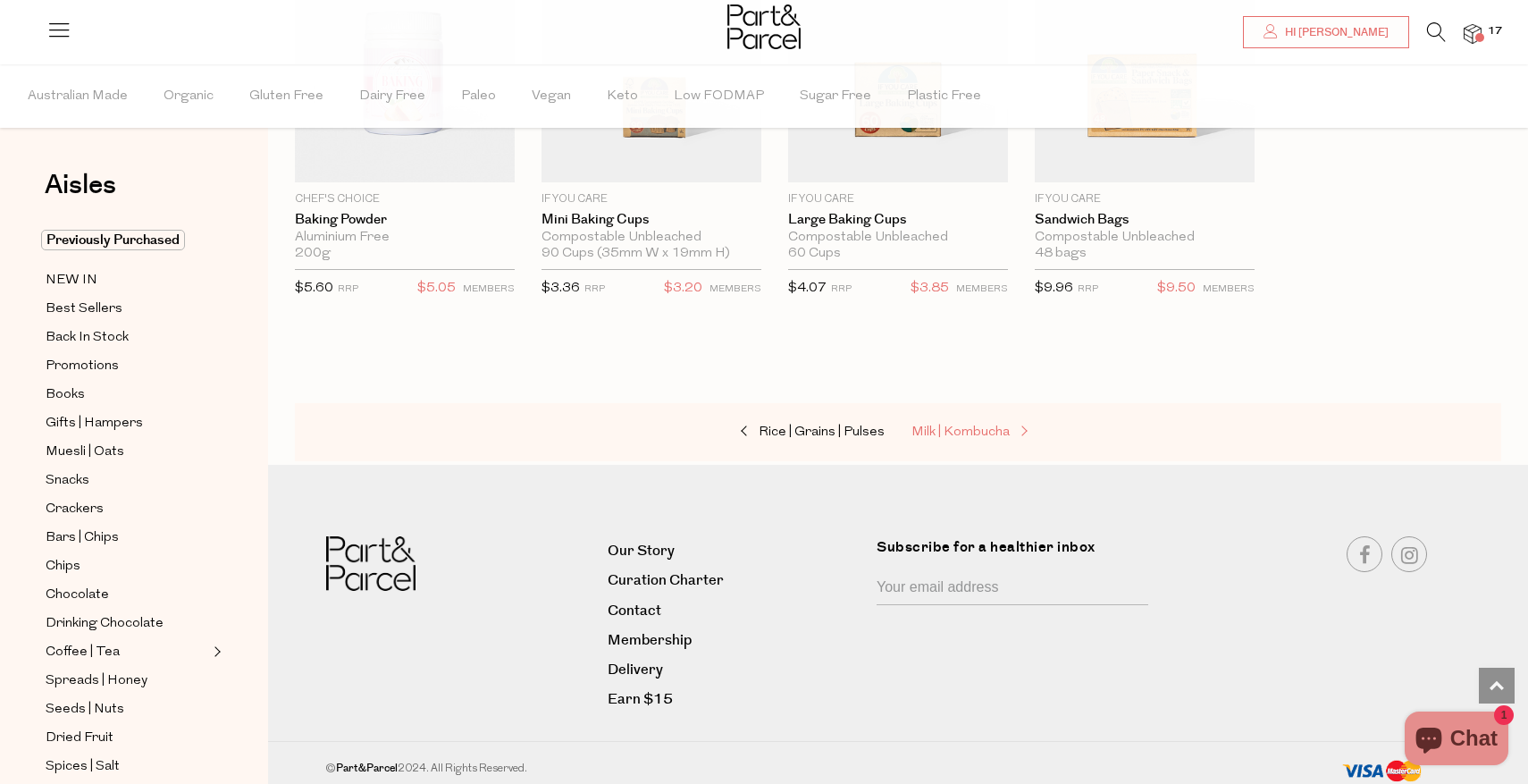
click at [954, 425] on span "Milk | Kombucha" at bounding box center [961, 432] width 98 height 13
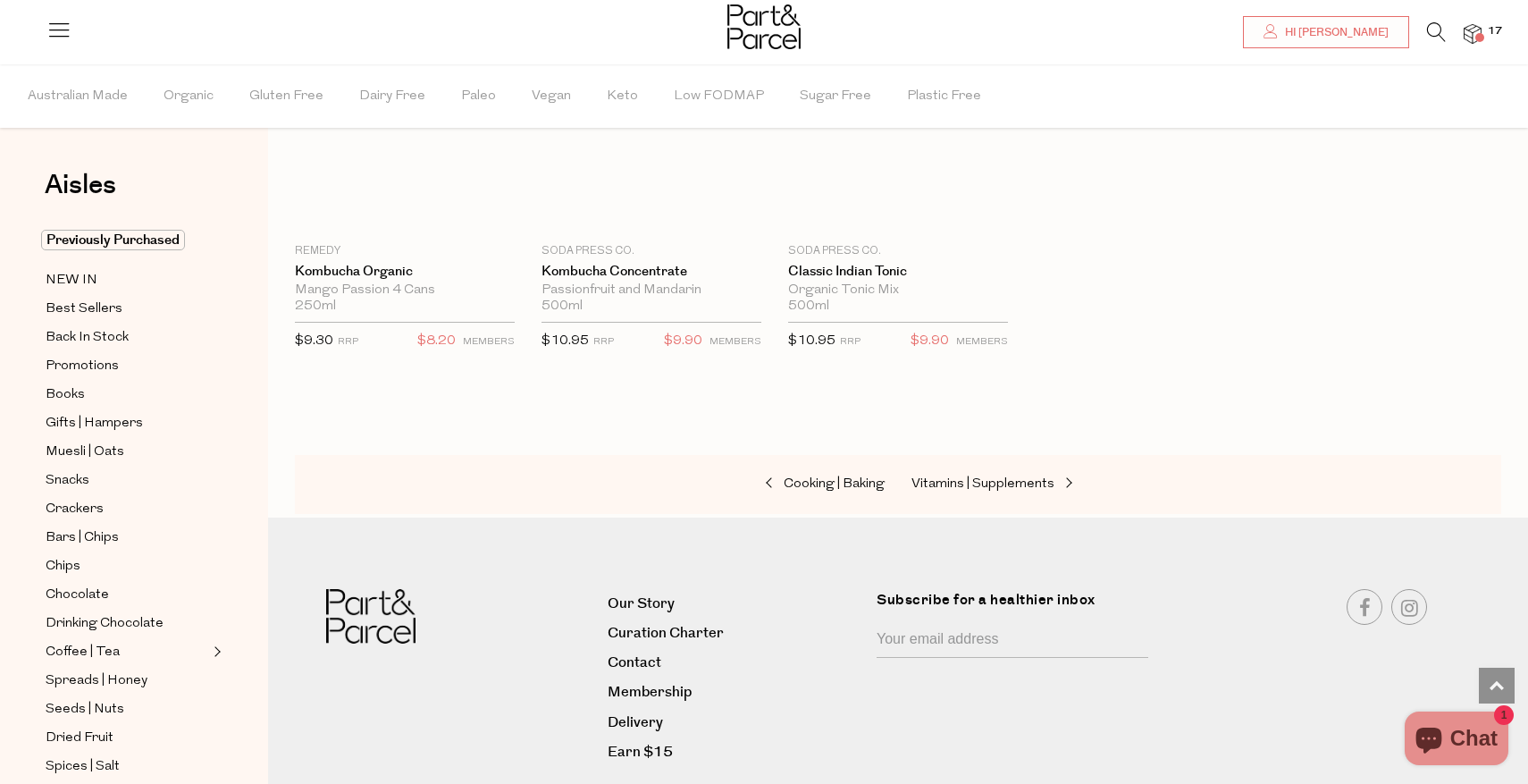
scroll to position [2808, 0]
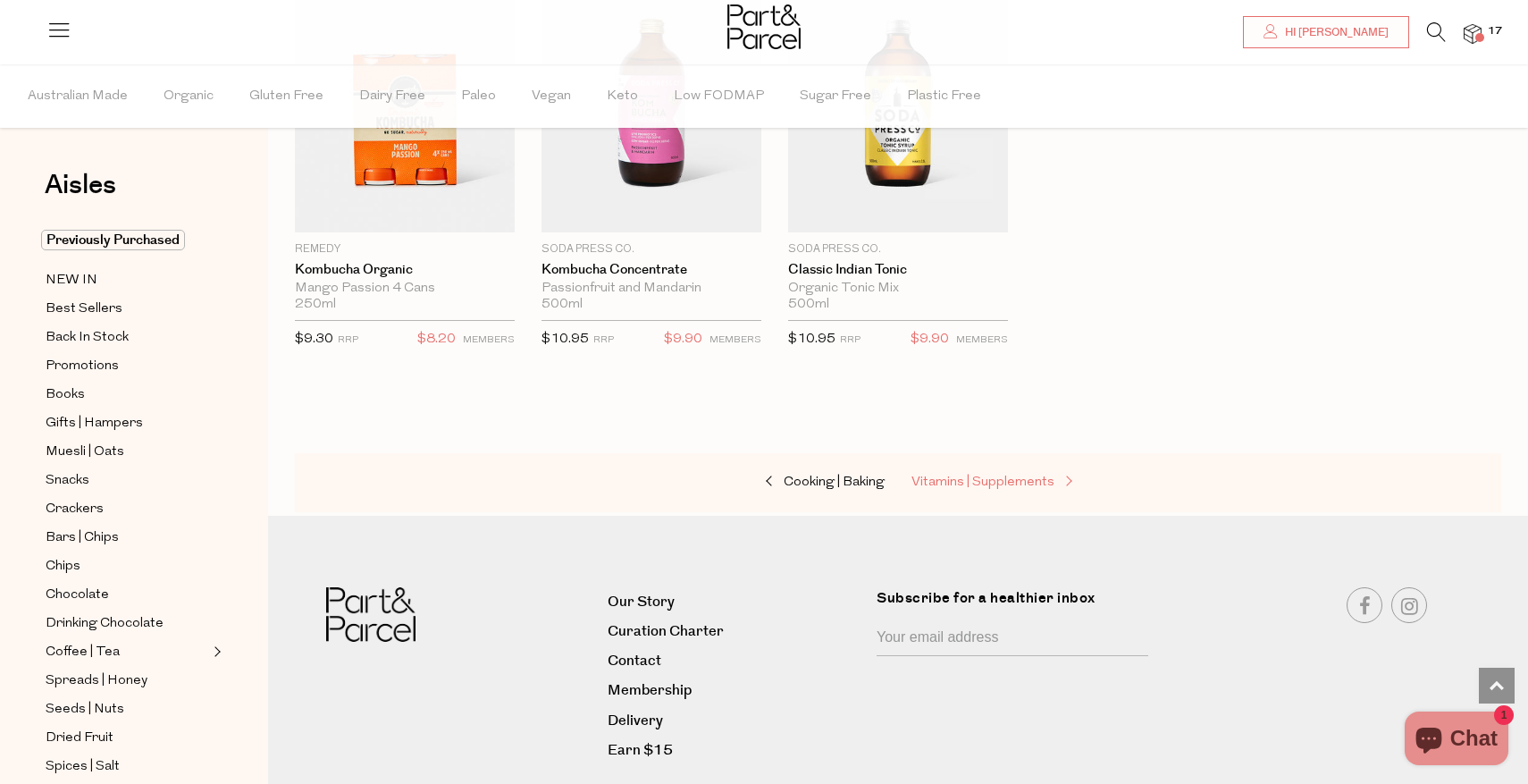
click at [962, 476] on span "Vitamins | Supplements" at bounding box center [983, 482] width 143 height 13
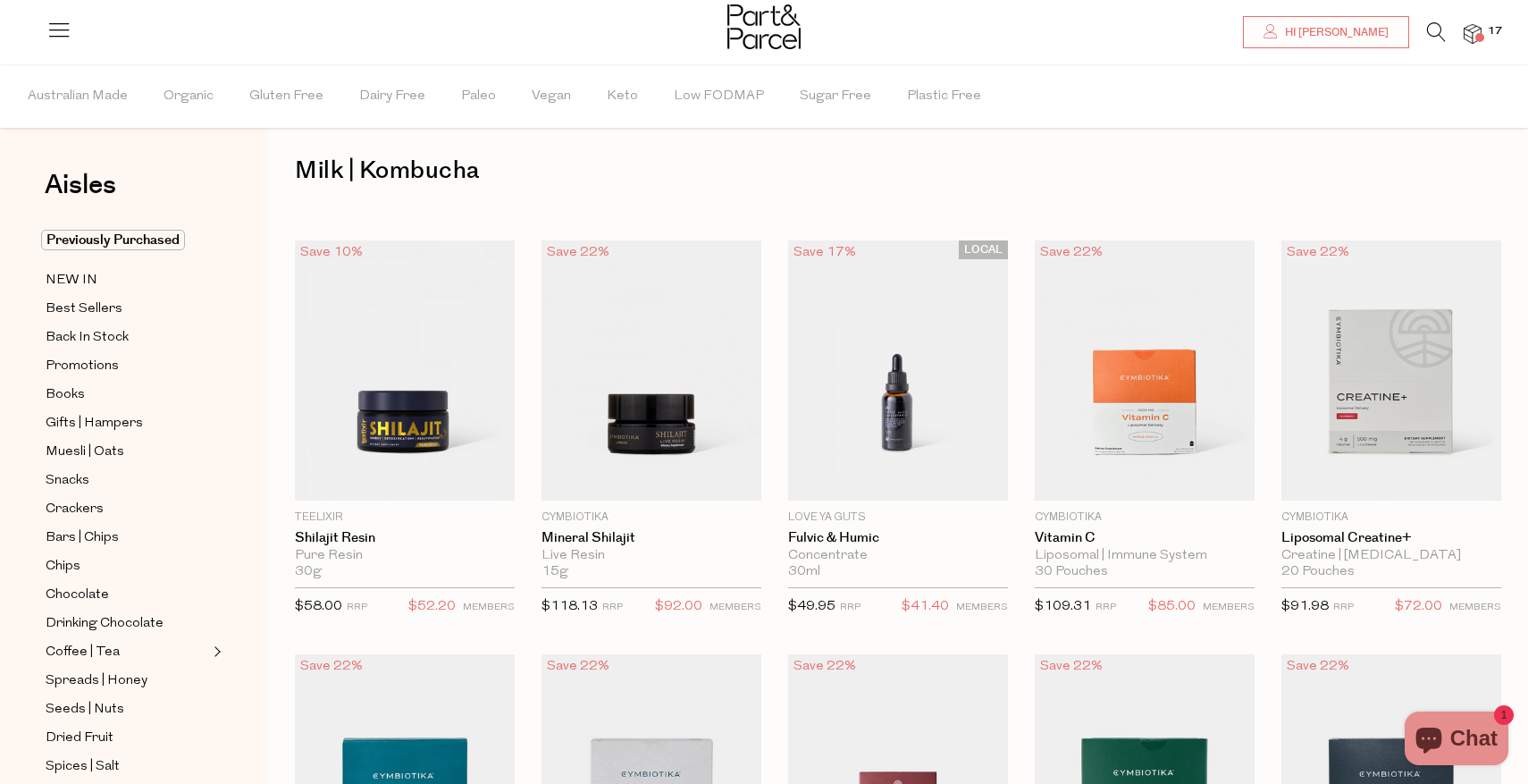
scroll to position [10, 0]
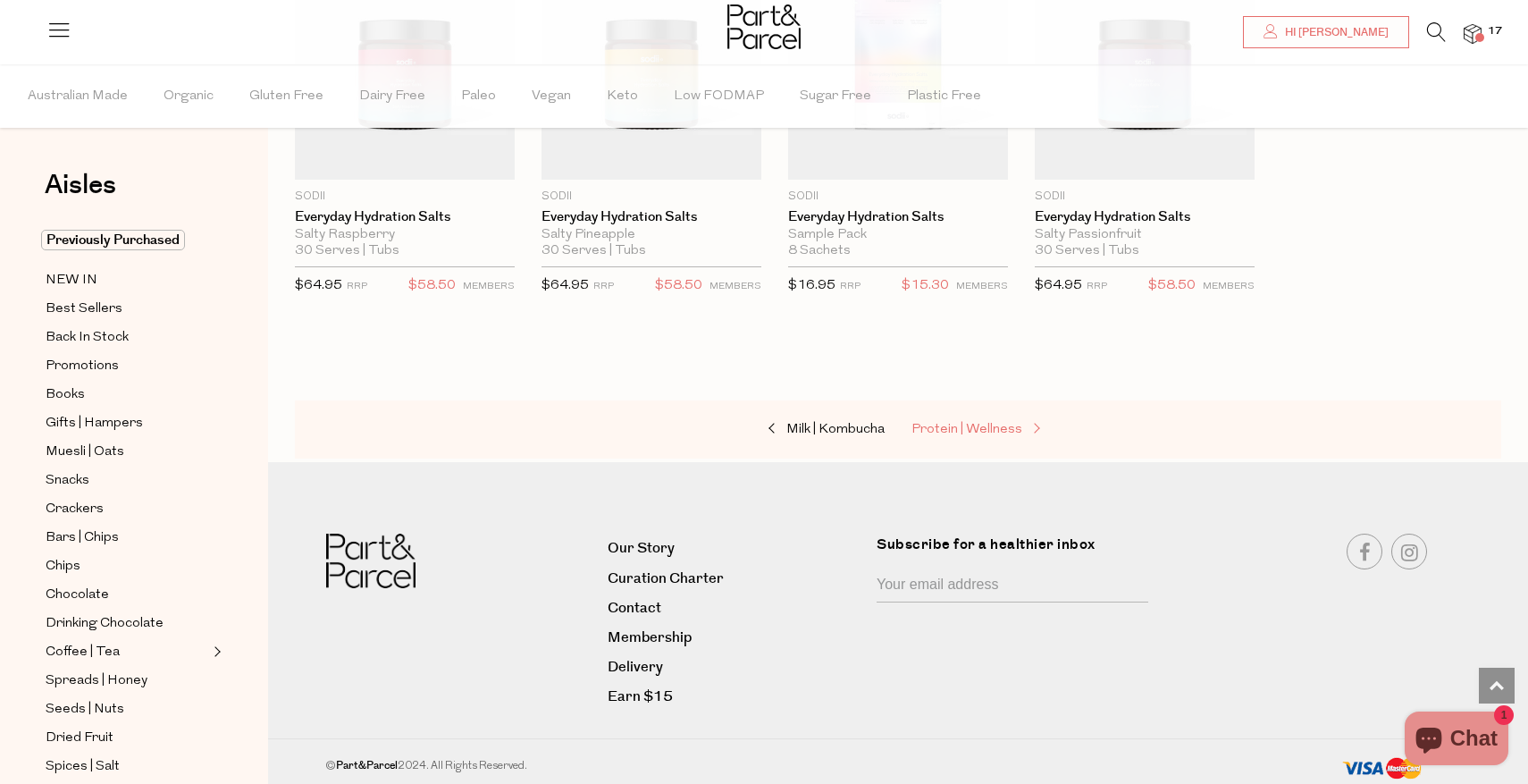
click at [1002, 426] on span "Protein | Wellness" at bounding box center [967, 429] width 110 height 13
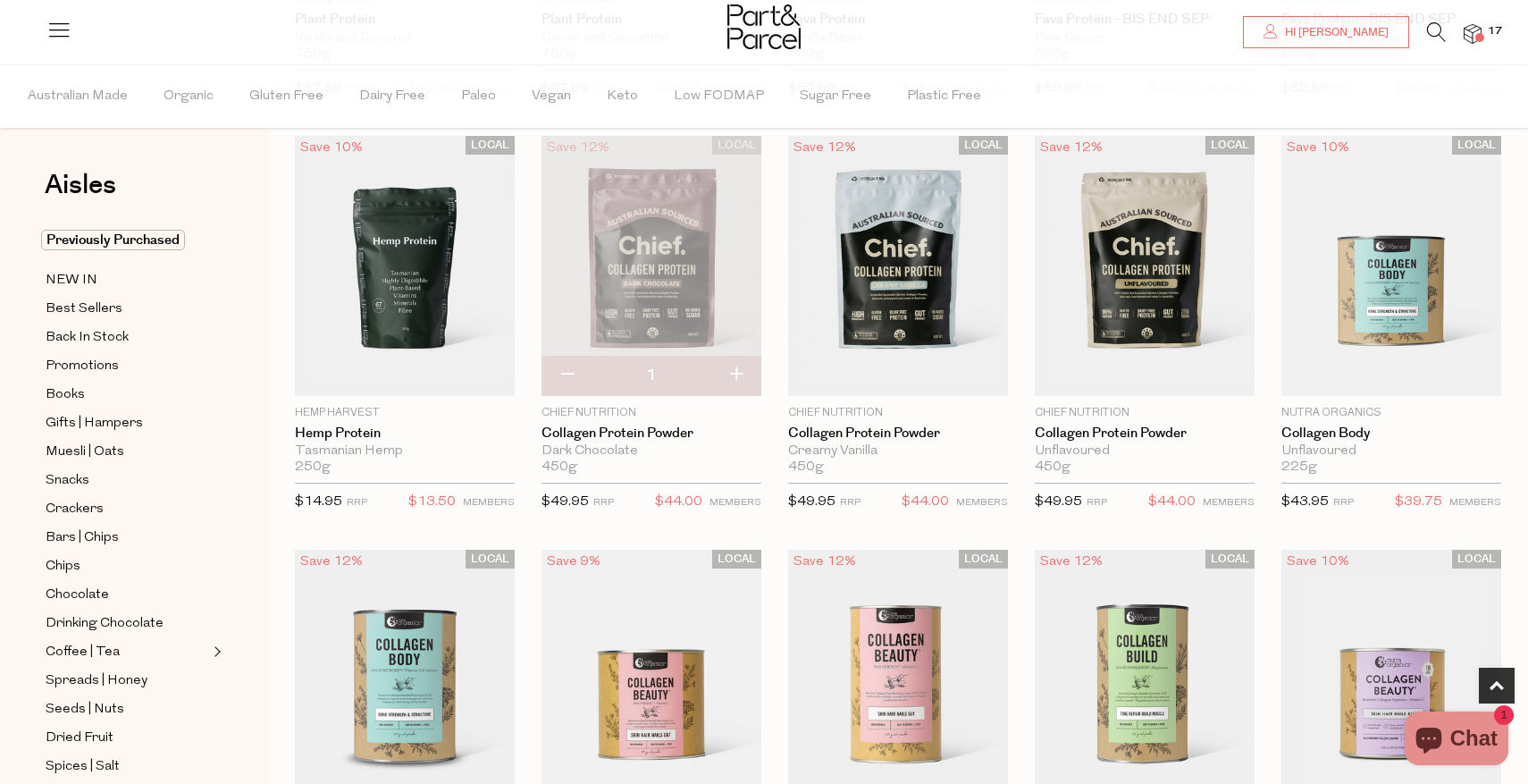
scroll to position [927, 0]
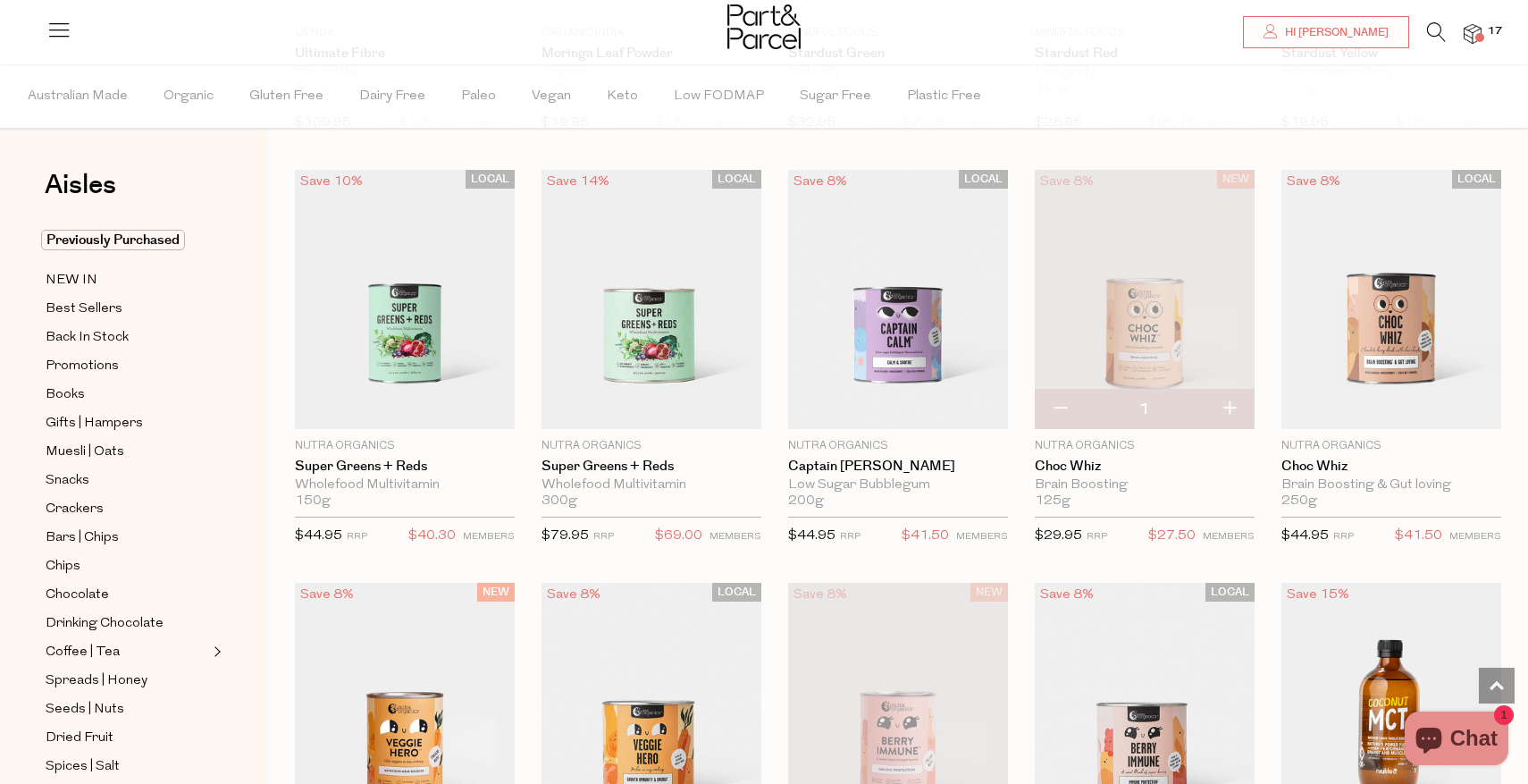
scroll to position [5880, 0]
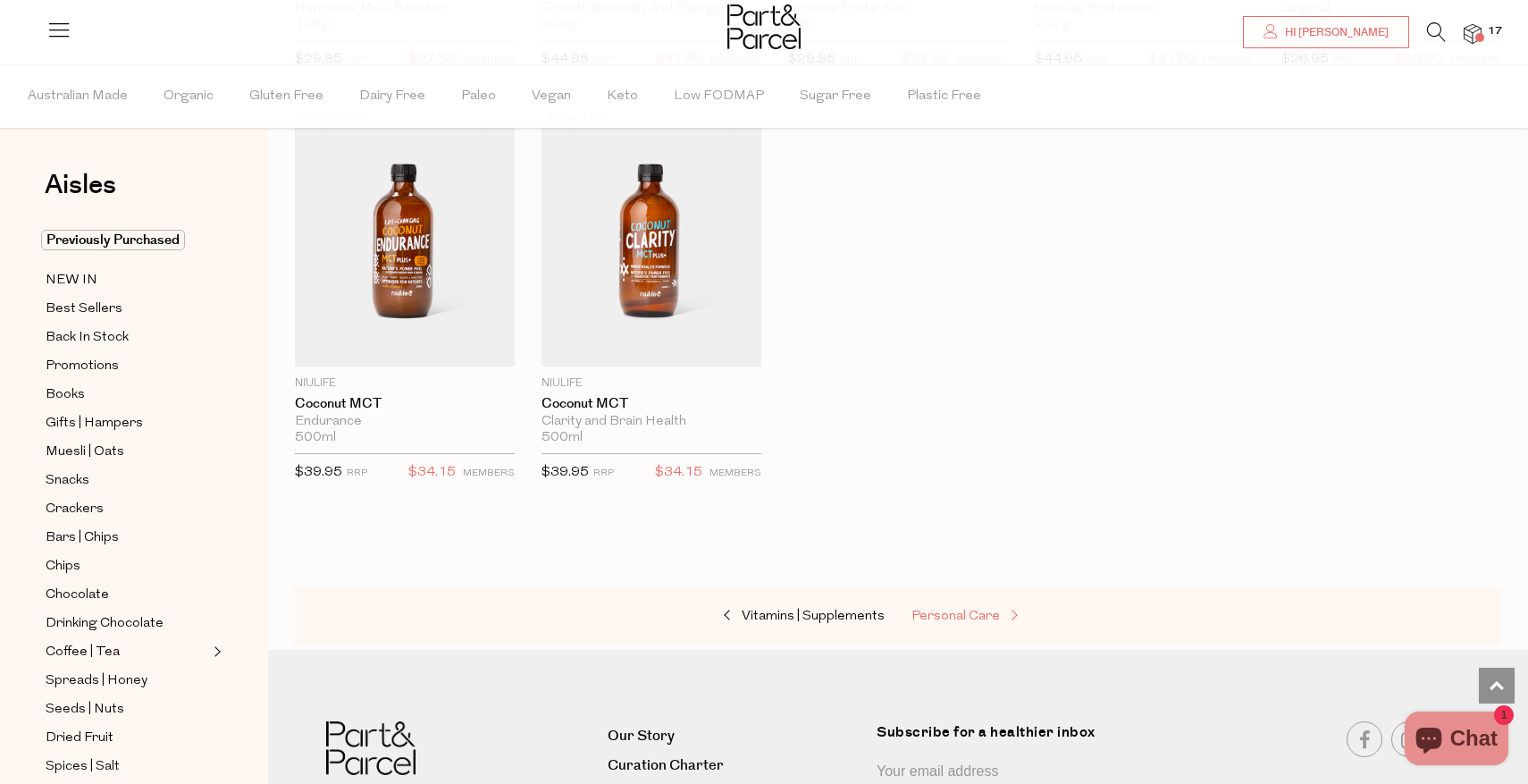
click at [970, 613] on span "Personal Care" at bounding box center [956, 616] width 88 height 13
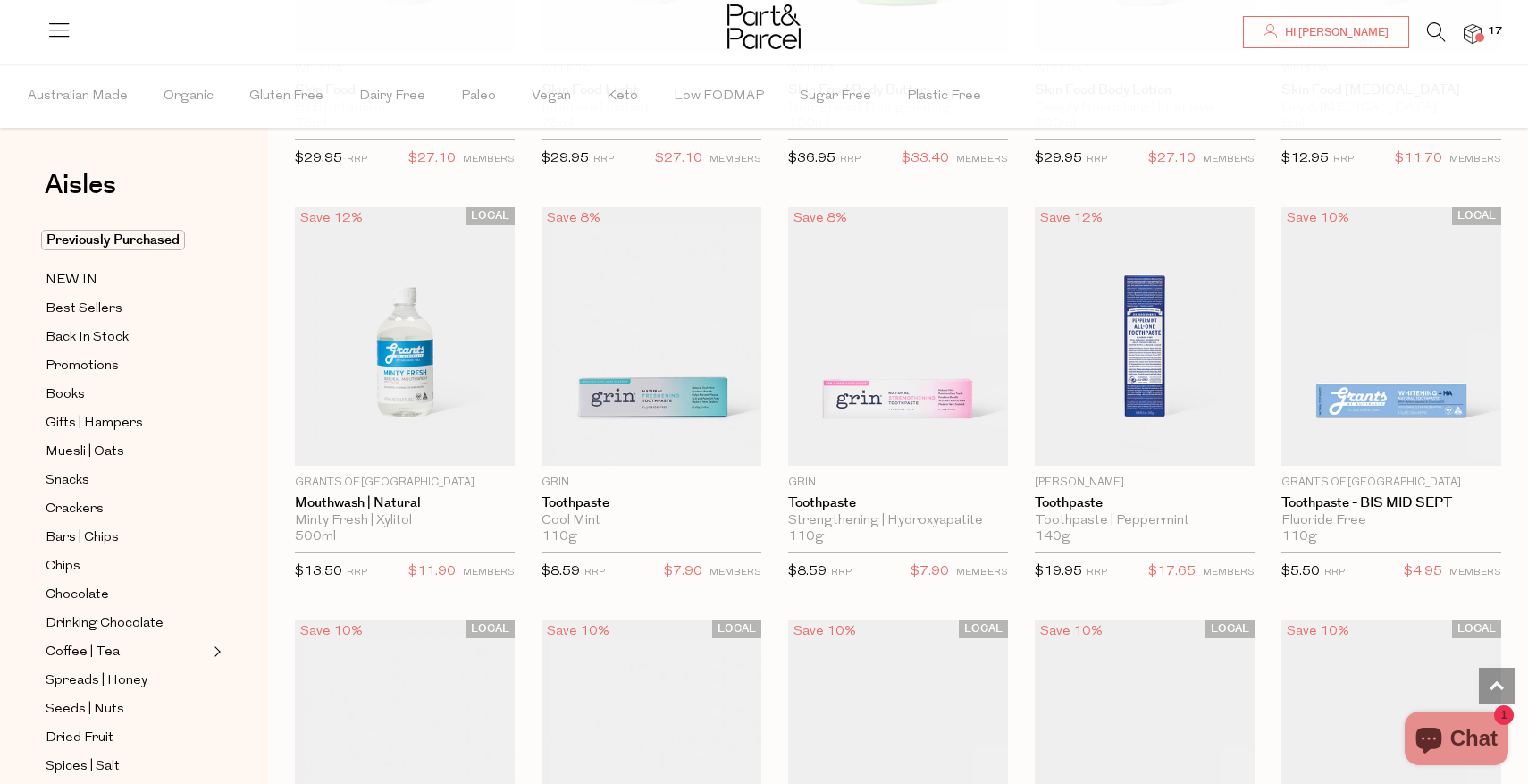
scroll to position [1280, 0]
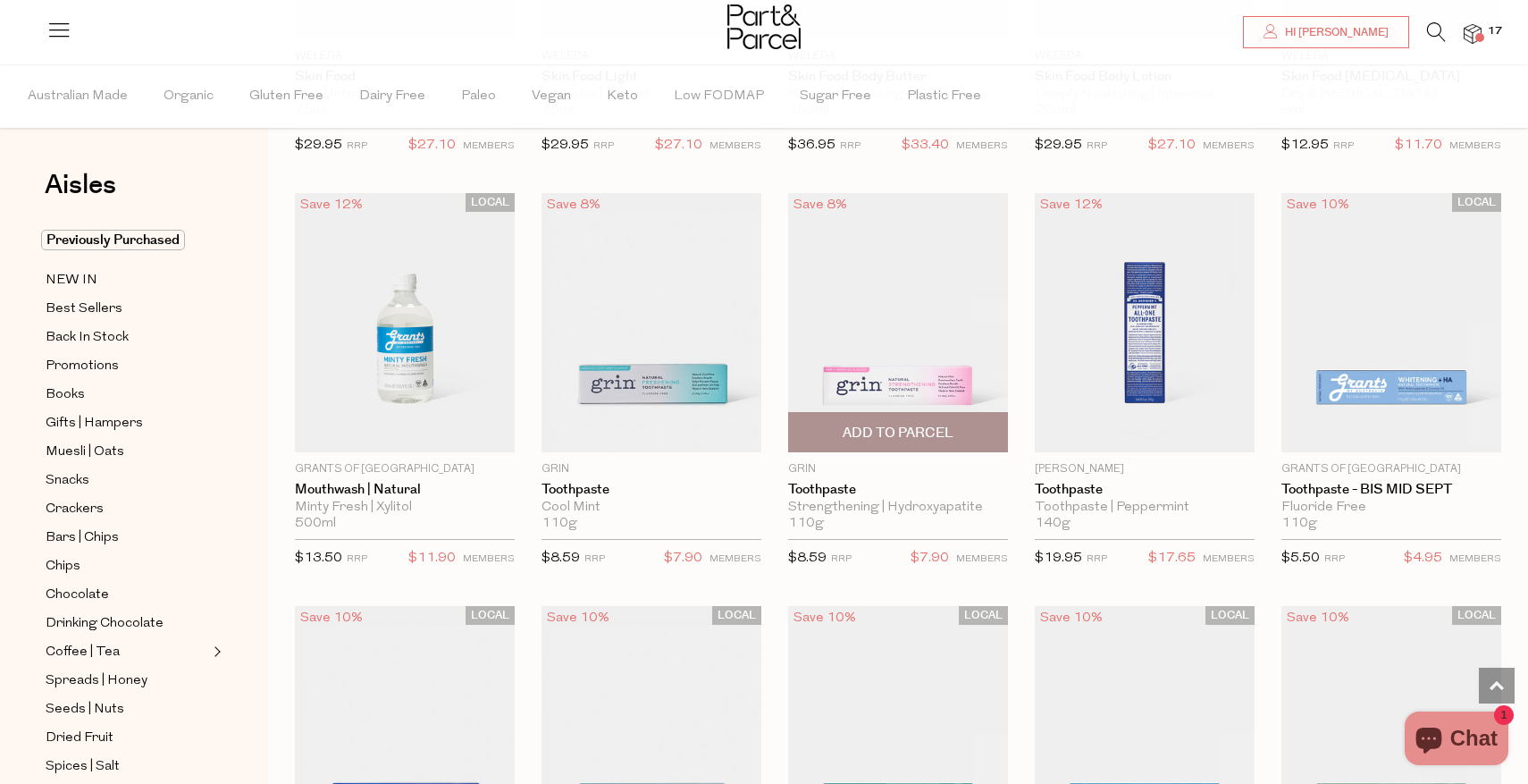
click at [915, 428] on span "Add To Parcel" at bounding box center [897, 433] width 110 height 19
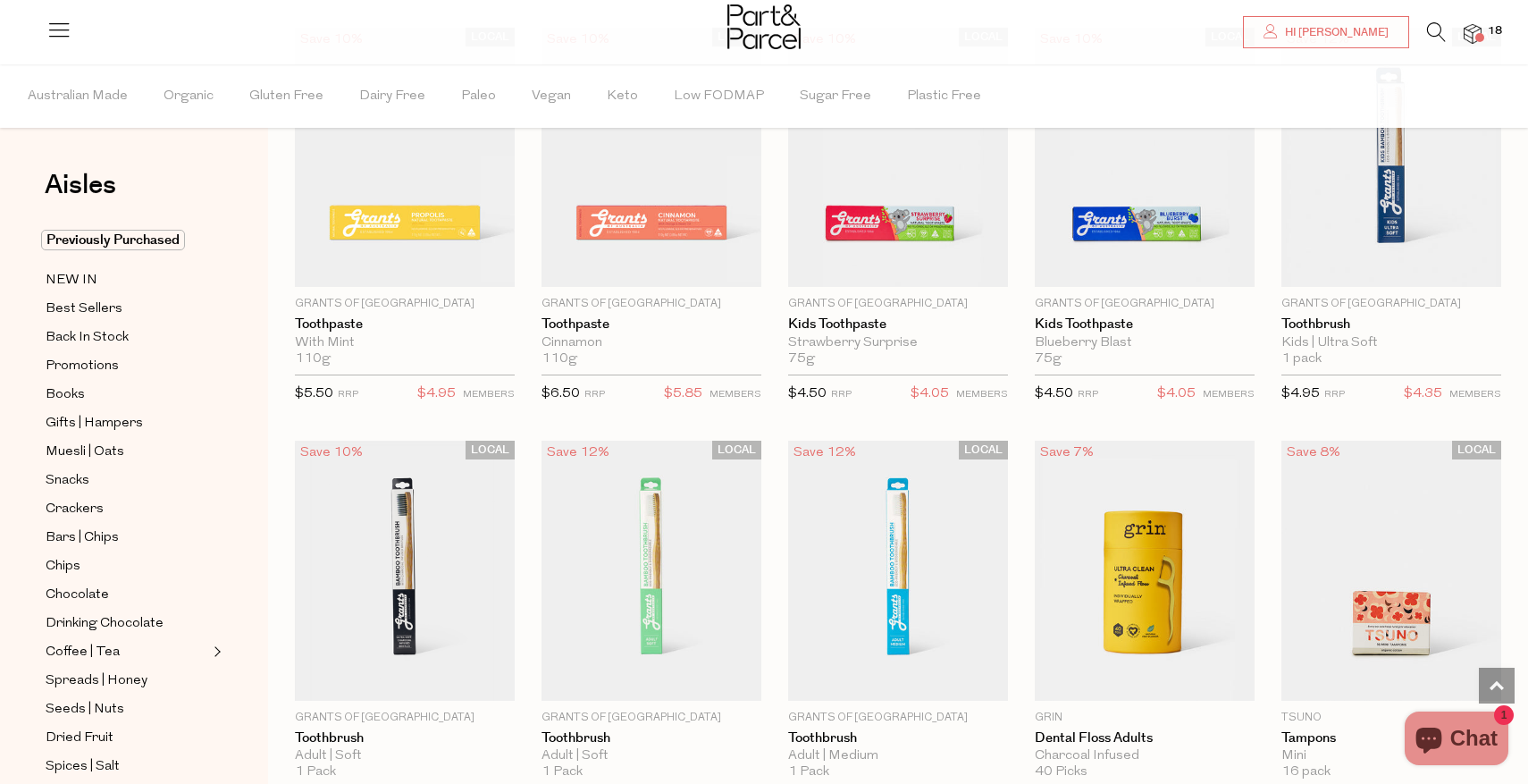
scroll to position [2274, 0]
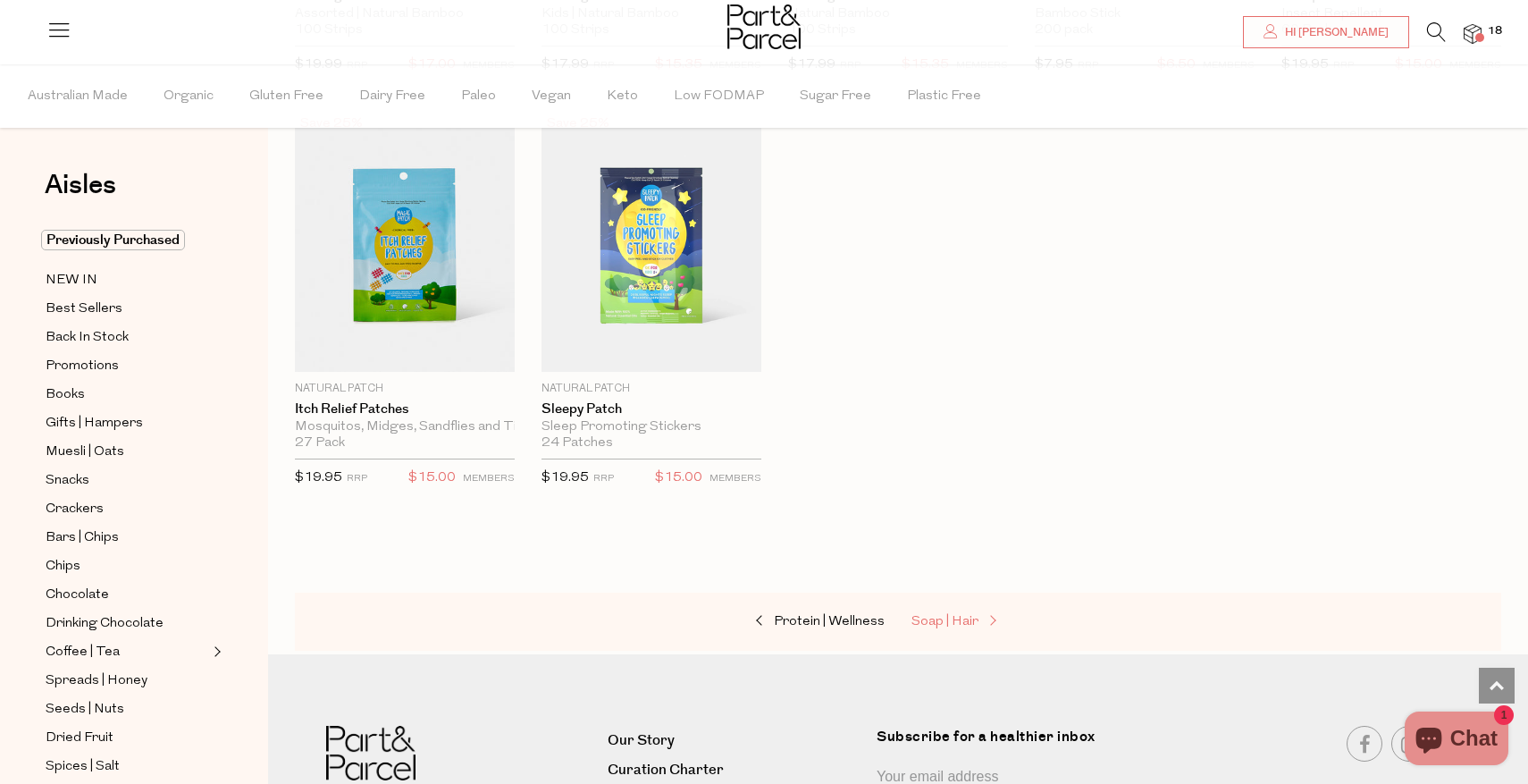
click at [960, 615] on span "Soap | Hair" at bounding box center [945, 622] width 67 height 13
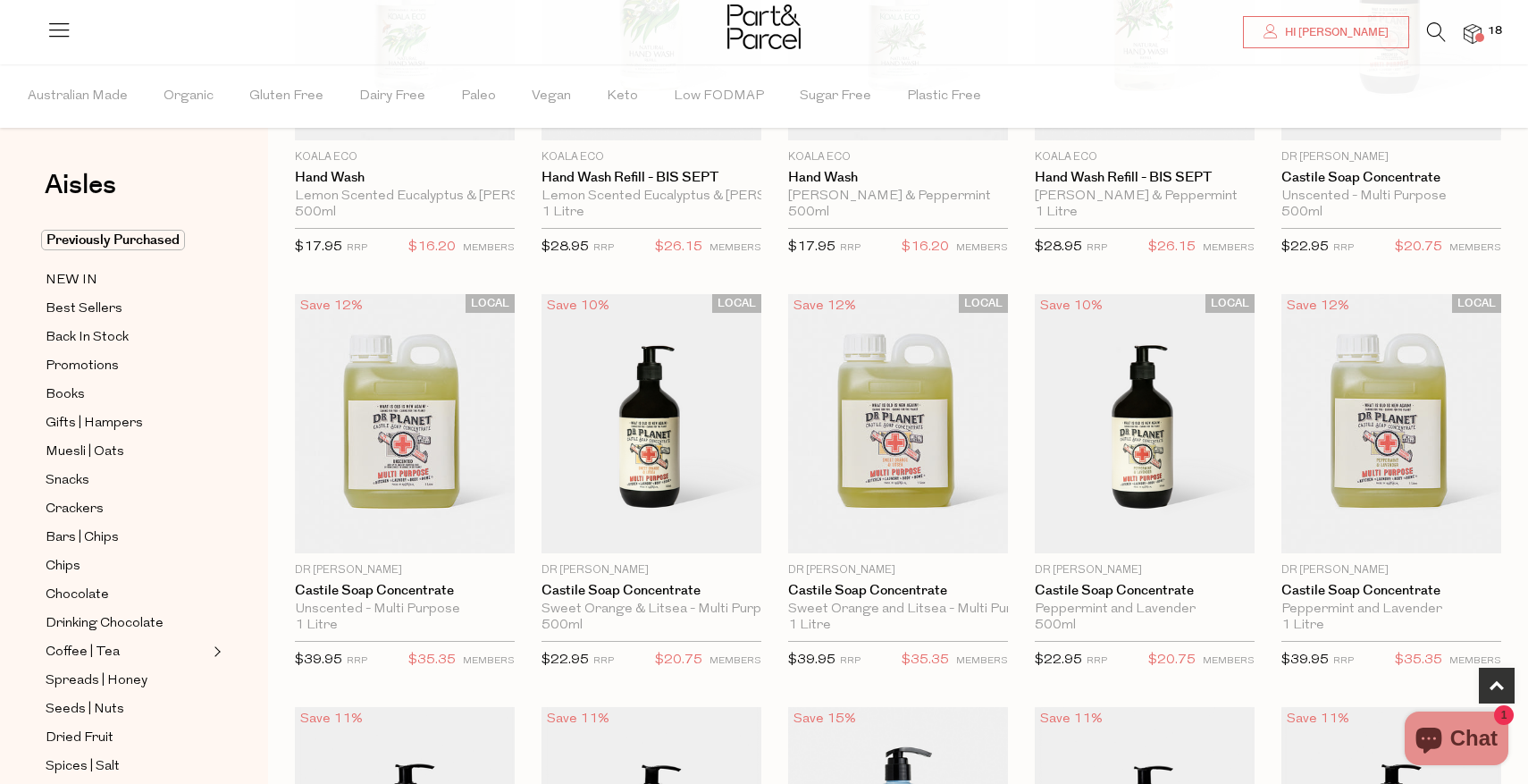
scroll to position [356, 0]
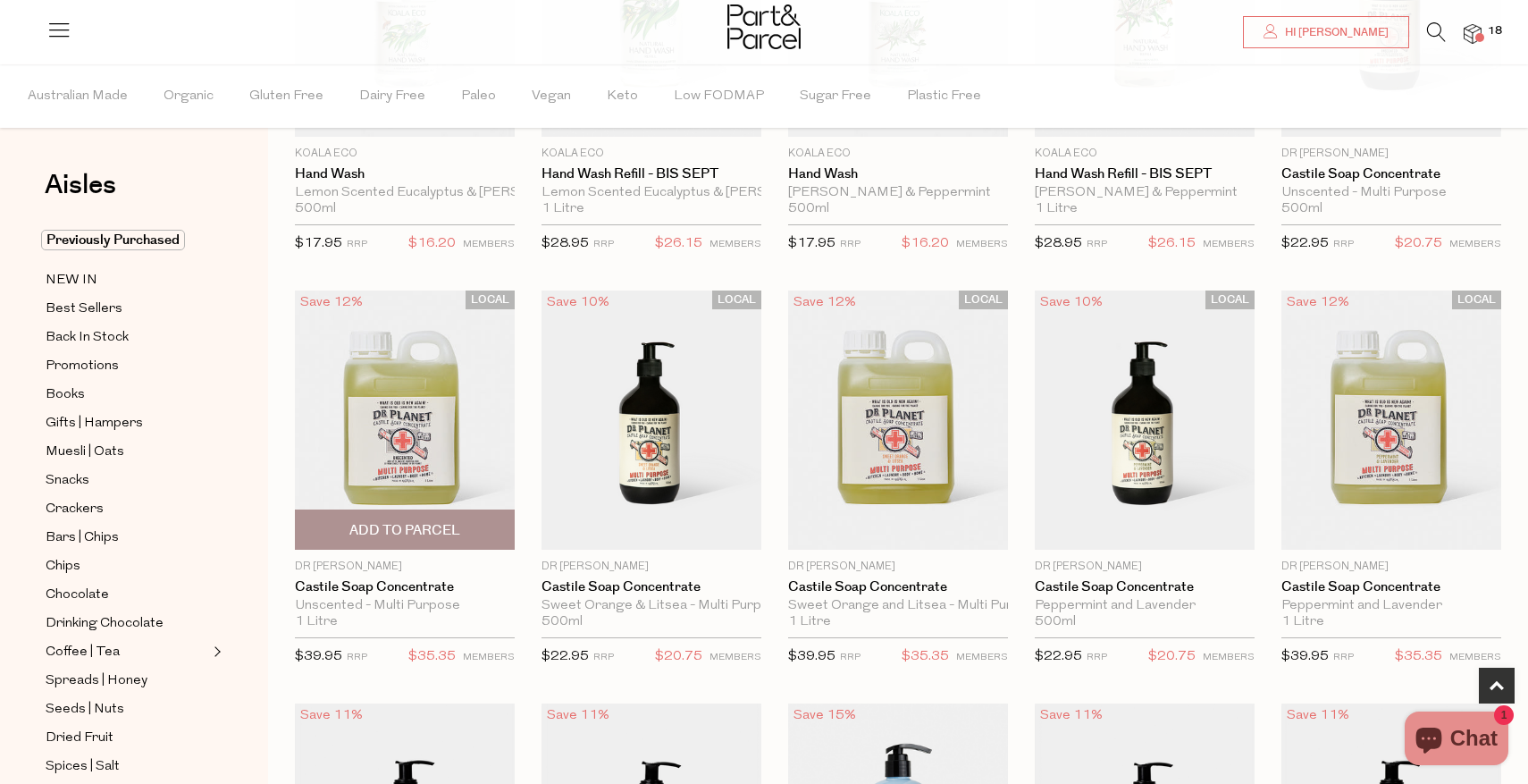
click at [394, 532] on span "Add To Parcel" at bounding box center [404, 531] width 110 height 19
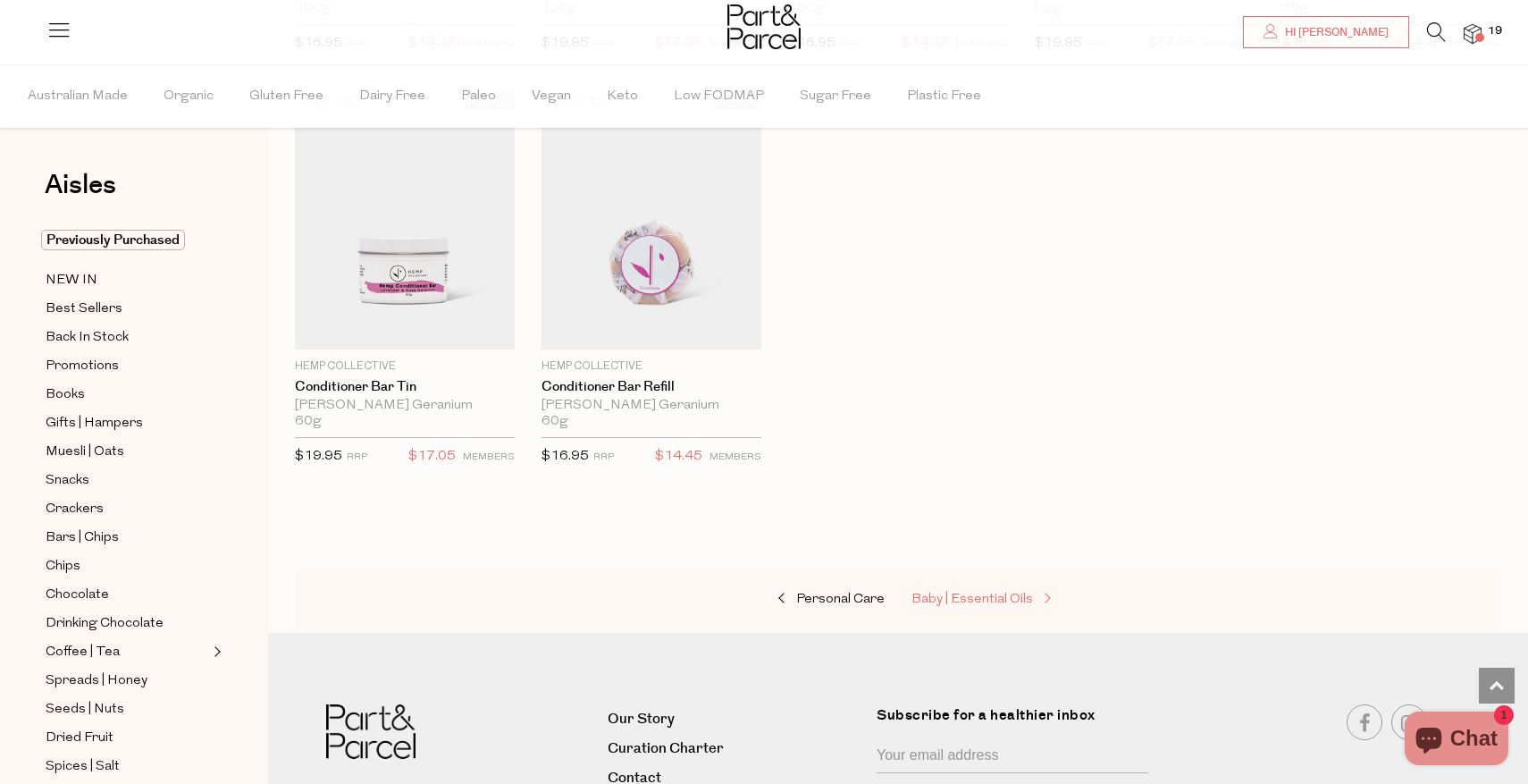
click at [967, 597] on span "Baby | Essential Oils" at bounding box center [972, 599] width 122 height 13
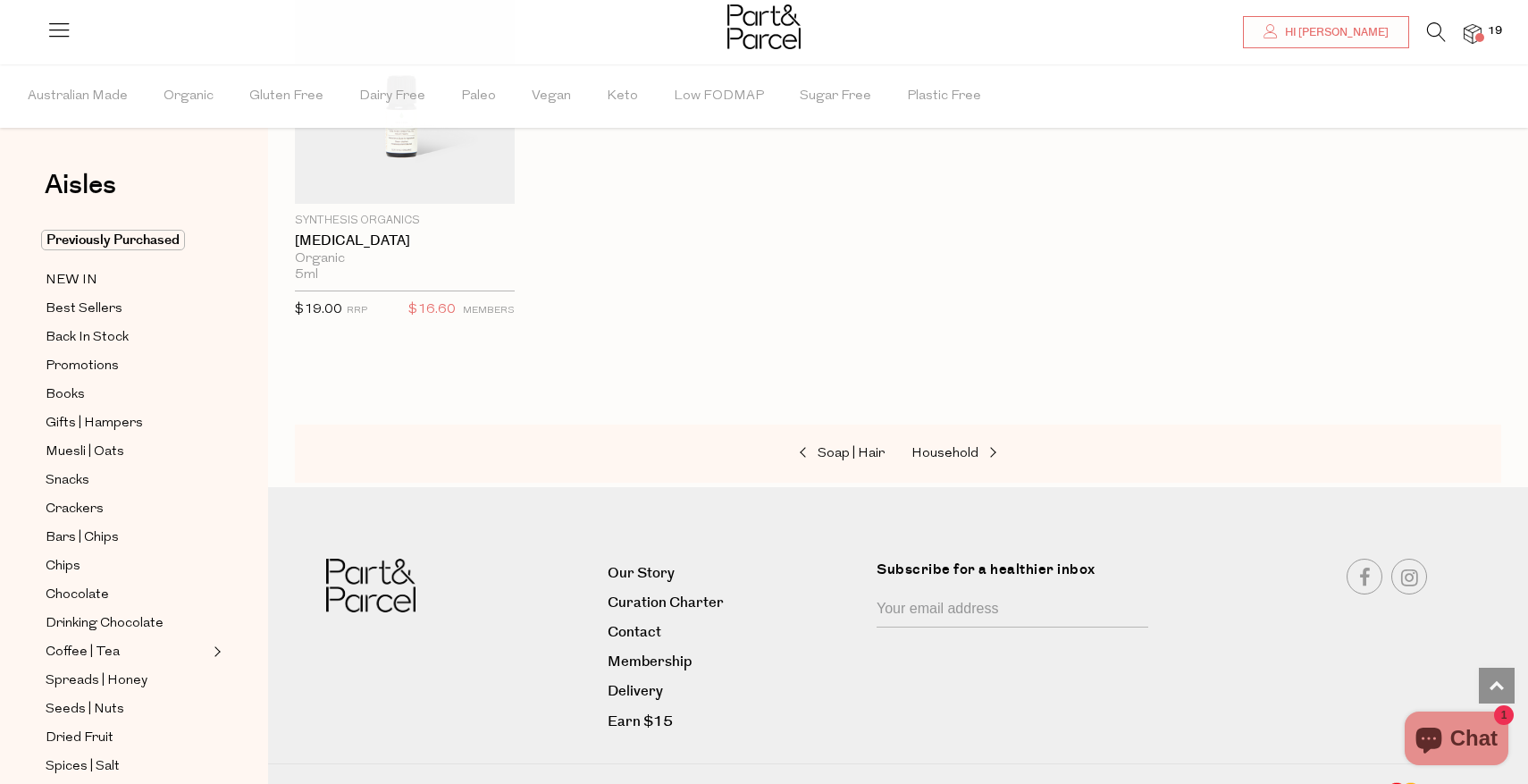
scroll to position [1556, 0]
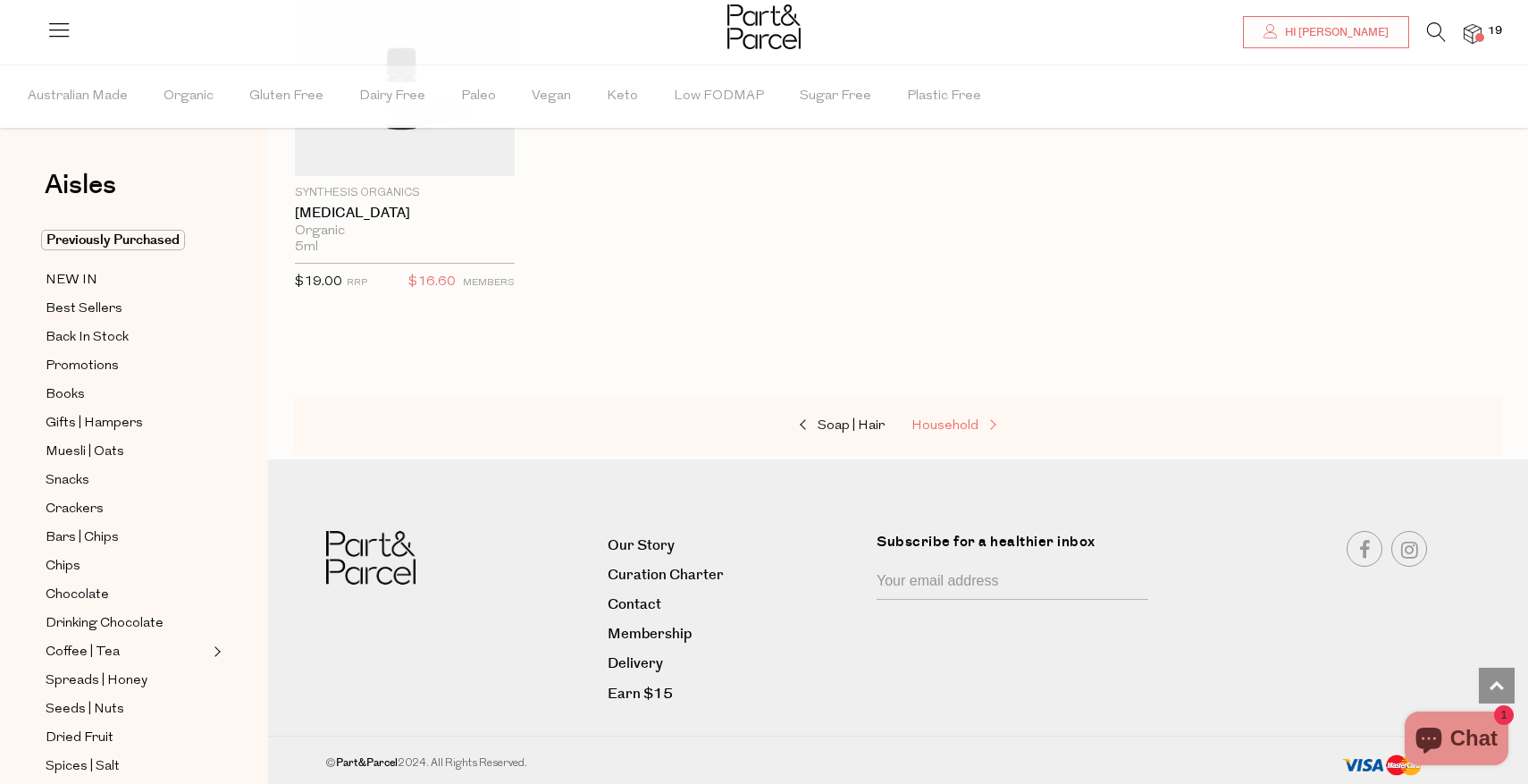
click at [962, 419] on span "Household" at bounding box center [945, 426] width 67 height 13
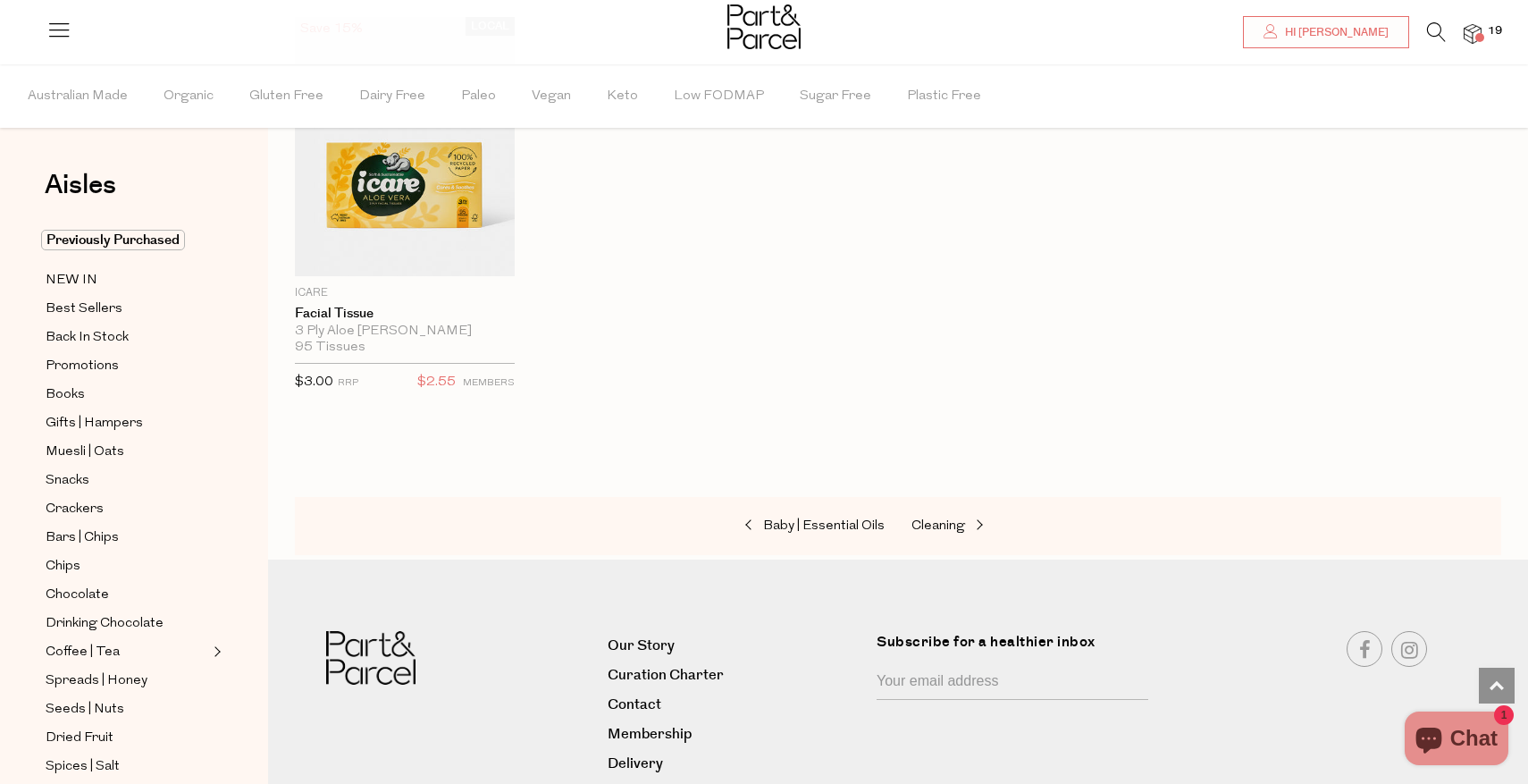
scroll to position [6912, 0]
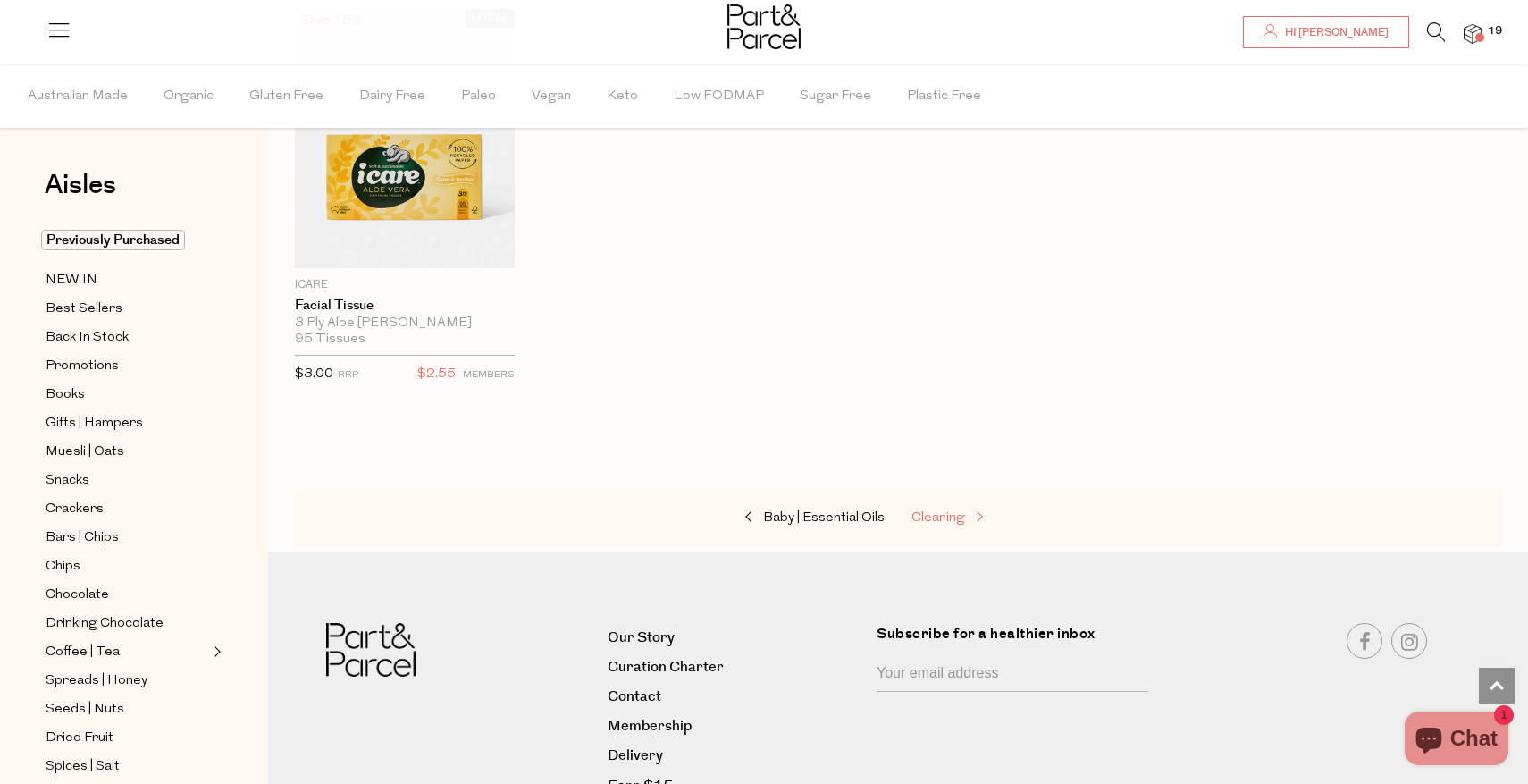
click at [934, 517] on link "Cleaning" at bounding box center [1001, 518] width 179 height 23
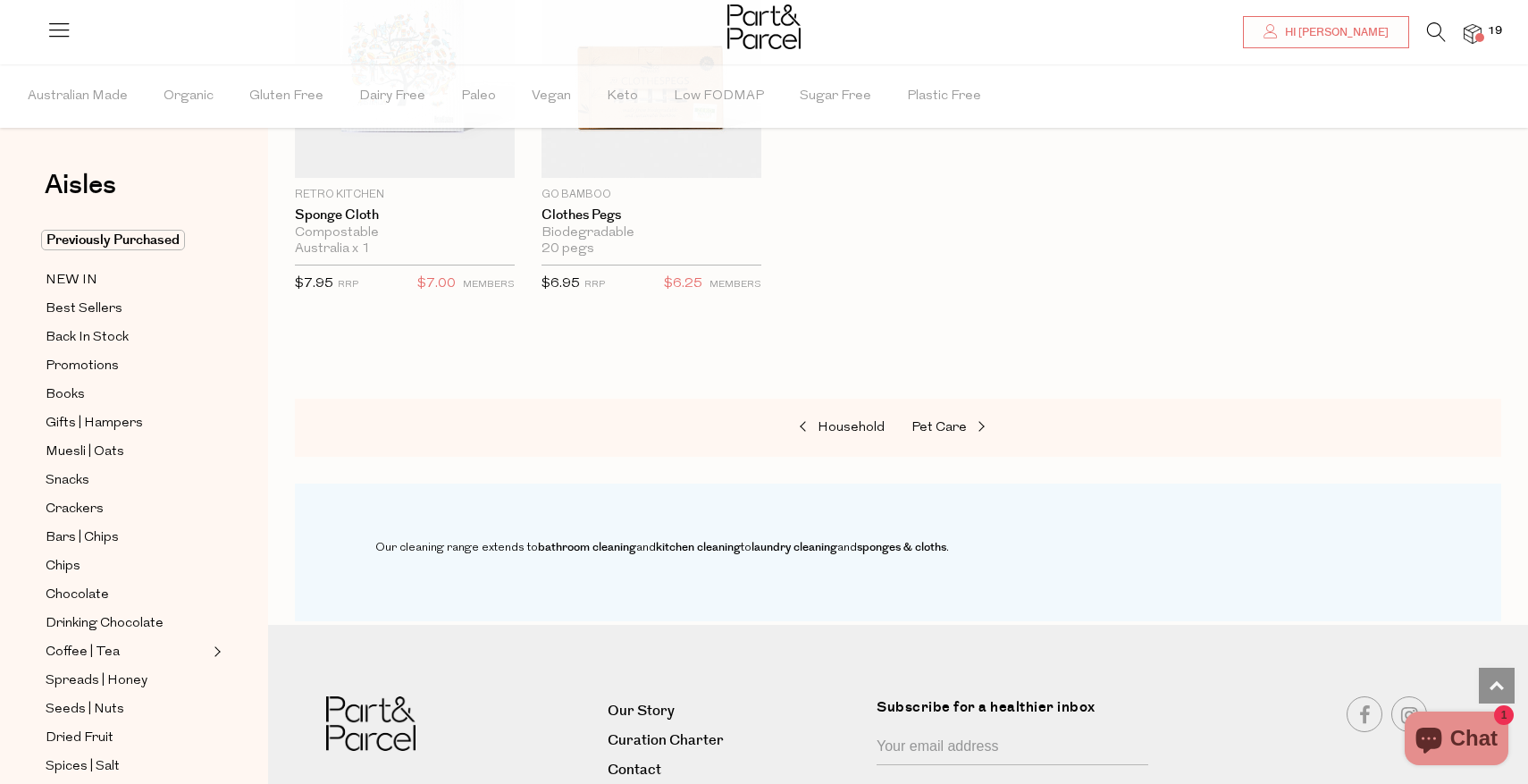
scroll to position [1160, 0]
click at [1476, 44] on li "19" at bounding box center [1464, 34] width 36 height 24
click at [1474, 30] on img at bounding box center [1472, 34] width 18 height 20
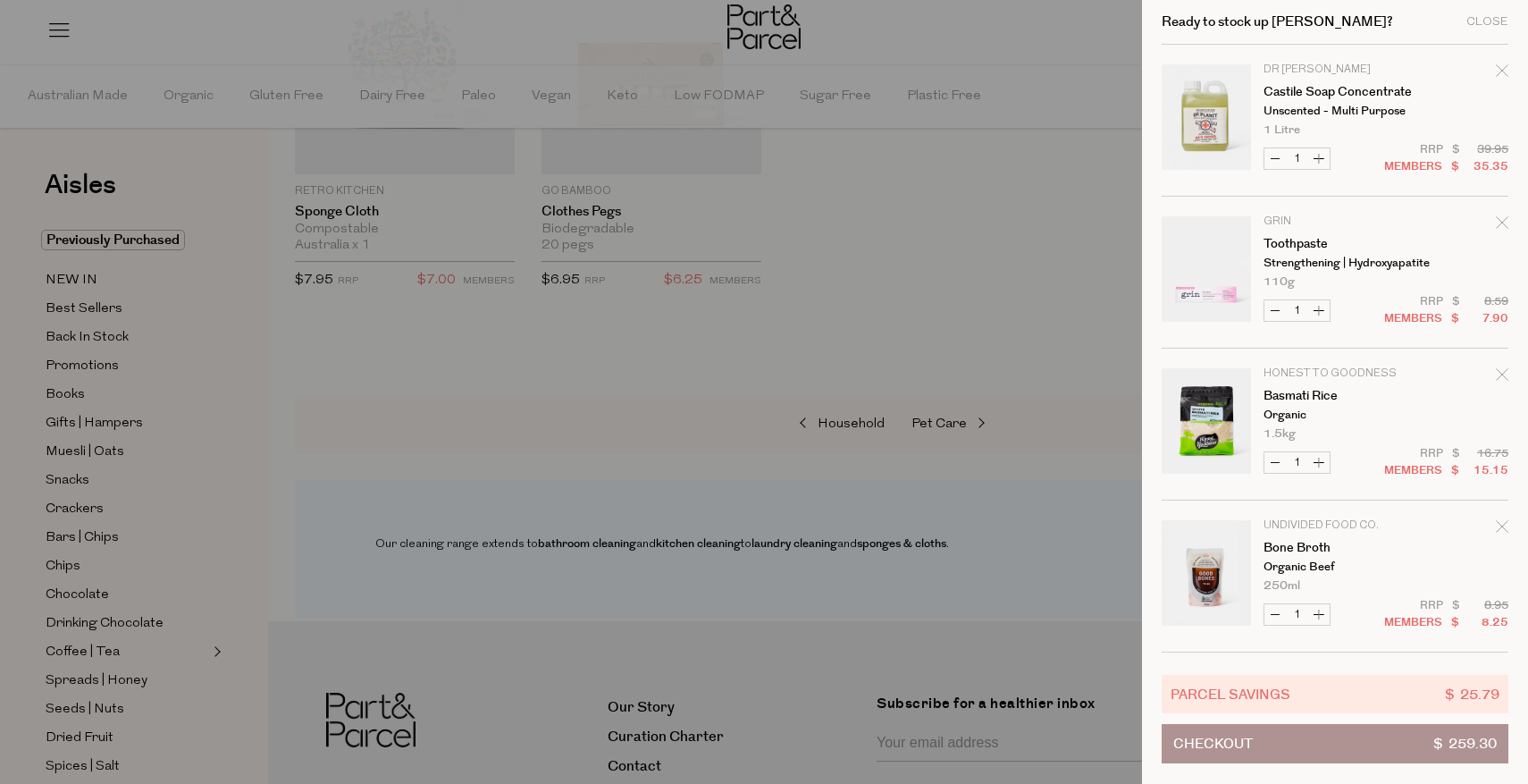
click at [898, 44] on div at bounding box center [764, 392] width 1528 height 784
